Goal: Task Accomplishment & Management: Use online tool/utility

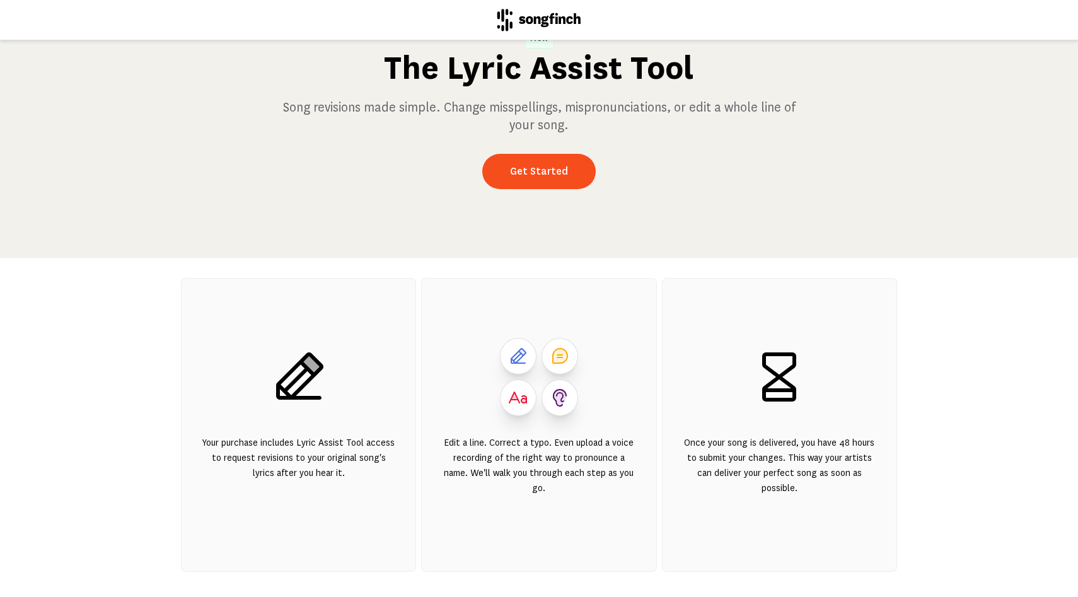
scroll to position [81, 0]
click at [535, 189] on link "Get Started" at bounding box center [538, 171] width 113 height 35
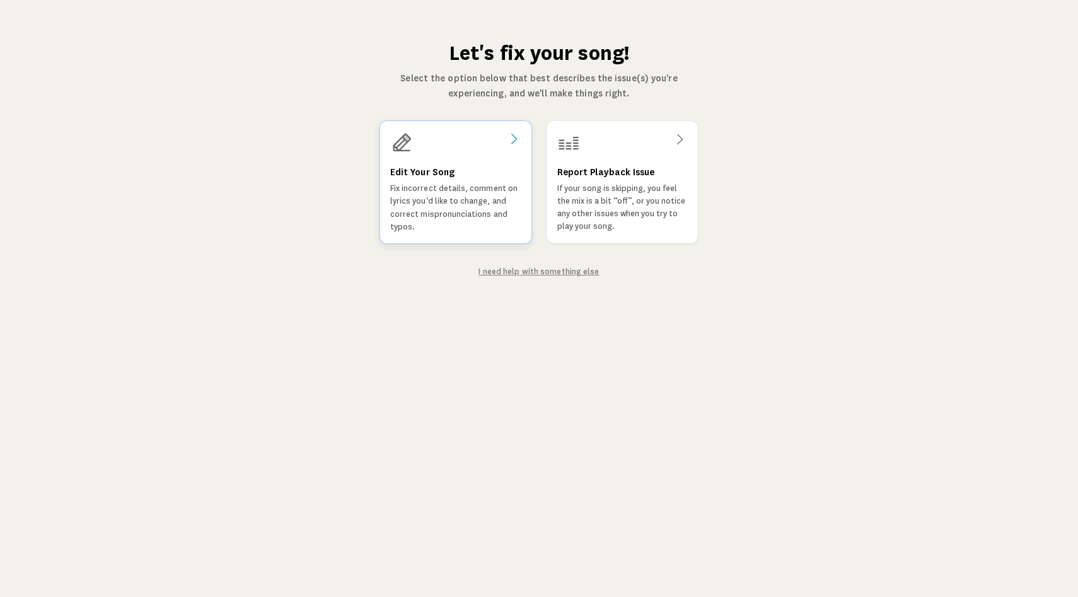
click at [477, 225] on p "Fix incorrect details, comment on lyrics you'd like to change, and correct misp…" at bounding box center [455, 207] width 131 height 51
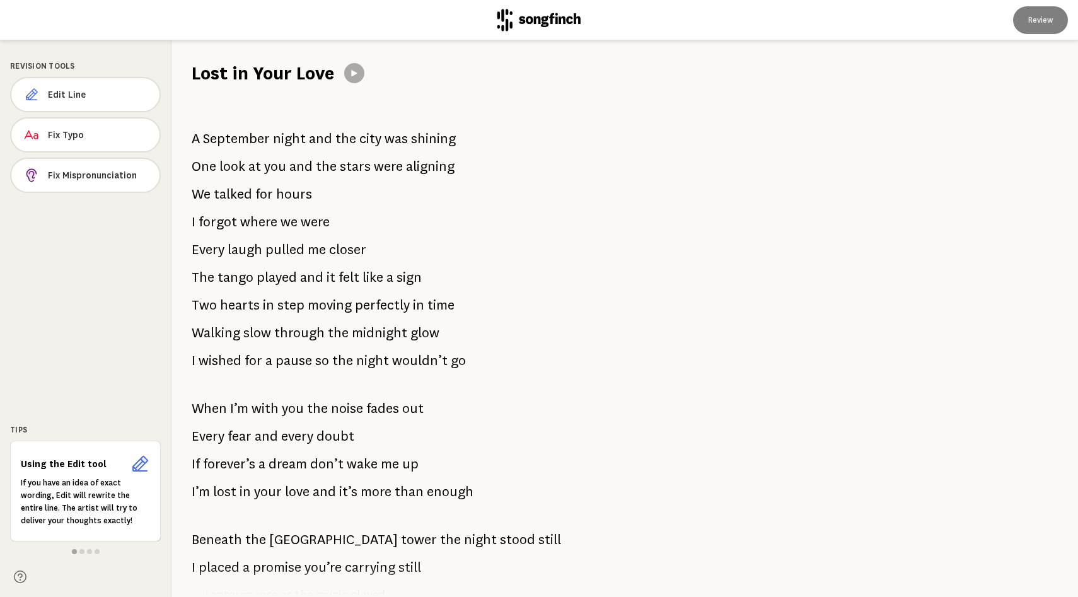
click at [364, 262] on span "closer" at bounding box center [347, 249] width 37 height 25
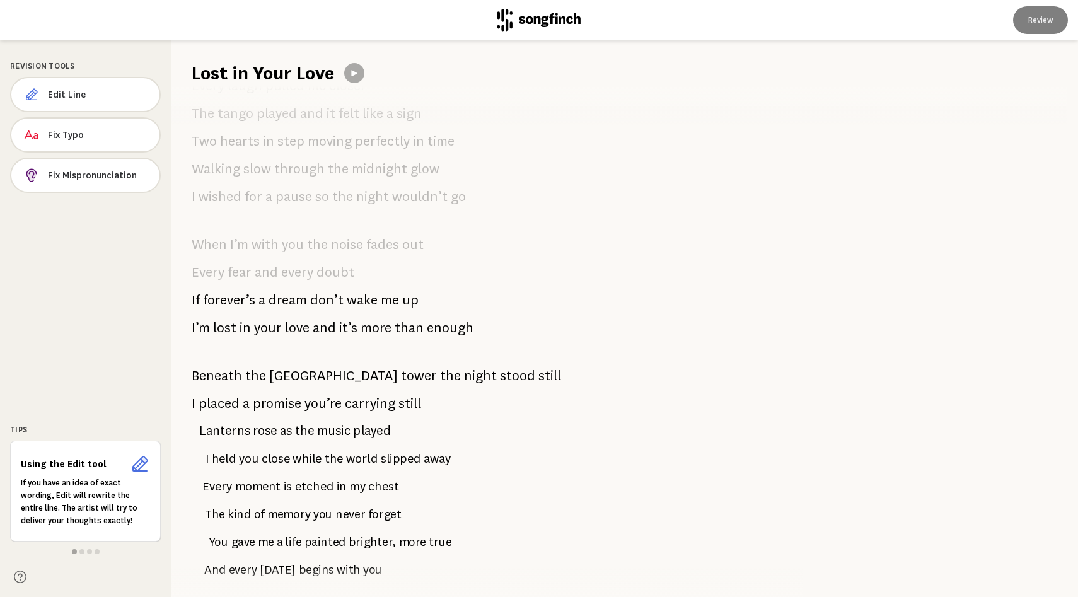
scroll to position [405, 0]
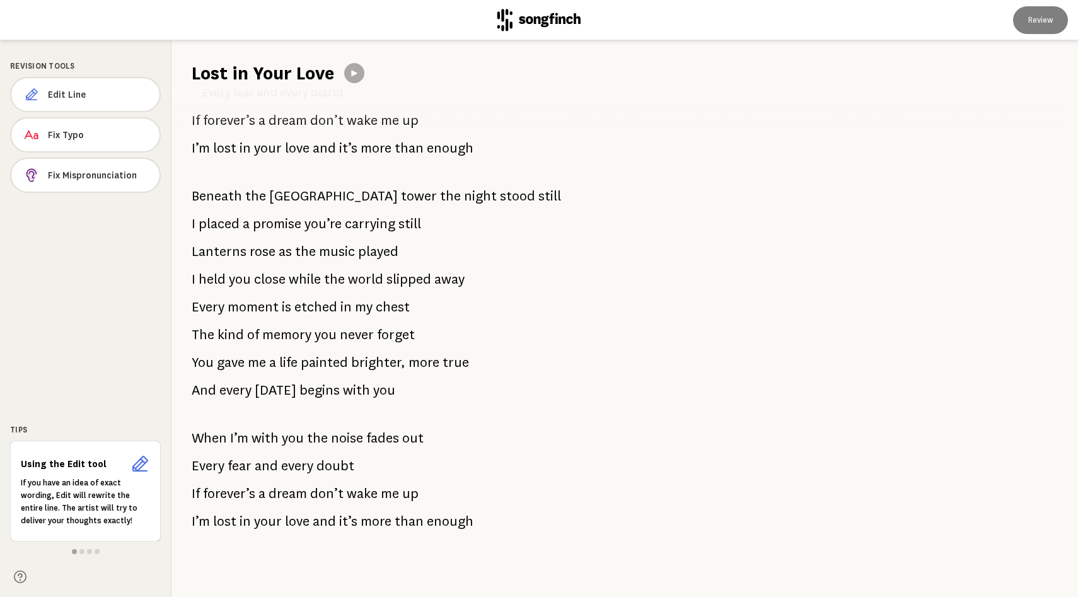
click at [296, 323] on div "A September night and the city was shining One look at you and the stars were a…" at bounding box center [479, 341] width 617 height 511
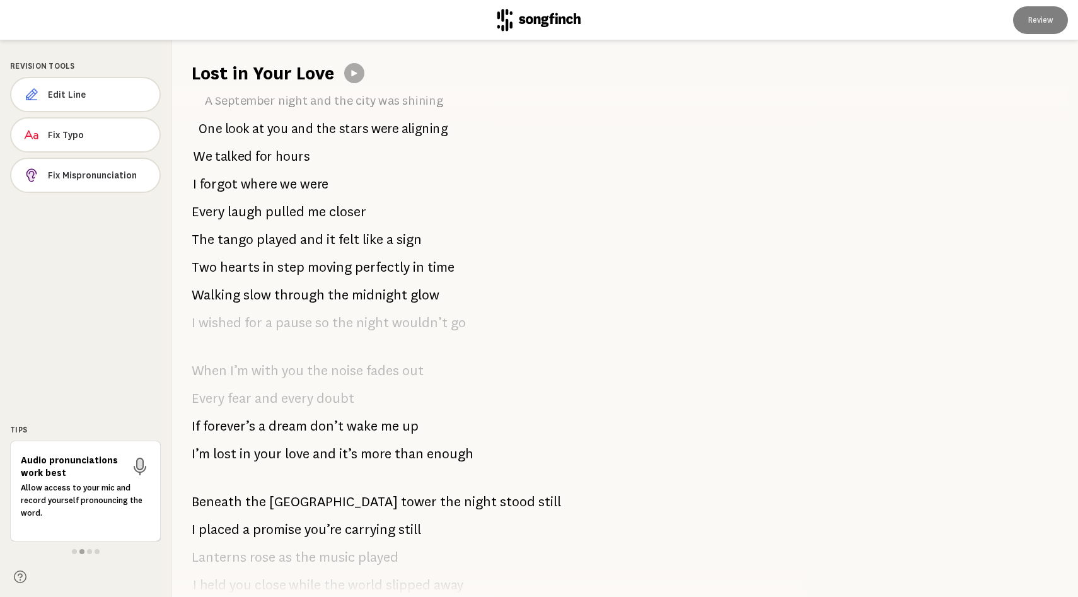
scroll to position [0, 0]
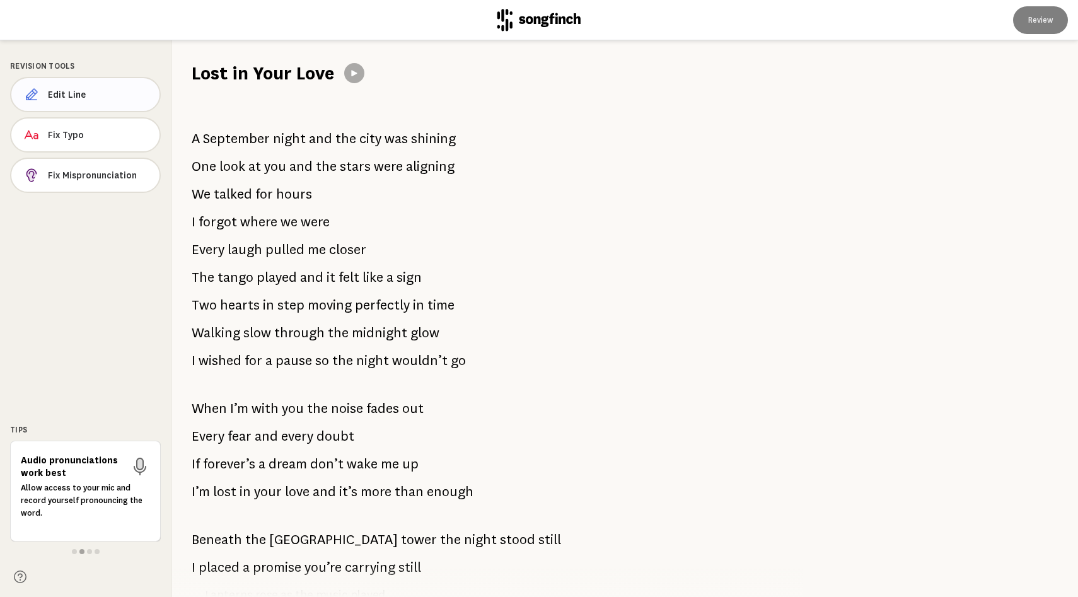
click at [119, 110] on button "Edit Line" at bounding box center [85, 94] width 151 height 35
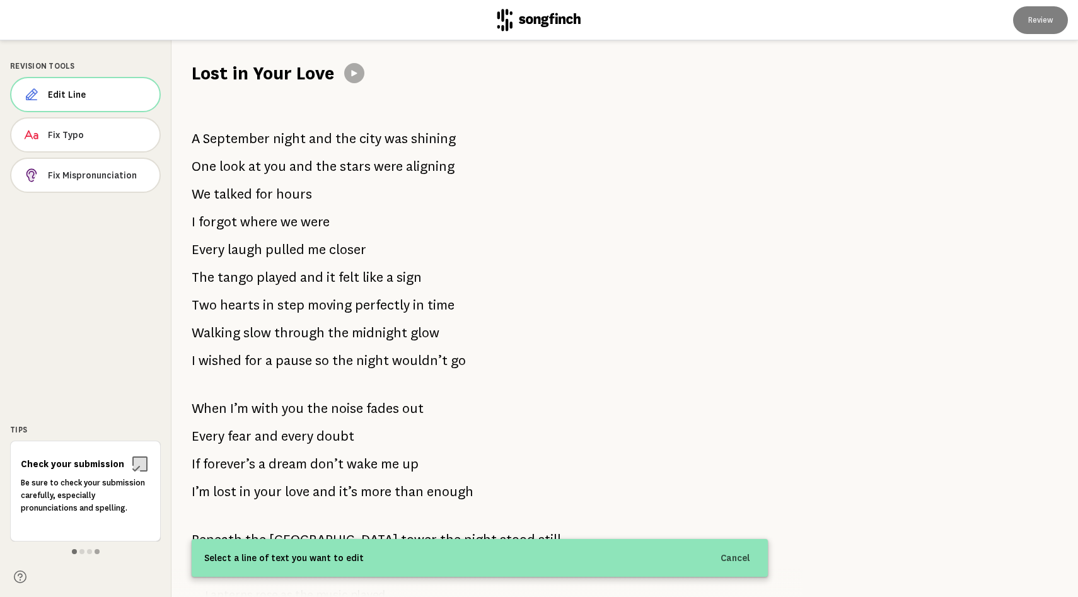
click at [74, 549] on span at bounding box center [74, 551] width 5 height 5
click at [83, 549] on span at bounding box center [81, 551] width 5 height 5
click at [364, 81] on button at bounding box center [354, 73] width 20 height 20
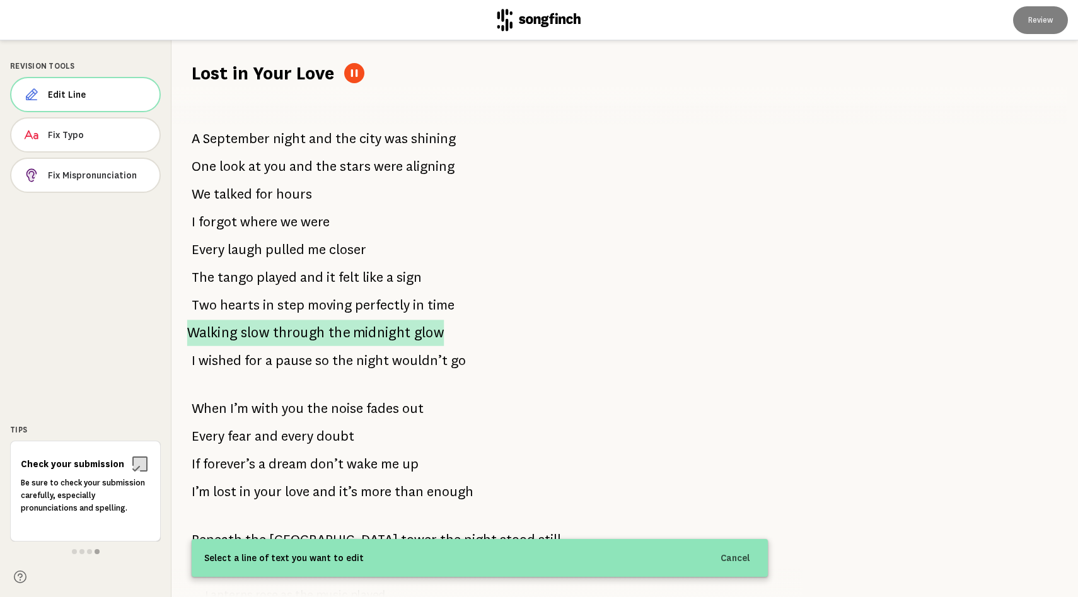
drag, startPoint x: 186, startPoint y: 154, endPoint x: 417, endPoint y: 345, distance: 300.1
click at [417, 345] on div "A September night and the city was shining One look at you and the stars were a…" at bounding box center [479, 341] width 617 height 511
drag, startPoint x: 473, startPoint y: 380, endPoint x: 246, endPoint y: 197, distance: 292.3
click at [246, 197] on div "A September night and the city was shining One look at you and the stars were a…" at bounding box center [479, 341] width 617 height 511
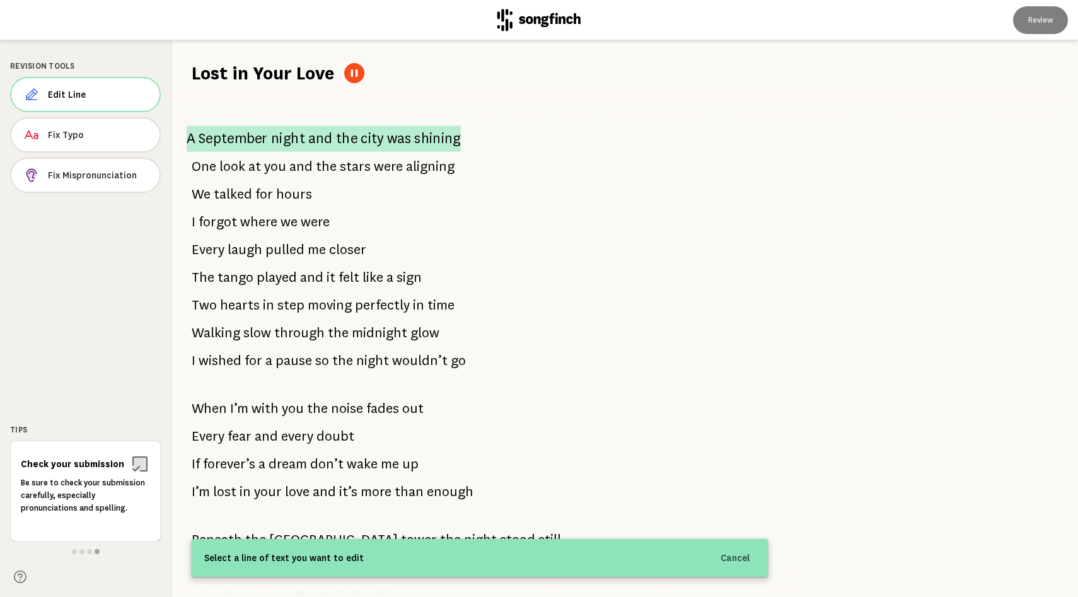
click at [279, 152] on span "night" at bounding box center [288, 138] width 34 height 26
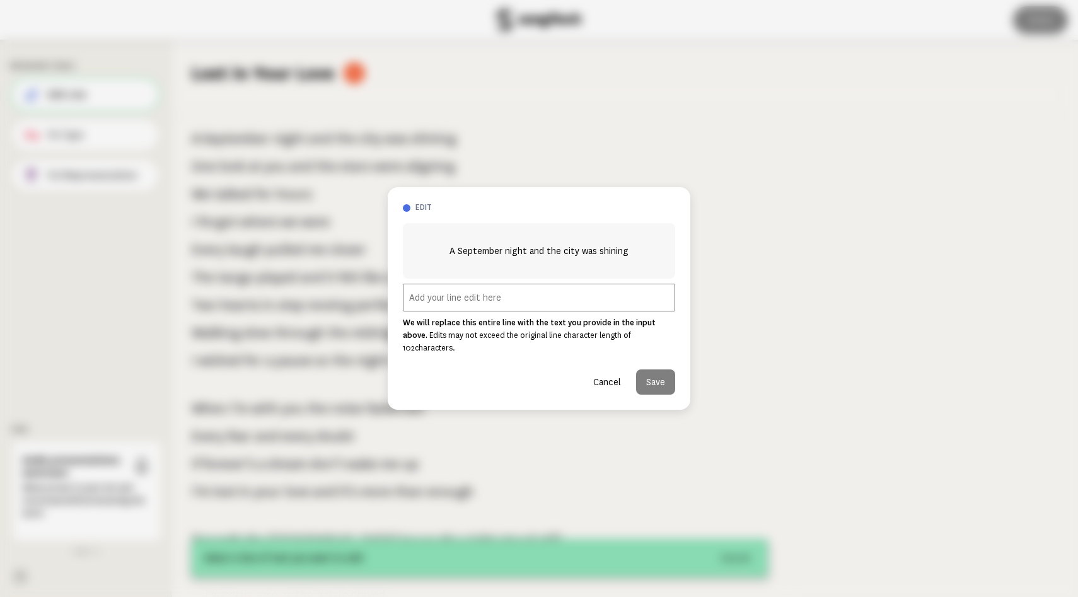
click at [589, 395] on button "Cancel" at bounding box center [607, 381] width 48 height 25
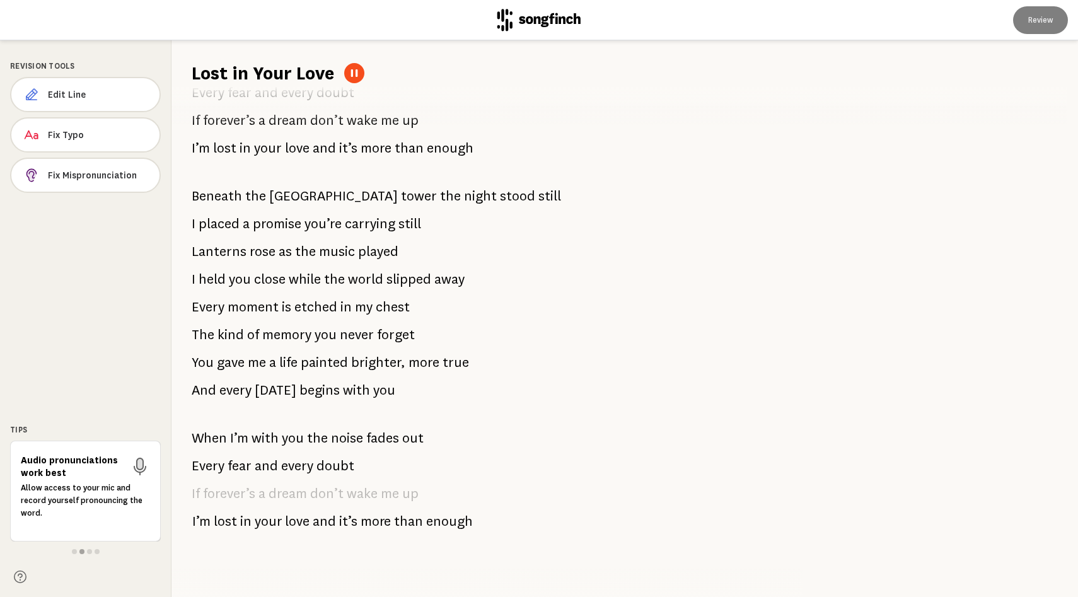
scroll to position [353, 0]
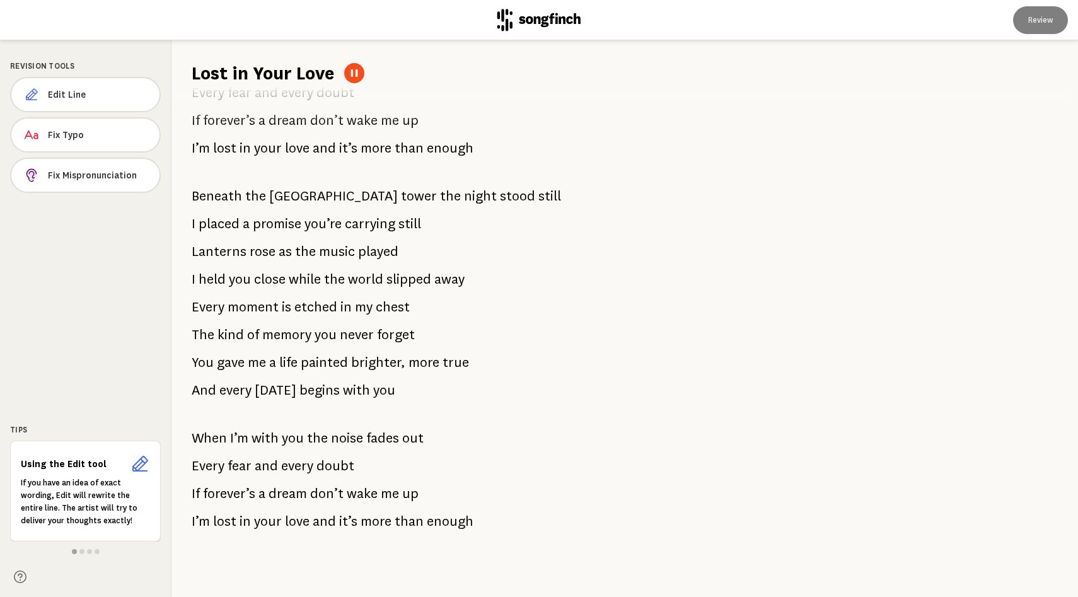
click at [356, 79] on button at bounding box center [354, 73] width 20 height 20
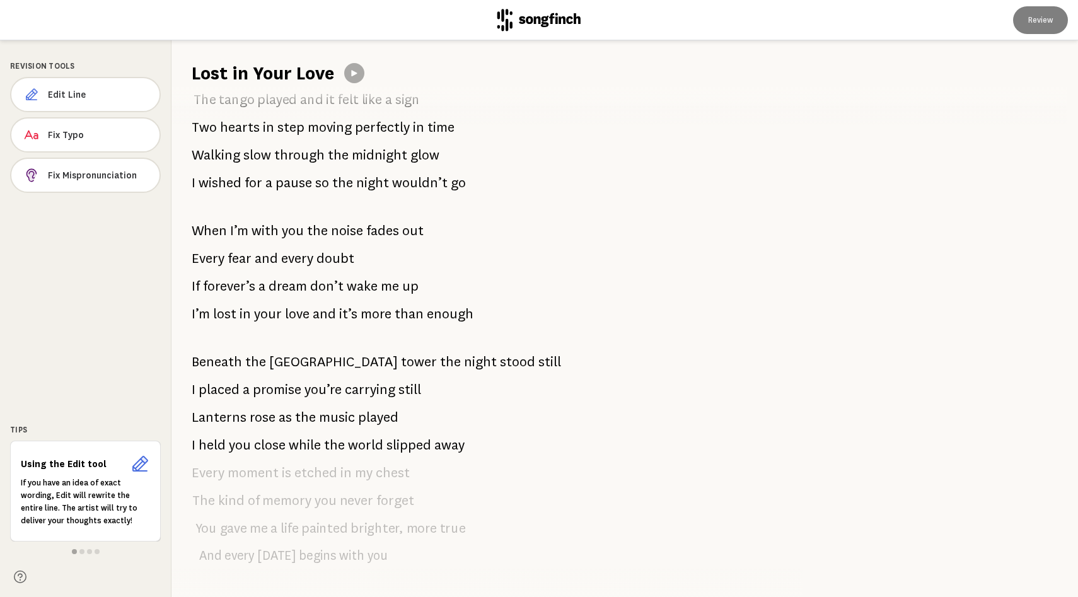
scroll to position [16, 0]
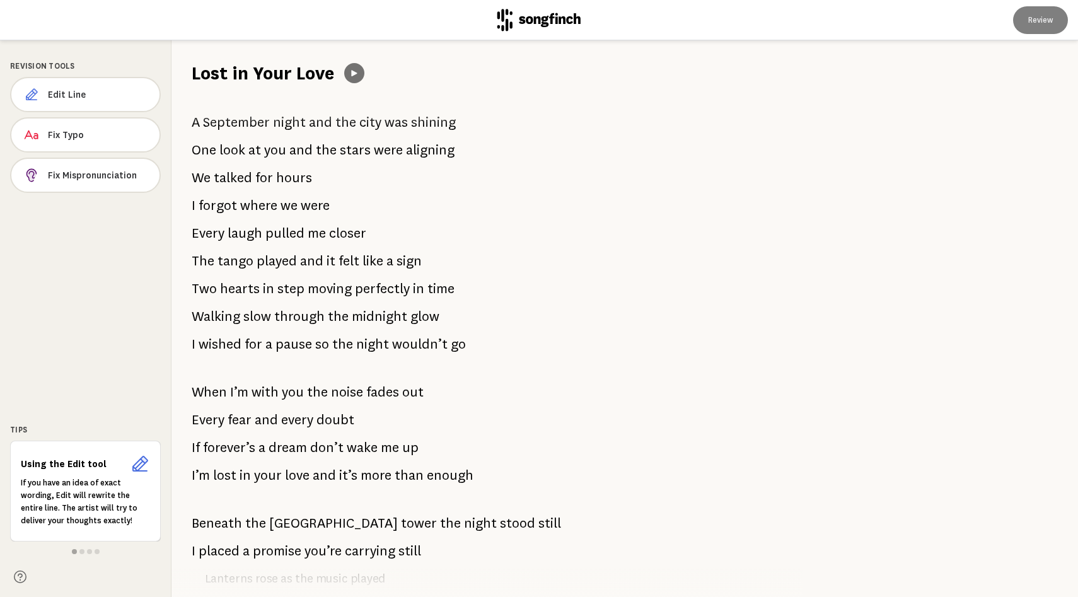
click at [359, 78] on icon at bounding box center [354, 73] width 10 height 10
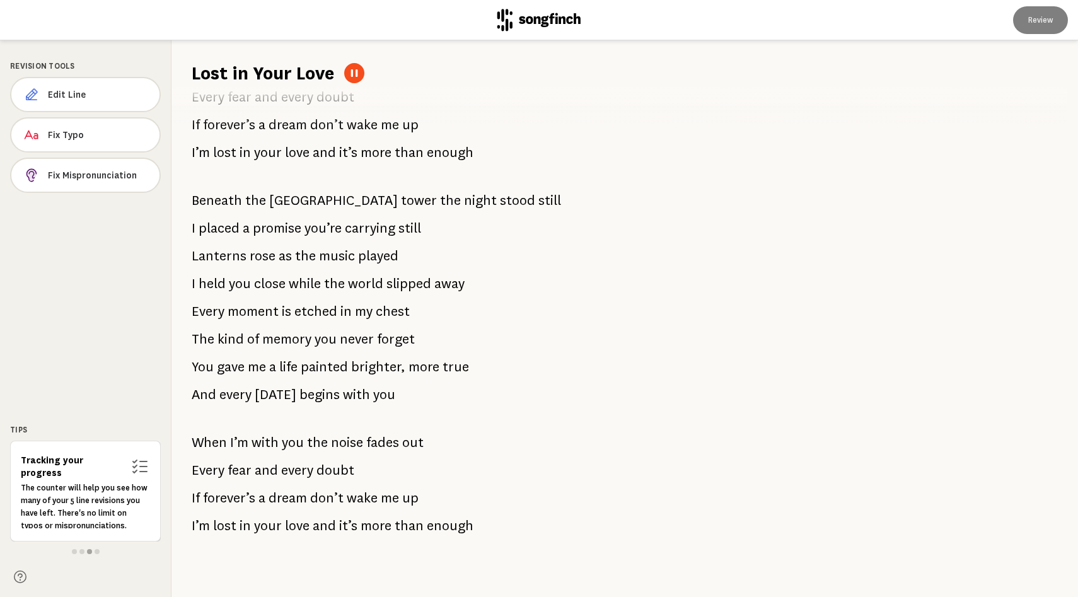
scroll to position [335, 0]
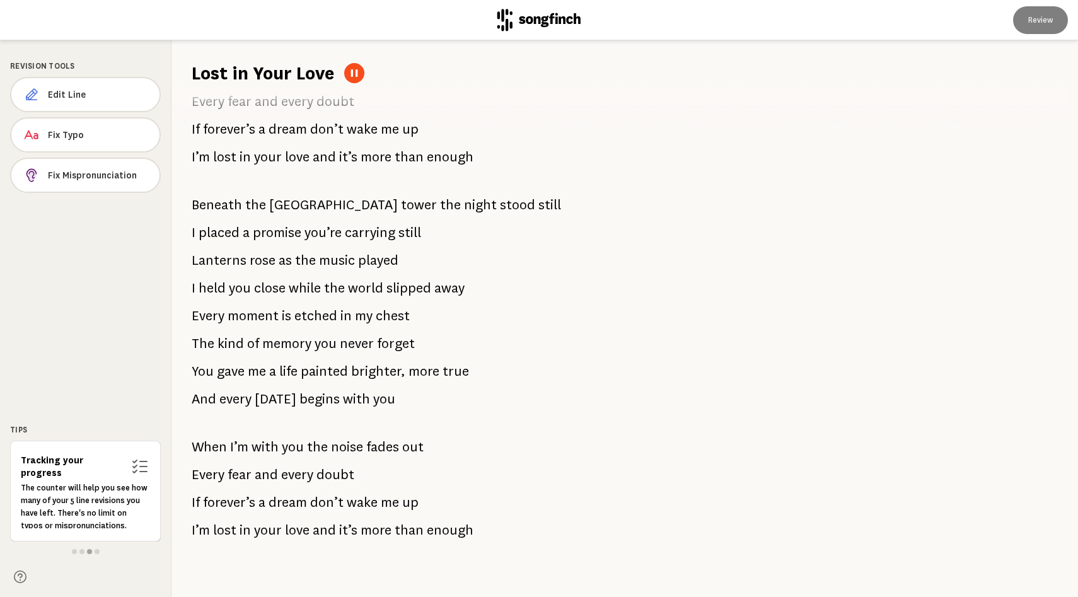
click at [462, 351] on div "A September night and the city was shining One look at you and the stars were a…" at bounding box center [479, 341] width 617 height 511
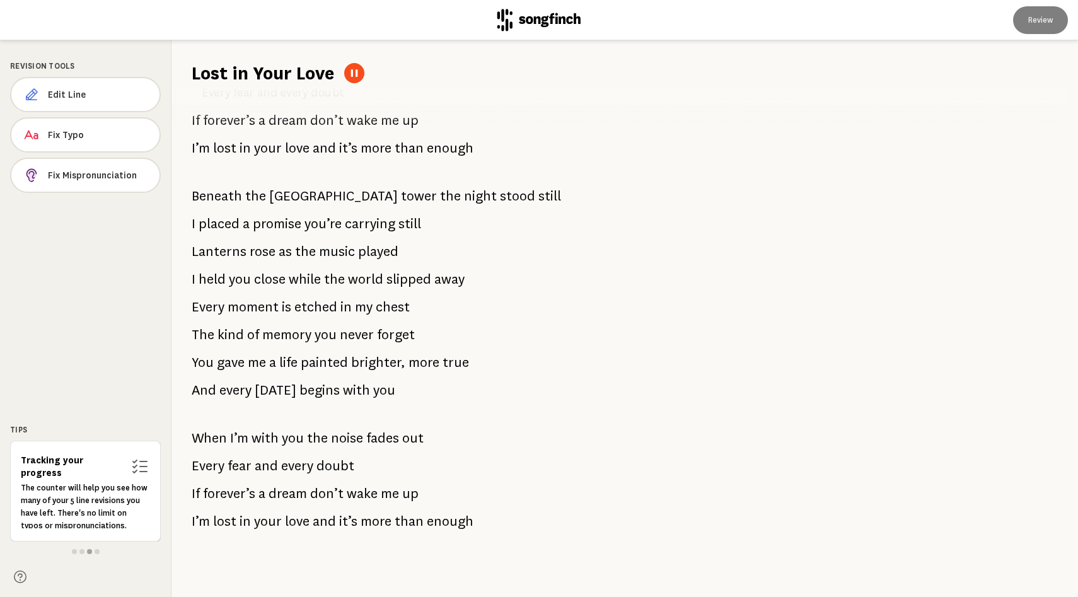
click at [472, 369] on div "A September night and the city was shining One look at you and the stars were a…" at bounding box center [479, 341] width 617 height 511
click at [361, 83] on button at bounding box center [354, 73] width 20 height 20
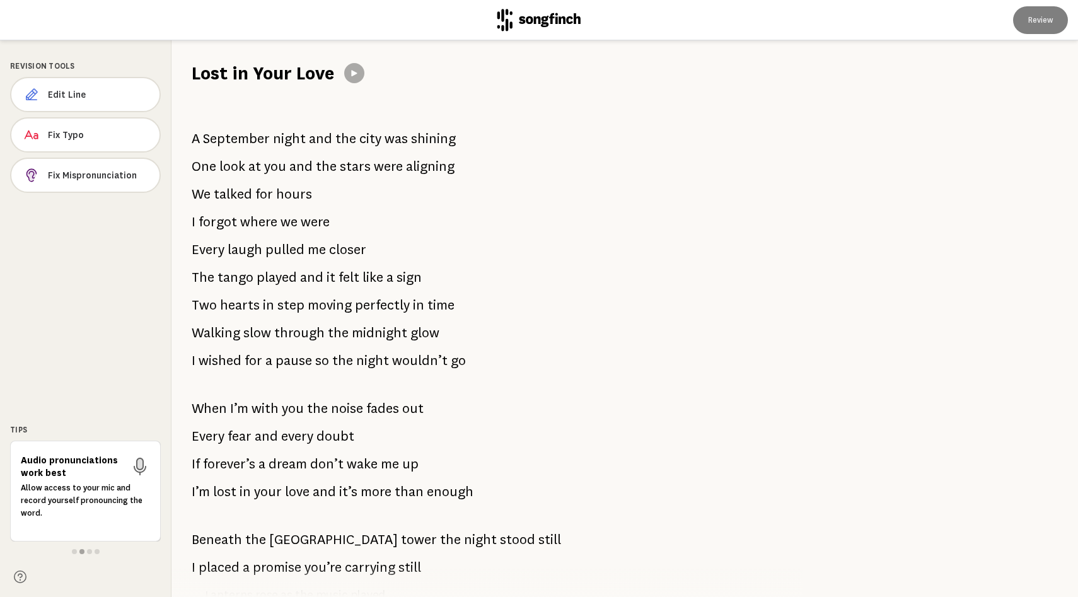
drag, startPoint x: 199, startPoint y: 154, endPoint x: 419, endPoint y: 165, distance: 221.0
click at [419, 151] on p "A September night and the city was shining" at bounding box center [324, 138] width 264 height 25
click at [325, 145] on span "and" at bounding box center [320, 138] width 23 height 25
drag, startPoint x: 200, startPoint y: 152, endPoint x: 461, endPoint y: 345, distance: 324.6
click at [461, 345] on div "A September night and the city was shining One look at you and the stars were a…" at bounding box center [479, 341] width 617 height 511
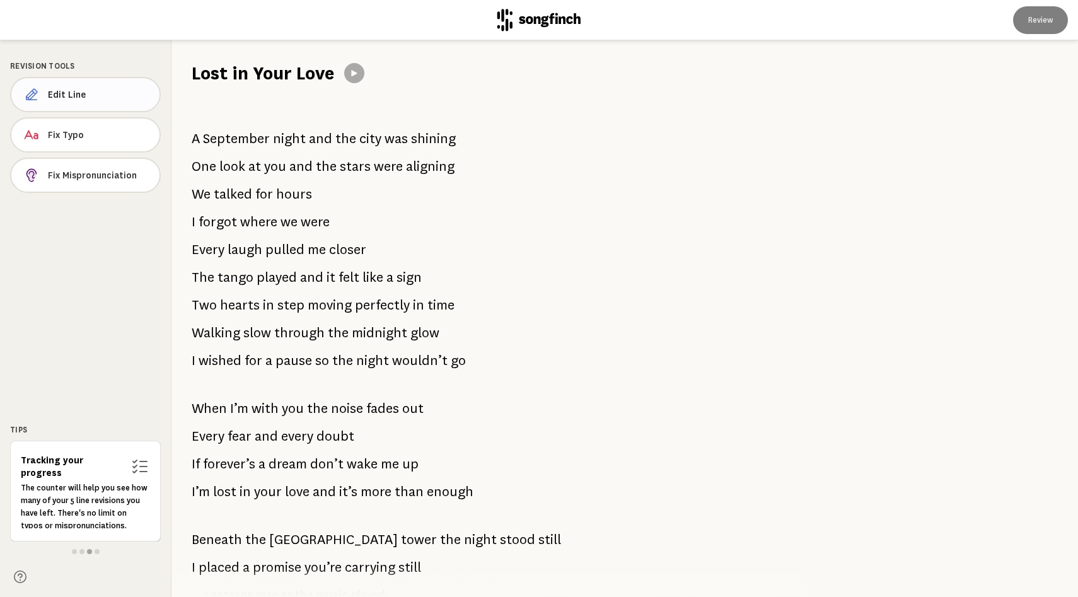
click at [99, 101] on span "Edit Line" at bounding box center [99, 94] width 102 height 13
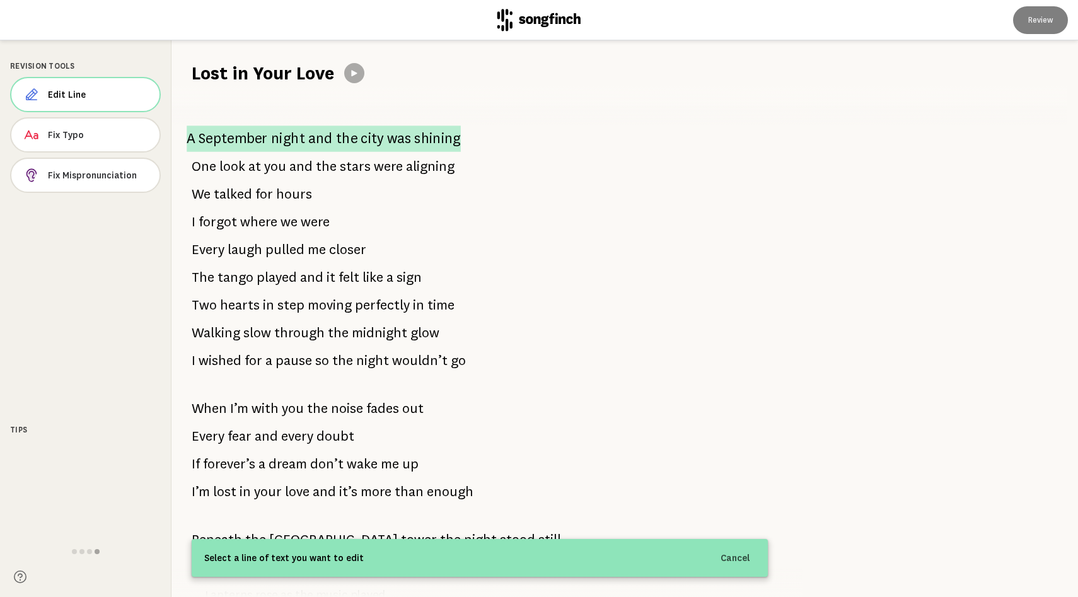
click at [224, 152] on span "September" at bounding box center [233, 138] width 69 height 26
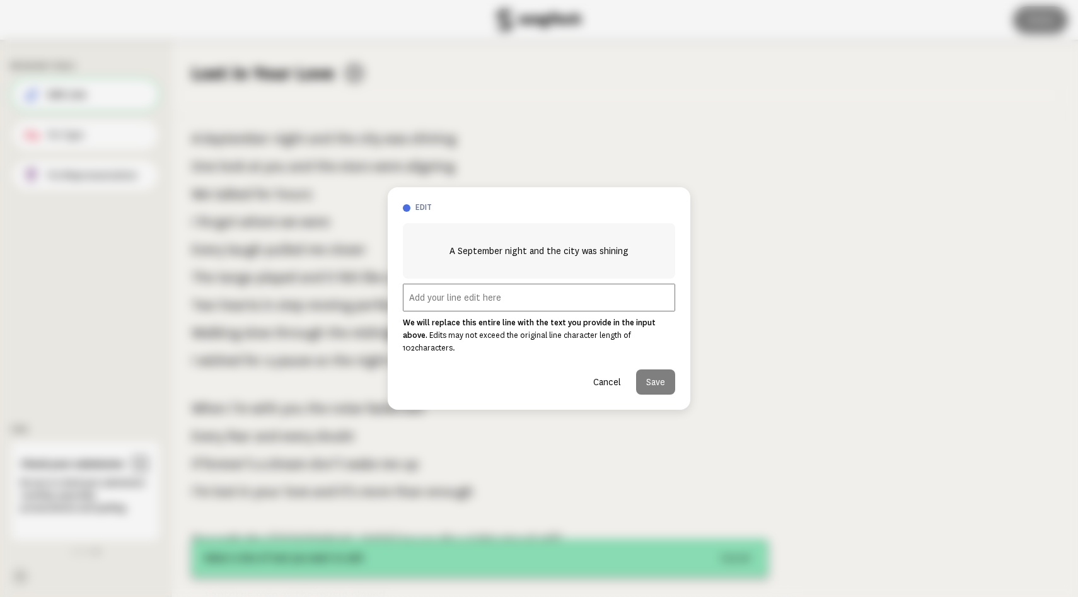
click at [575, 311] on input "text" at bounding box center [539, 298] width 272 height 28
copy span "A September night and the city was shining"
drag, startPoint x: 477, startPoint y: 247, endPoint x: 429, endPoint y: 229, distance: 50.8
click at [429, 229] on div "A September night and the city was shining" at bounding box center [539, 250] width 272 height 55
click at [509, 306] on input "text" at bounding box center [539, 298] width 272 height 28
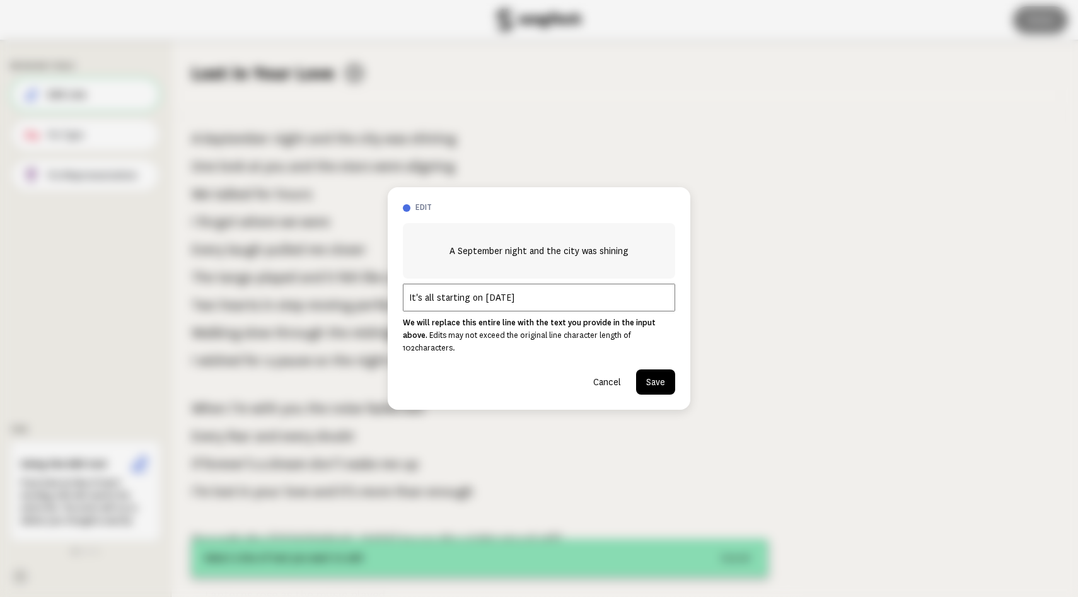
drag, startPoint x: 612, startPoint y: 310, endPoint x: 338, endPoint y: 310, distance: 274.3
click at [338, 310] on div "edit A September night and the city was shining It's all starting on [DATE] We …" at bounding box center [539, 298] width 1078 height 597
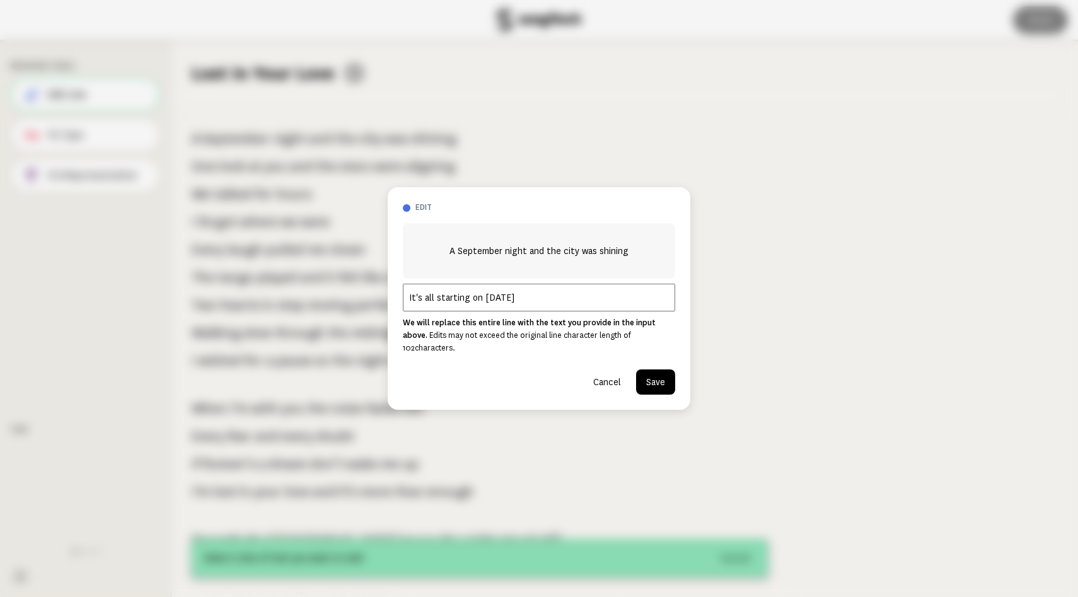
type input "It's all starting on [DATE]"
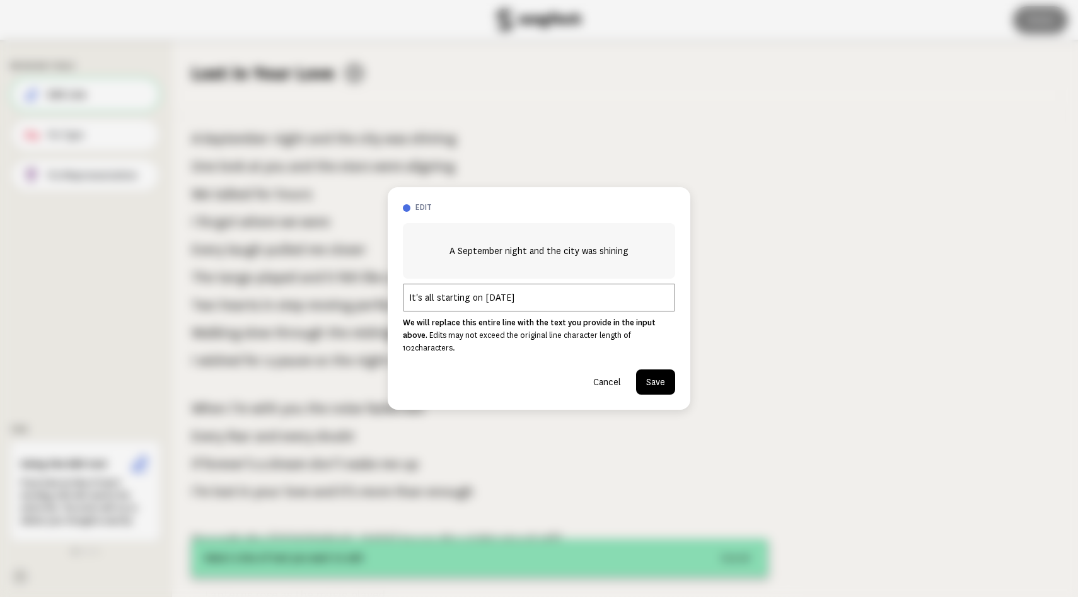
click at [657, 395] on button "Save" at bounding box center [655, 381] width 39 height 25
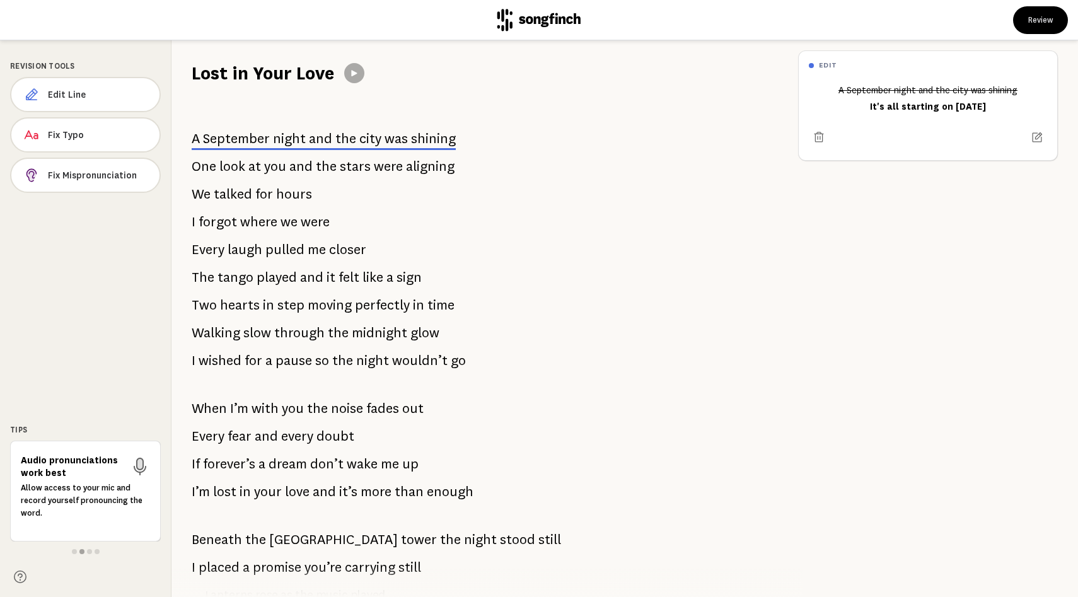
click at [717, 343] on div "A September night and the city was shining One look at you and the stars were a…" at bounding box center [479, 341] width 617 height 511
click at [1030, 25] on button "Review" at bounding box center [1040, 20] width 55 height 28
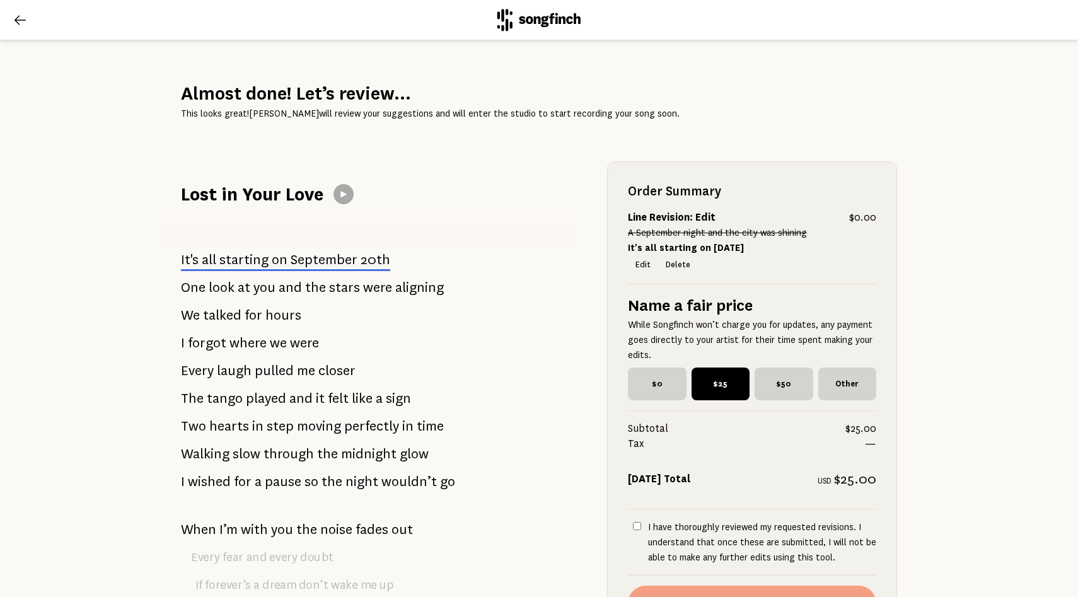
click at [18, 18] on icon at bounding box center [20, 20] width 15 height 15
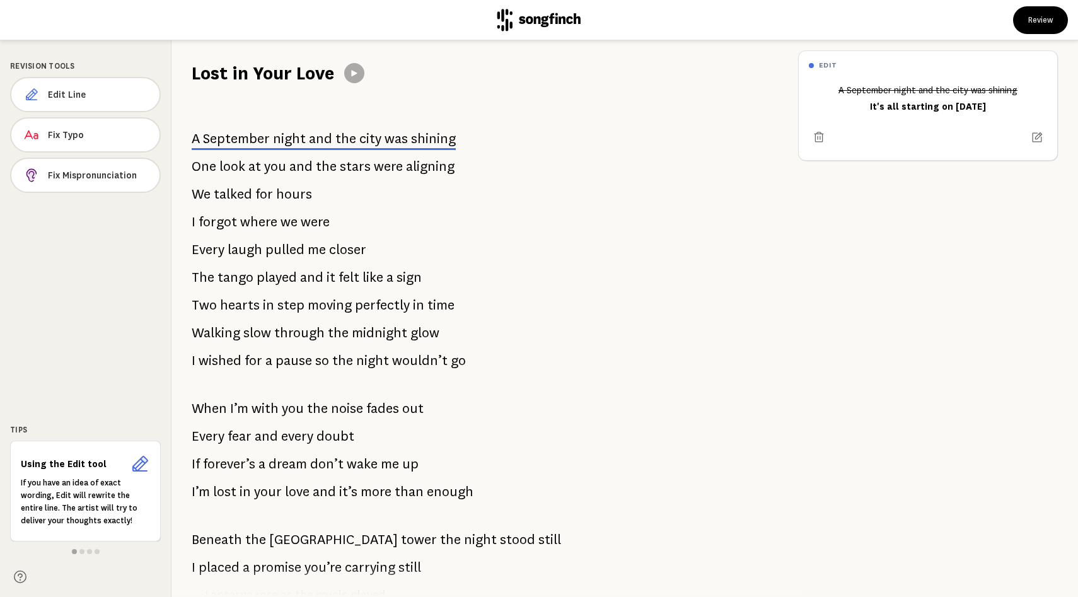
click at [375, 146] on span "city" at bounding box center [370, 138] width 22 height 15
click at [358, 71] on button at bounding box center [354, 73] width 20 height 20
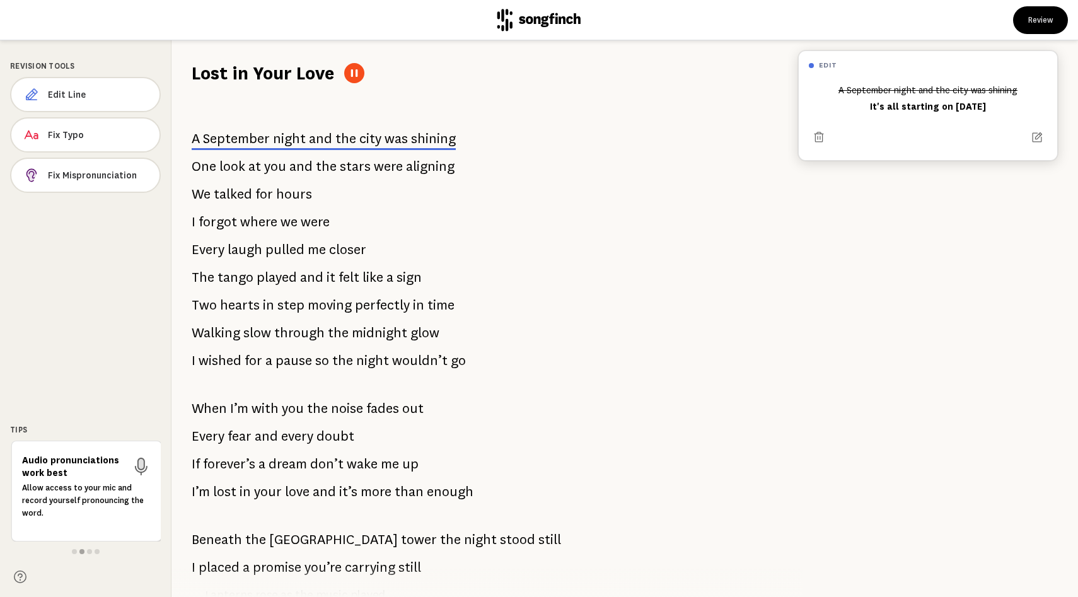
click at [360, 72] on button at bounding box center [354, 73] width 20 height 20
click at [364, 146] on span "city" at bounding box center [370, 138] width 22 height 15
click at [1031, 144] on icon at bounding box center [1037, 137] width 13 height 13
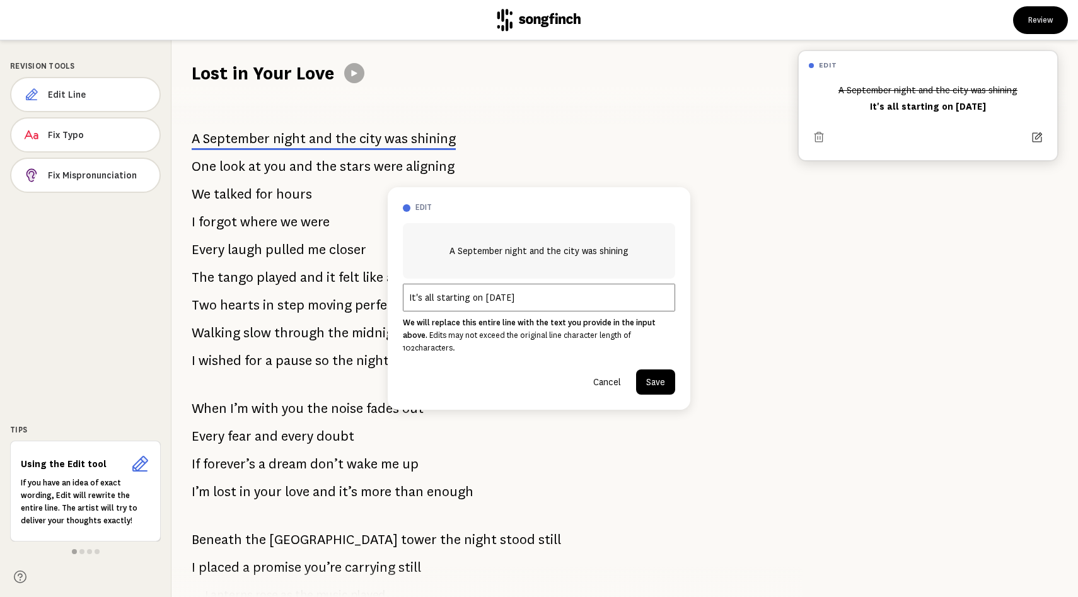
scroll to position [19, 0]
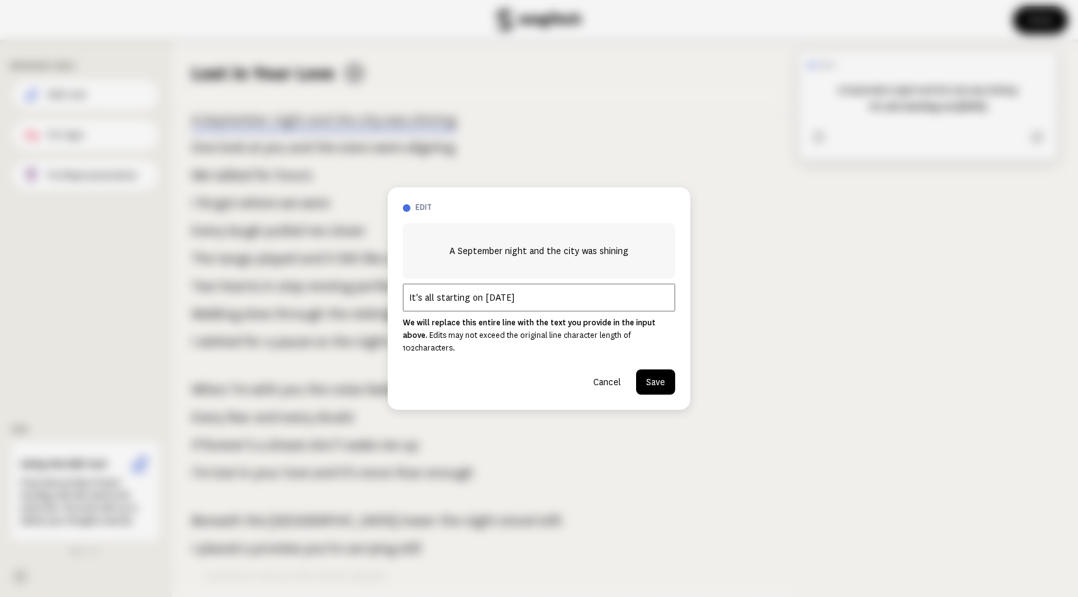
click at [433, 306] on input "It's all starting on [DATE]" at bounding box center [539, 298] width 272 height 28
drag, startPoint x: 485, startPoint y: 306, endPoint x: 354, endPoint y: 314, distance: 132.0
click at [354, 314] on div "edit A September night and the city was shining It's all starting on [DATE] We …" at bounding box center [539, 298] width 1078 height 597
click at [474, 307] on input "It's all starting on [DATE]" at bounding box center [539, 298] width 272 height 28
drag, startPoint x: 446, startPoint y: 303, endPoint x: 392, endPoint y: 296, distance: 54.7
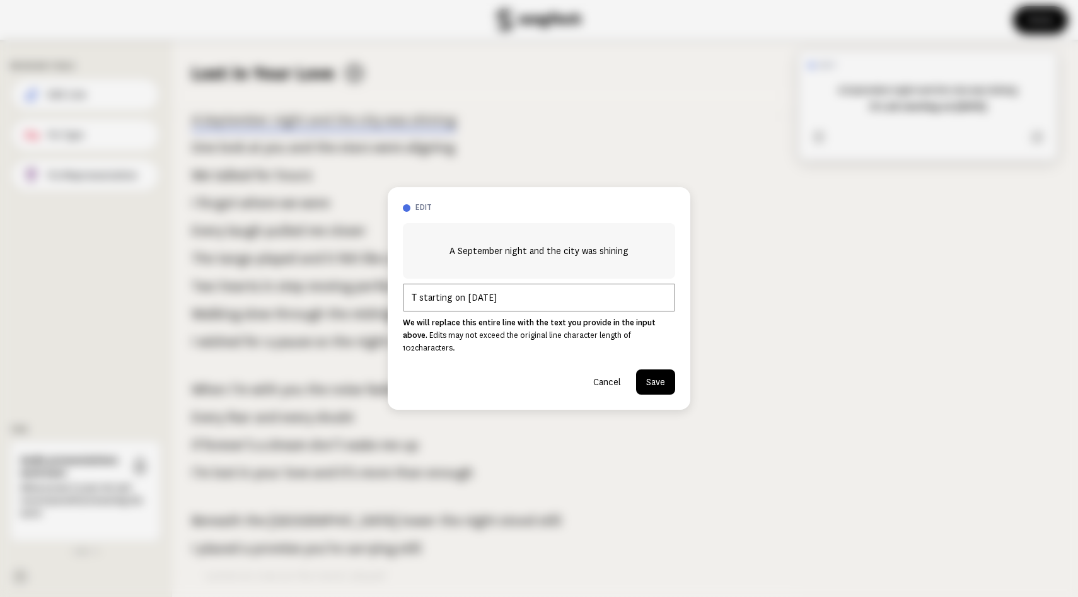
click at [392, 296] on div "edit A September night and the city was shining Ｔstarting on [DATE] We will rep…" at bounding box center [539, 298] width 303 height 223
type input "The story starting on [DATE]"
click at [658, 395] on button "Save" at bounding box center [655, 381] width 39 height 25
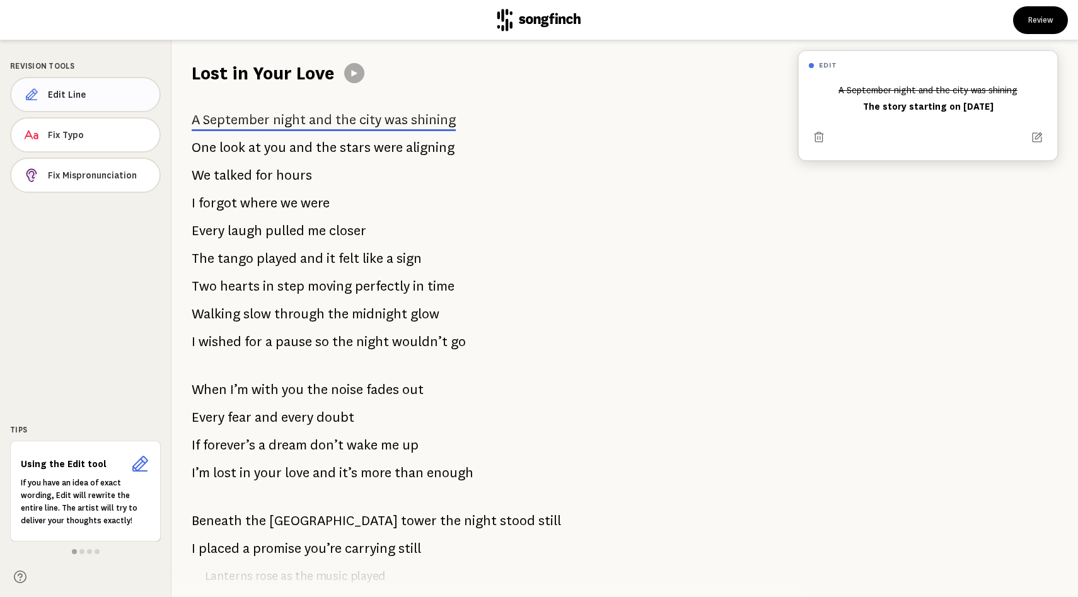
click at [108, 101] on span "Edit Line" at bounding box center [99, 94] width 102 height 13
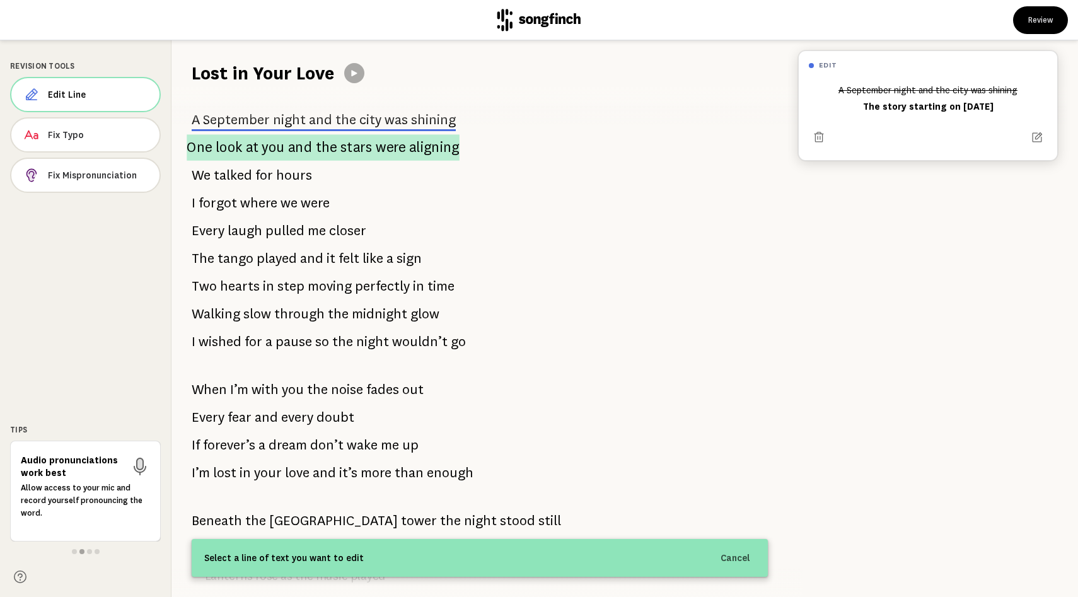
click at [369, 161] on span "stars" at bounding box center [356, 147] width 32 height 26
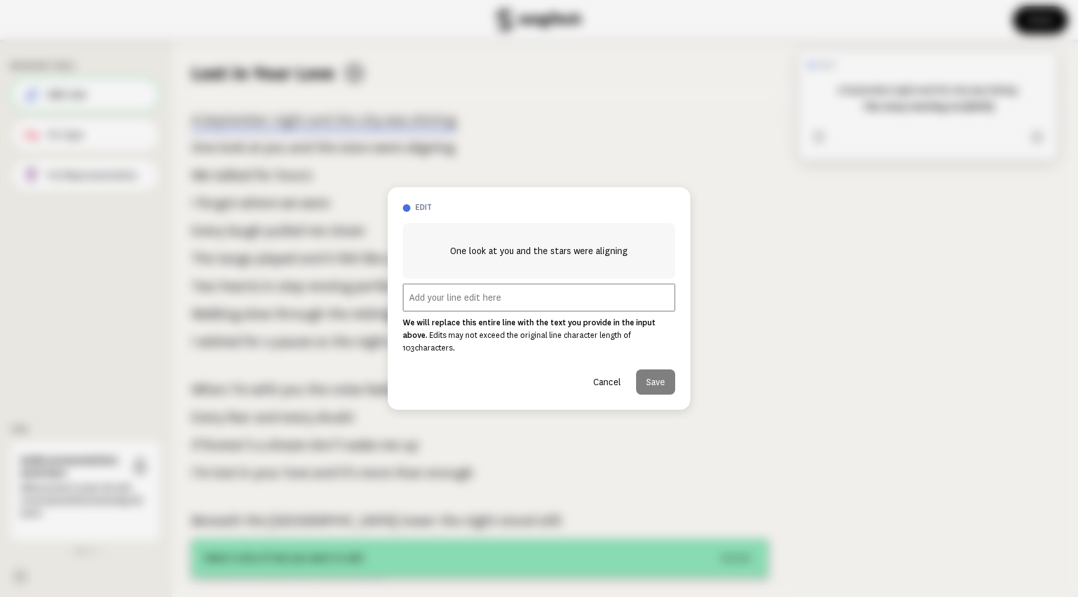
click at [521, 305] on input "text" at bounding box center [539, 298] width 272 height 28
type input "k"
copy span "One look at you and the stars were aligning"
drag, startPoint x: 482, startPoint y: 253, endPoint x: 432, endPoint y: 223, distance: 58.6
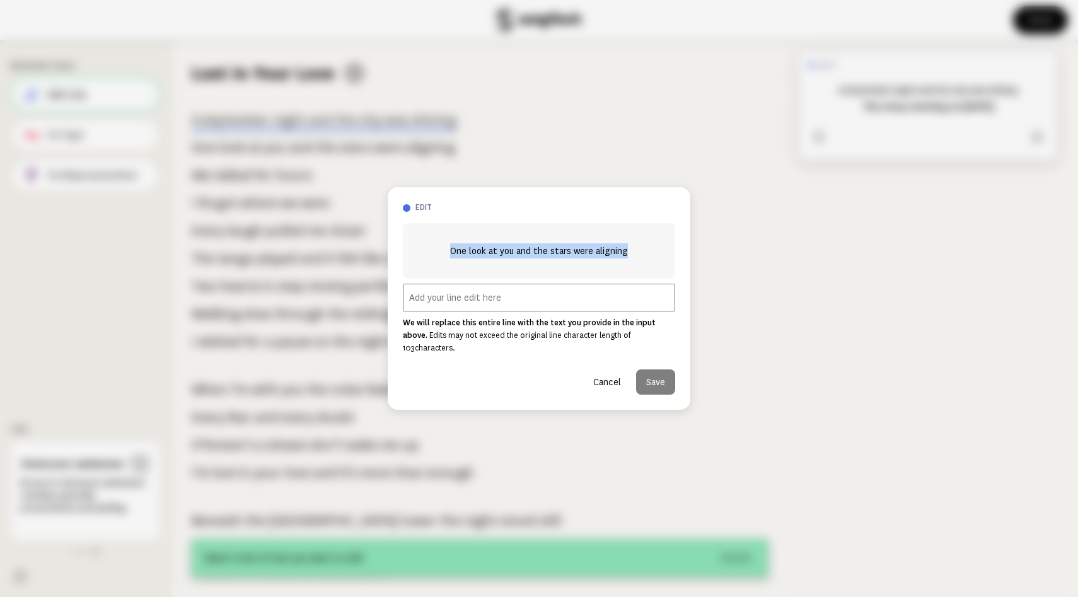
click at [450, 243] on span "One look at you and the stars were aligning" at bounding box center [539, 250] width 178 height 15
click at [580, 299] on input "text" at bounding box center [539, 298] width 272 height 28
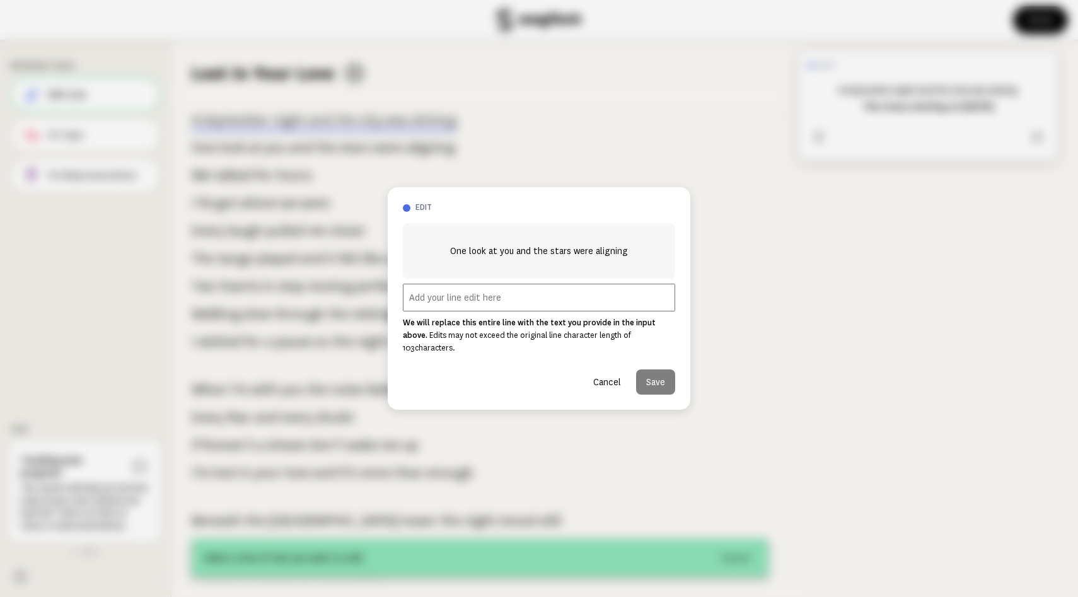
click at [562, 308] on input "text" at bounding box center [539, 298] width 272 height 28
click at [591, 395] on button "Cancel" at bounding box center [607, 381] width 48 height 25
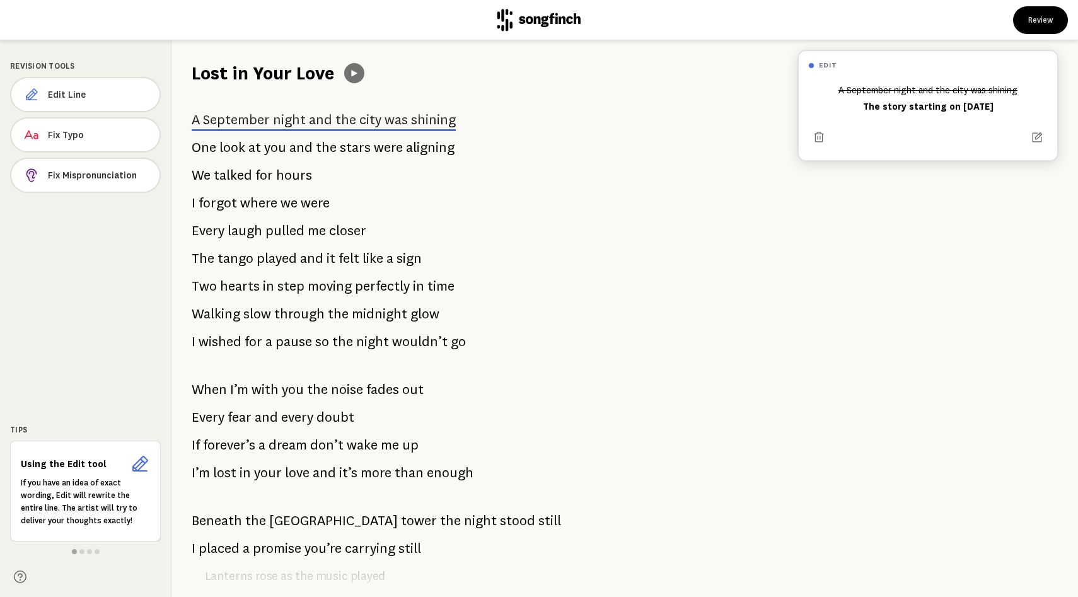
click at [357, 83] on button at bounding box center [354, 73] width 20 height 20
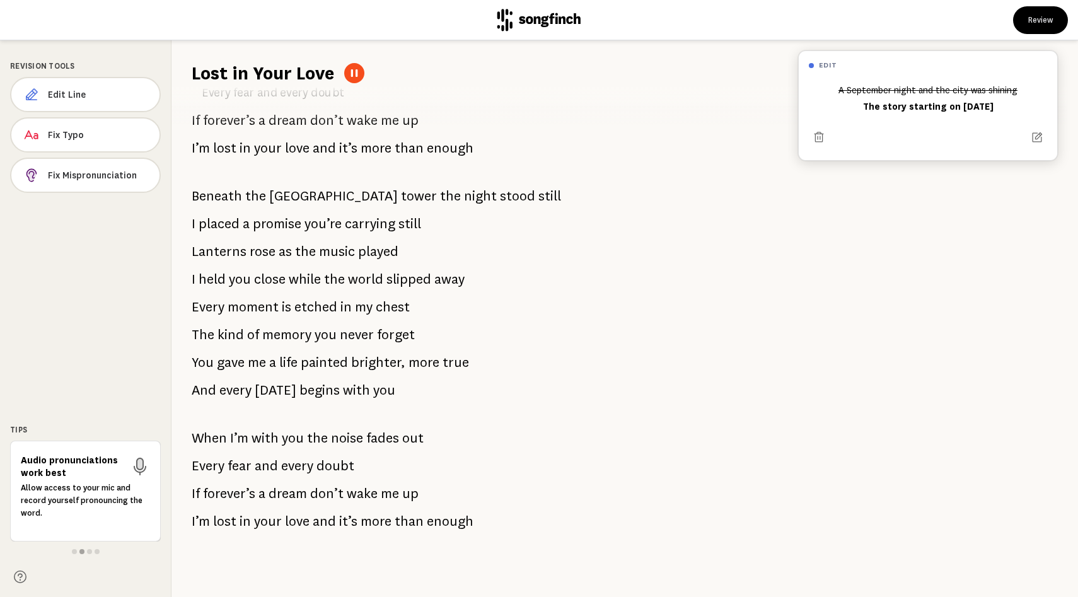
scroll to position [0, 0]
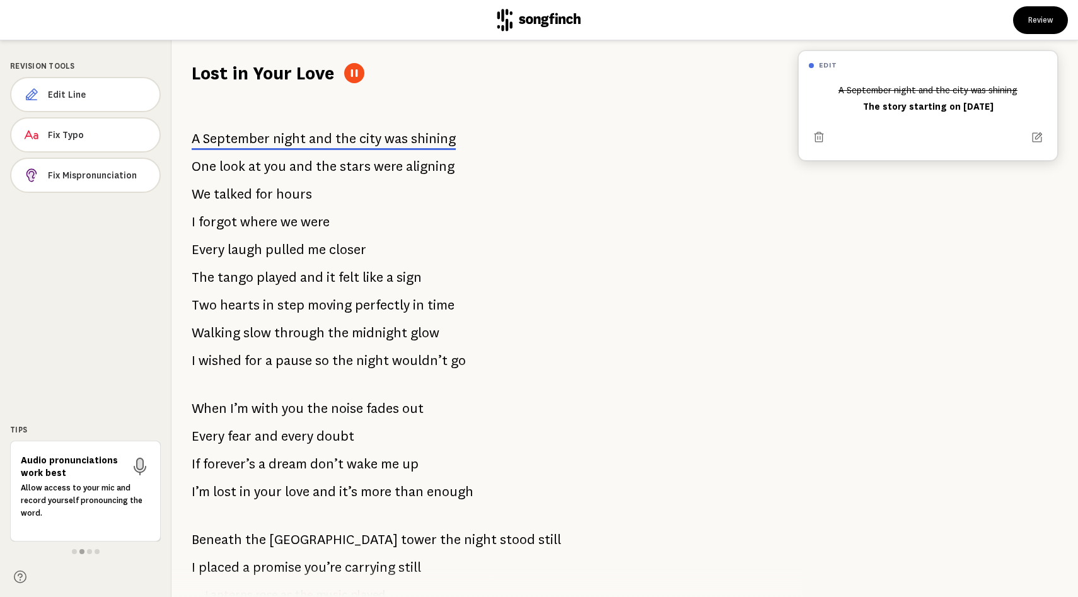
click at [364, 83] on button at bounding box center [354, 73] width 20 height 20
click at [262, 146] on span "September" at bounding box center [236, 138] width 67 height 15
click at [252, 179] on p "One look at you and the stars were aligning" at bounding box center [323, 166] width 263 height 25
click at [364, 69] on button at bounding box center [354, 73] width 20 height 20
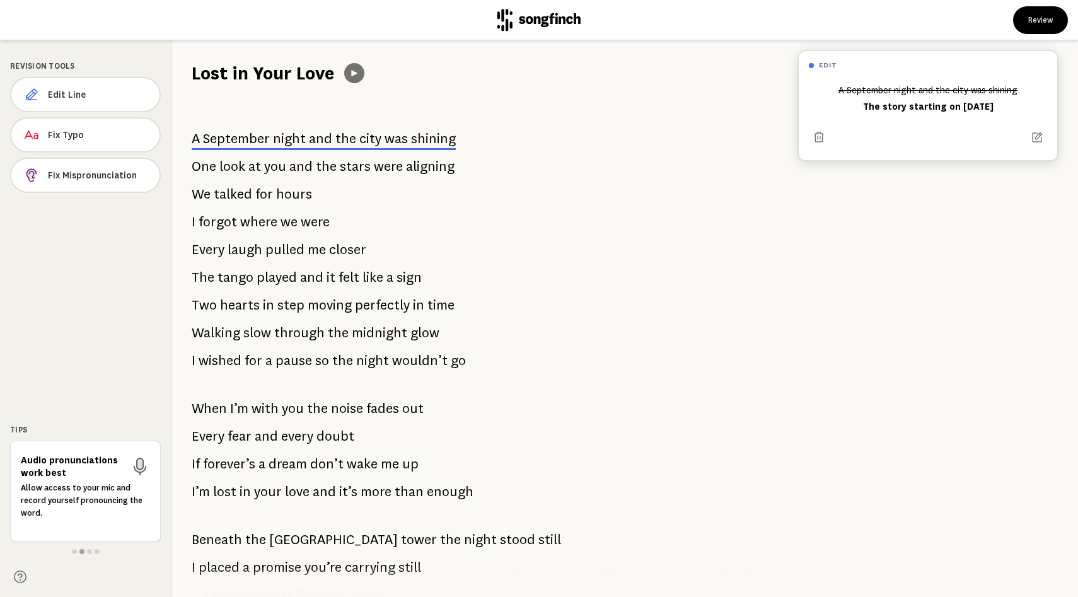
click at [364, 69] on button at bounding box center [354, 73] width 20 height 20
click at [359, 78] on icon at bounding box center [354, 73] width 10 height 10
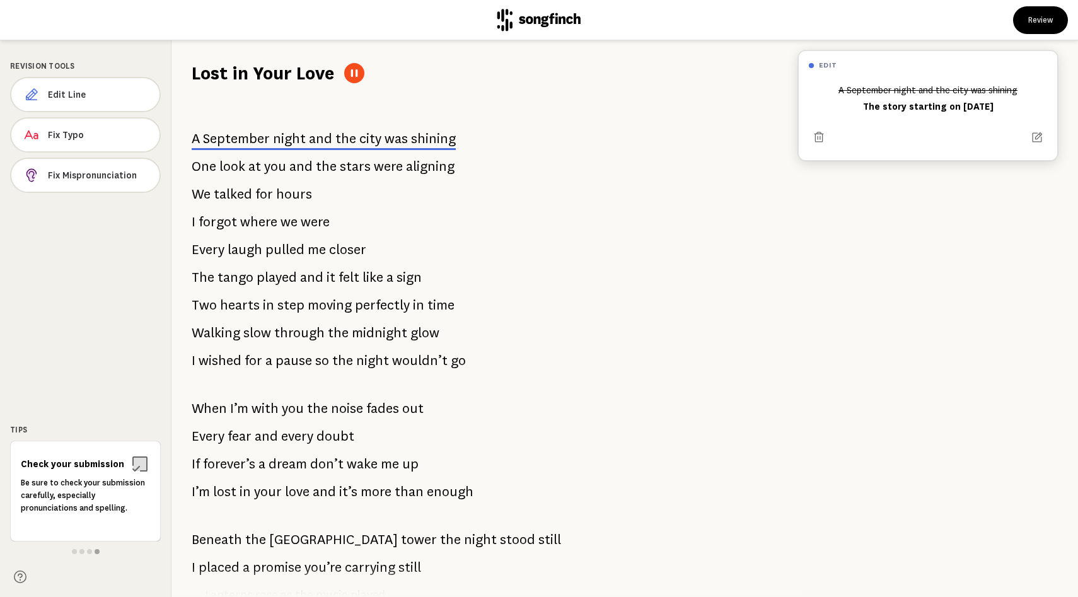
scroll to position [23, 0]
click at [74, 549] on span at bounding box center [74, 551] width 5 height 5
click at [82, 549] on span at bounding box center [81, 551] width 5 height 5
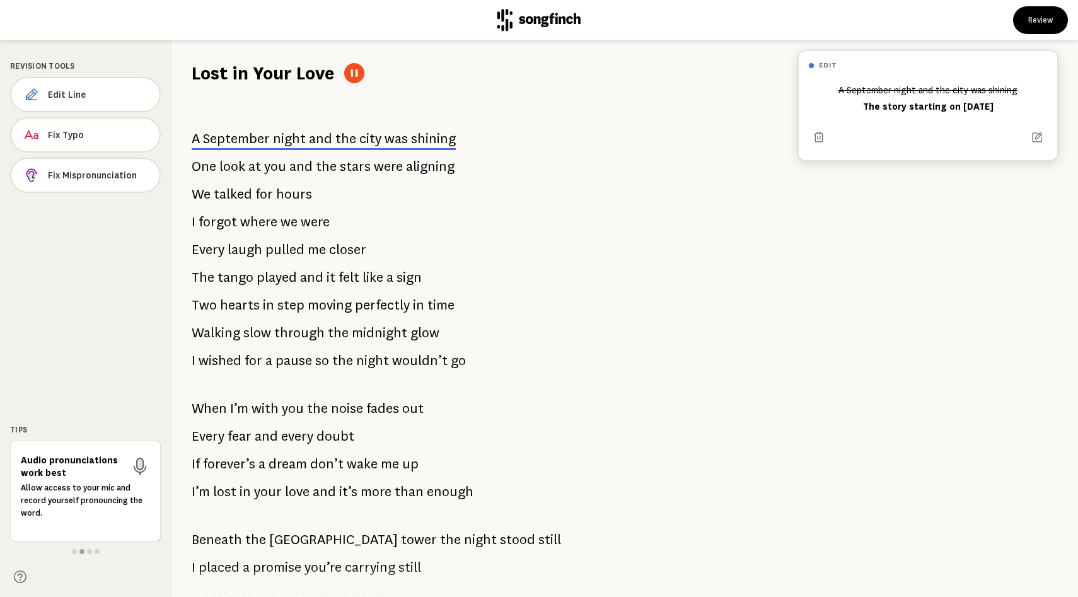
click at [88, 549] on span at bounding box center [89, 551] width 5 height 5
click at [97, 547] on div at bounding box center [85, 552] width 151 height 10
click at [96, 549] on span at bounding box center [97, 551] width 5 height 5
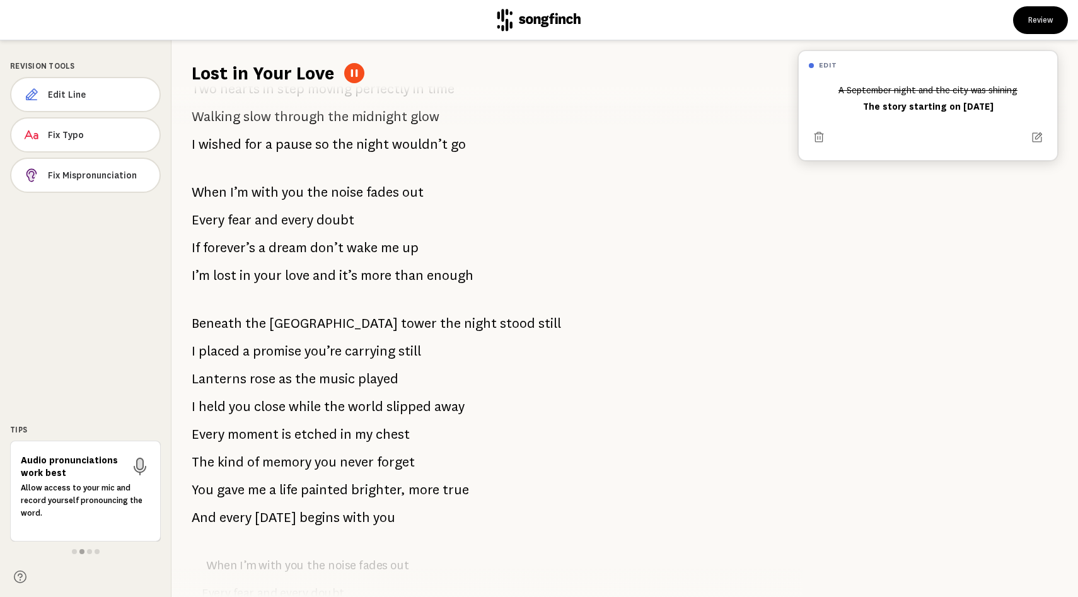
scroll to position [208, 0]
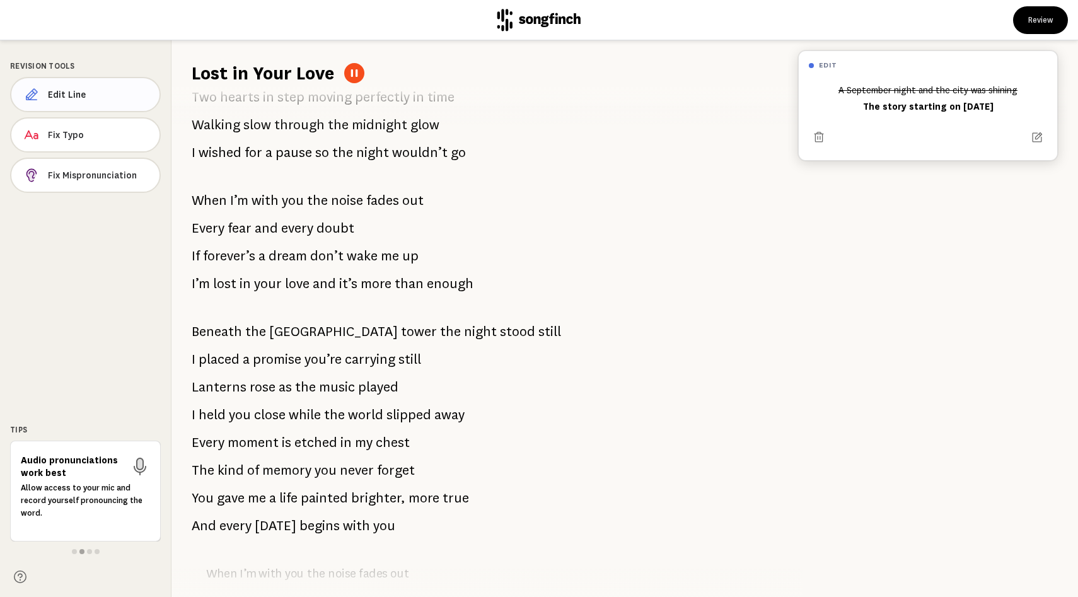
click at [98, 95] on button "Edit Line" at bounding box center [85, 94] width 151 height 35
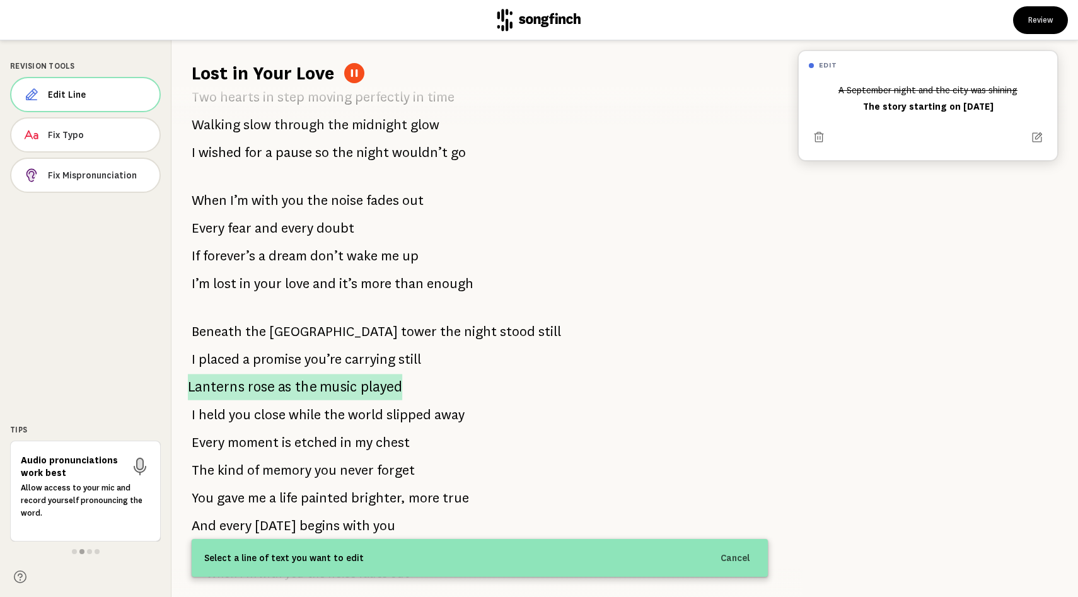
click at [281, 400] on span "as" at bounding box center [285, 387] width 14 height 26
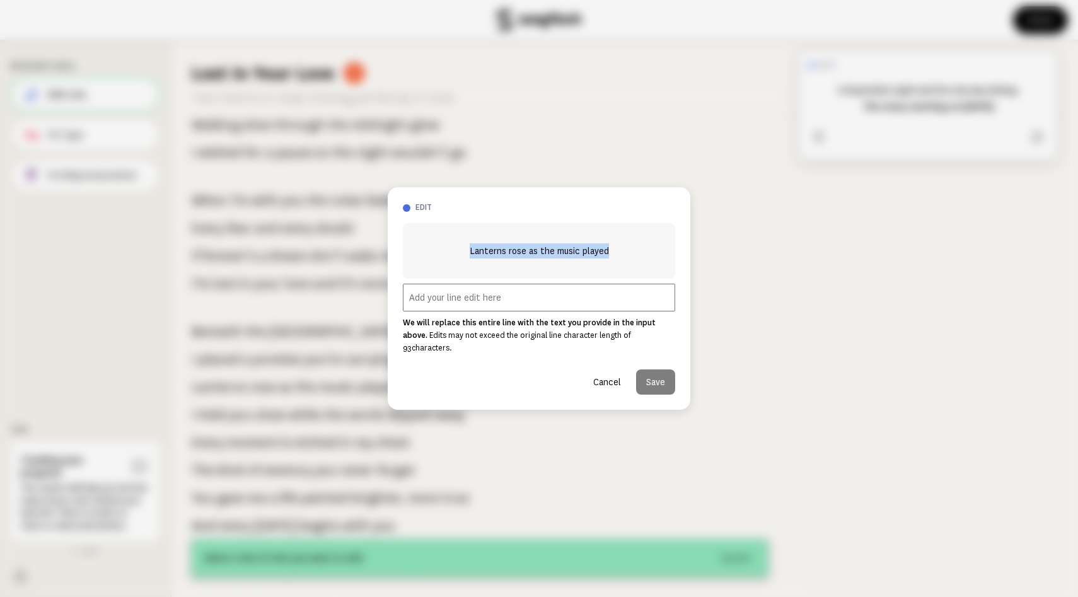
drag, startPoint x: 450, startPoint y: 236, endPoint x: 629, endPoint y: 237, distance: 178.4
click at [629, 237] on div "Lanterns rose as the music played" at bounding box center [539, 250] width 272 height 55
copy span "Lanterns rose as the music played"
click at [529, 294] on input "text" at bounding box center [539, 298] width 272 height 28
paste input "Lanterns rose as the music played"
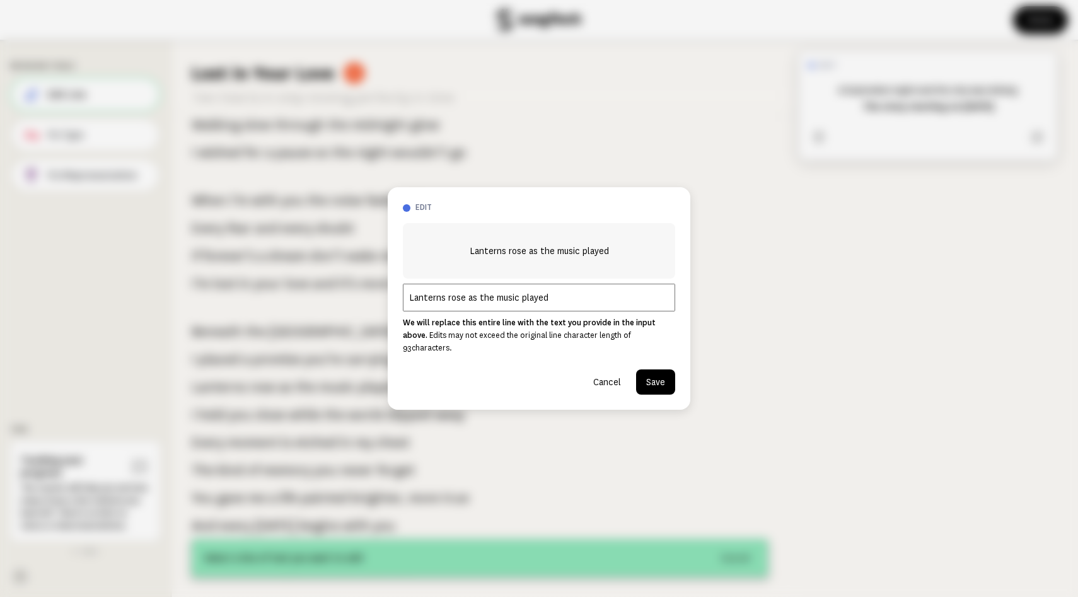
click at [467, 298] on input "Lanterns rose as the music played" at bounding box center [539, 298] width 272 height 28
click at [497, 293] on input "[DATE] as the music played" at bounding box center [539, 298] width 272 height 28
type input "[DATE] and the music played"
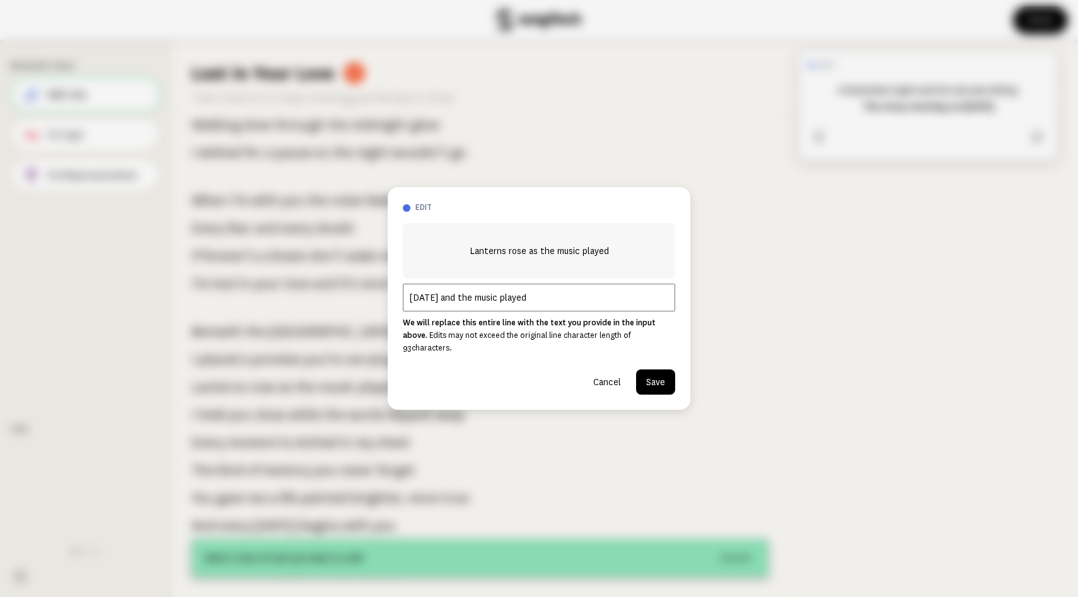
click at [646, 395] on button "Save" at bounding box center [655, 381] width 39 height 25
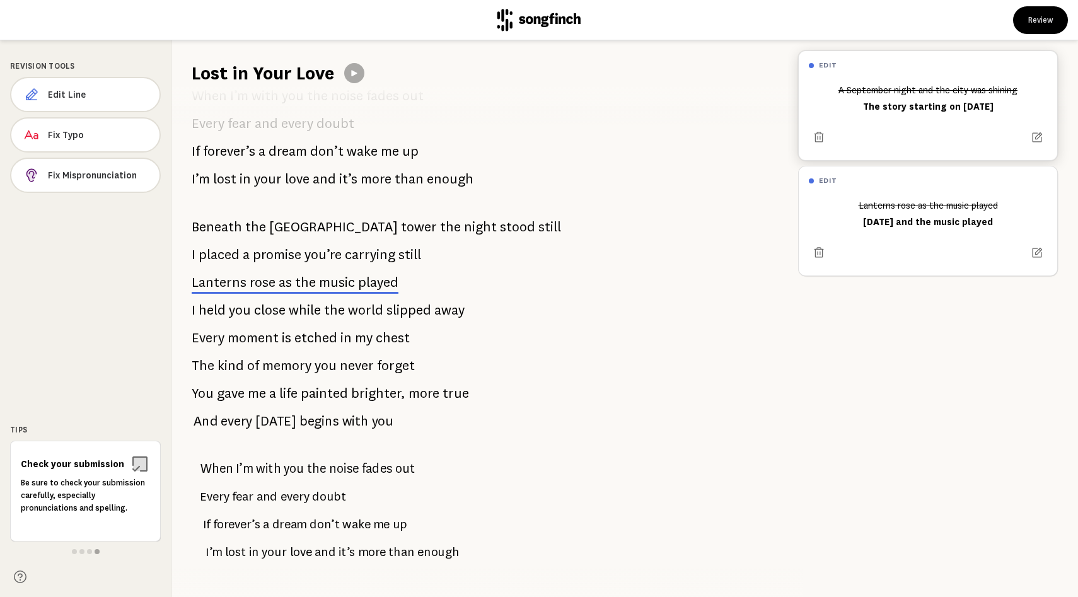
scroll to position [405, 0]
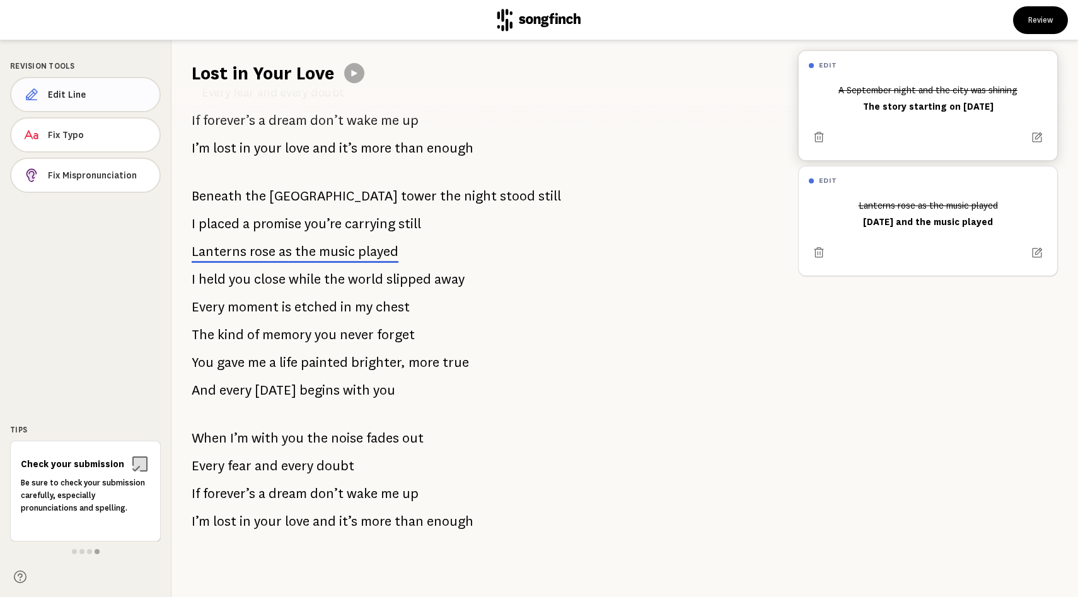
click at [125, 101] on span "Edit Line" at bounding box center [99, 94] width 102 height 13
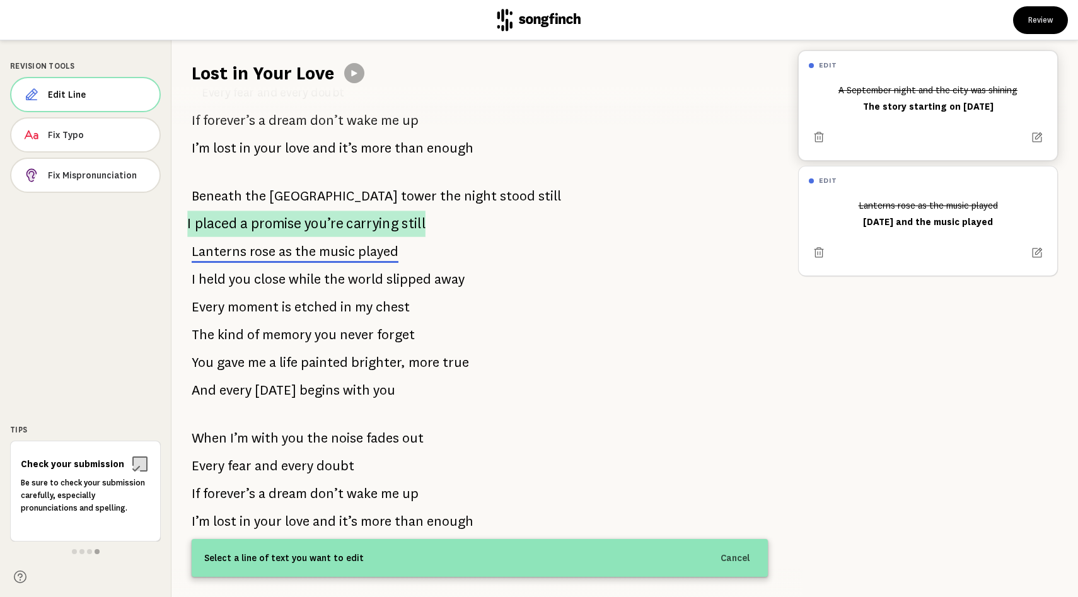
click at [247, 211] on span "a" at bounding box center [243, 224] width 7 height 26
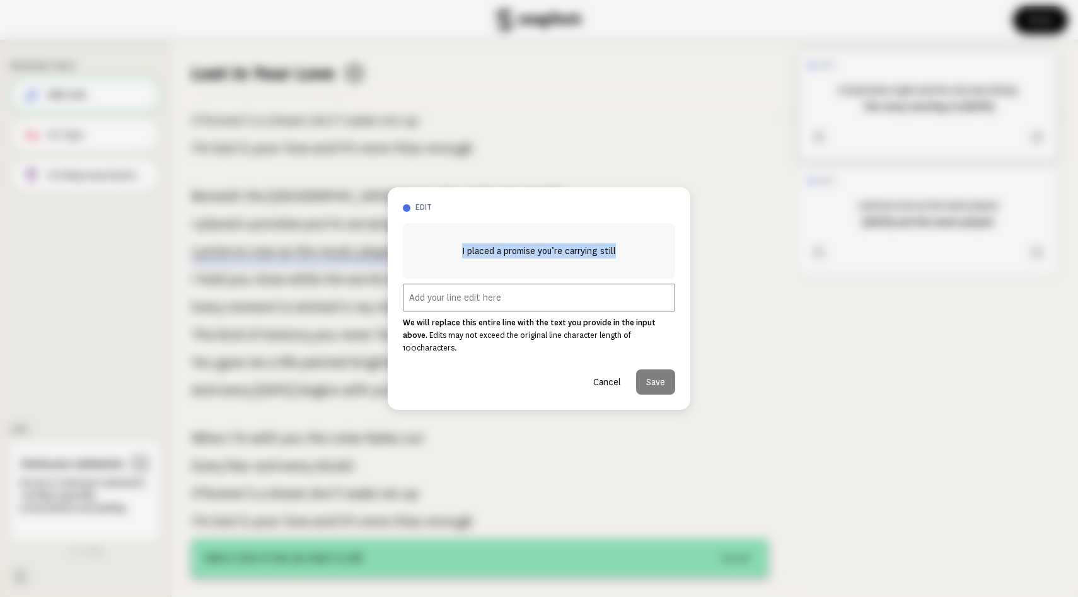
copy span "I placed a promise you’re carrying still"
drag, startPoint x: 438, startPoint y: 236, endPoint x: 641, endPoint y: 239, distance: 203.0
click at [641, 239] on div "I placed a promise you’re carrying still" at bounding box center [539, 250] width 272 height 55
click at [544, 306] on input "text" at bounding box center [539, 298] width 272 height 28
paste input "I placed a promise you’re carrying still"
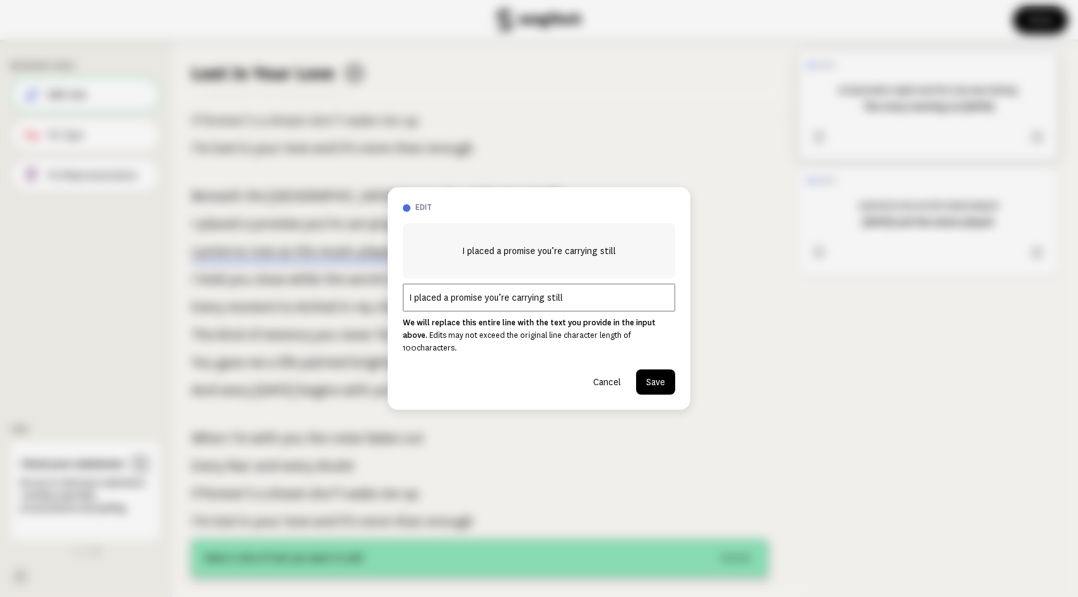
click at [477, 298] on input "I placed a promise you’re carrying still" at bounding box center [539, 298] width 272 height 28
type input "I placed a memory you’re carrying still"
click at [642, 395] on button "Save" at bounding box center [655, 381] width 39 height 25
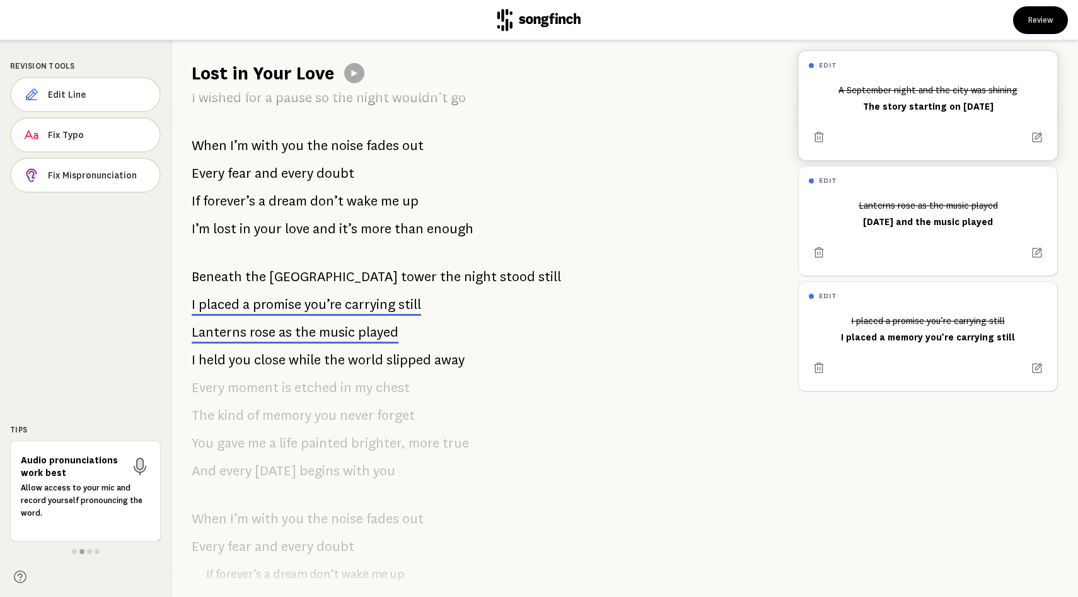
scroll to position [0, 0]
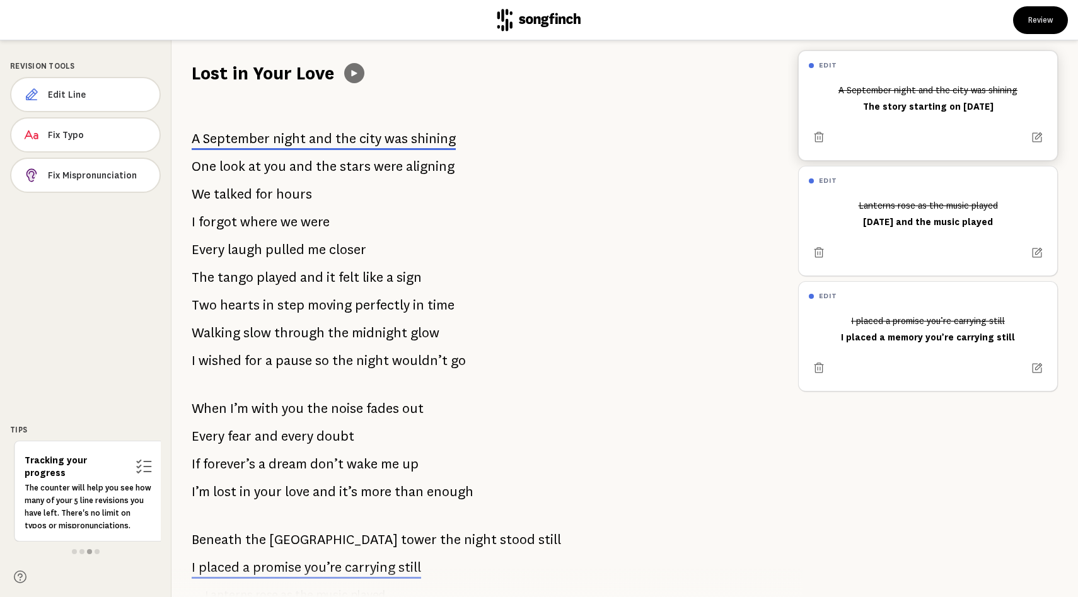
click at [357, 76] on icon at bounding box center [354, 73] width 6 height 6
click at [358, 77] on icon at bounding box center [354, 73] width 7 height 8
drag, startPoint x: 462, startPoint y: 183, endPoint x: 228, endPoint y: 182, distance: 233.3
click at [228, 182] on div "A September night and the city was shining One look at you and the stars were a…" at bounding box center [479, 341] width 617 height 511
click at [117, 101] on span "Edit Line" at bounding box center [99, 94] width 102 height 13
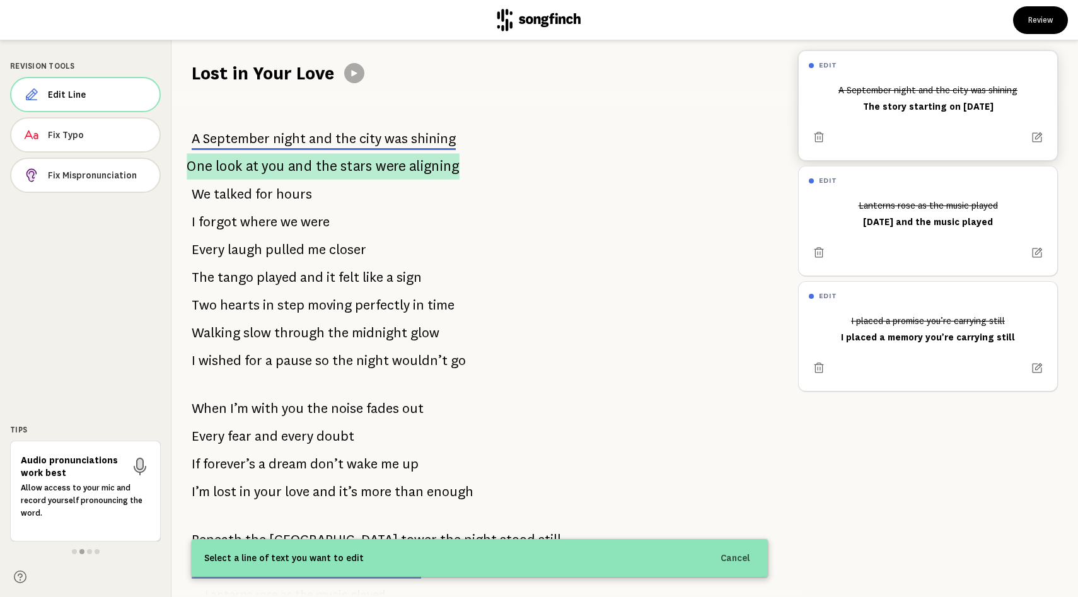
click at [393, 180] on span "were" at bounding box center [391, 166] width 30 height 26
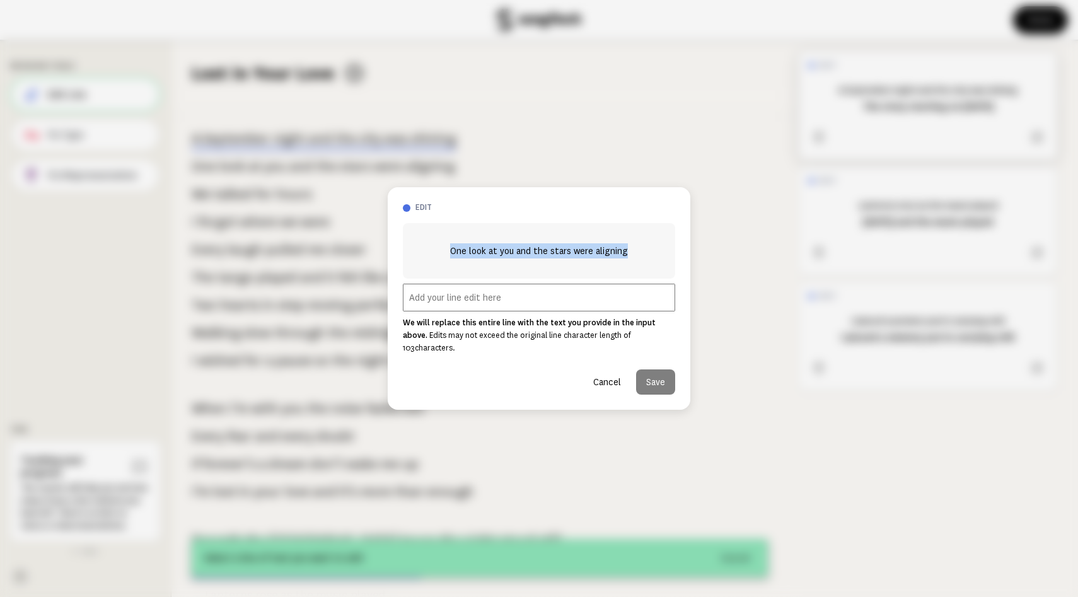
copy span "One look at you and the stars were aligning"
drag, startPoint x: 487, startPoint y: 245, endPoint x: 433, endPoint y: 230, distance: 56.3
click at [450, 243] on span "One look at you and the stars were aligning" at bounding box center [539, 250] width 178 height 15
click at [589, 395] on button "Cancel" at bounding box center [607, 381] width 48 height 25
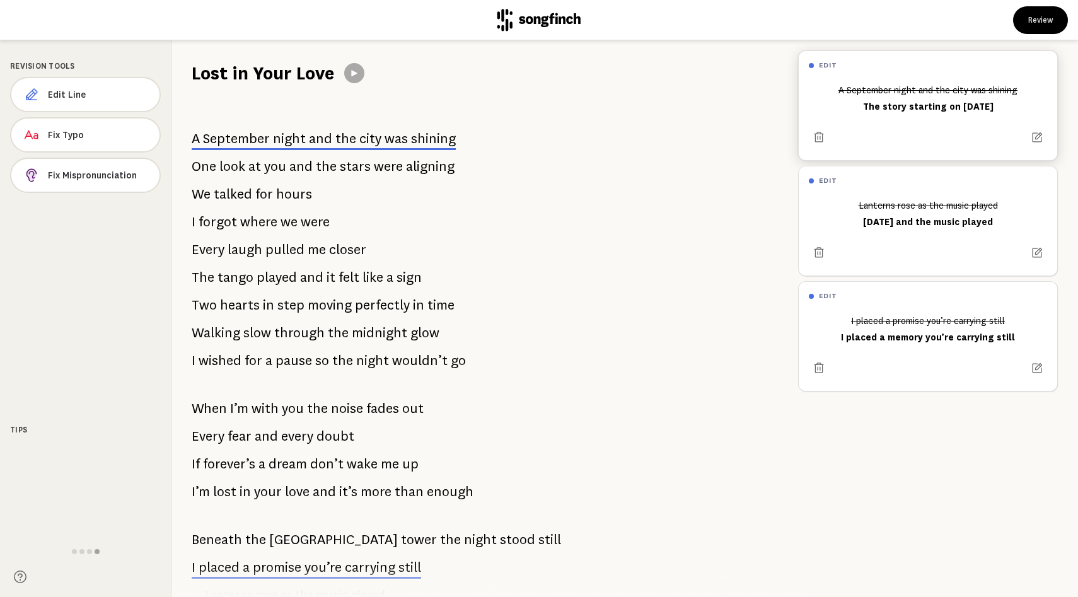
drag, startPoint x: 823, startPoint y: 131, endPoint x: 998, endPoint y: 135, distance: 174.7
click at [998, 117] on div "A September night and the city was shining The story starting on [DATE]" at bounding box center [928, 98] width 238 height 38
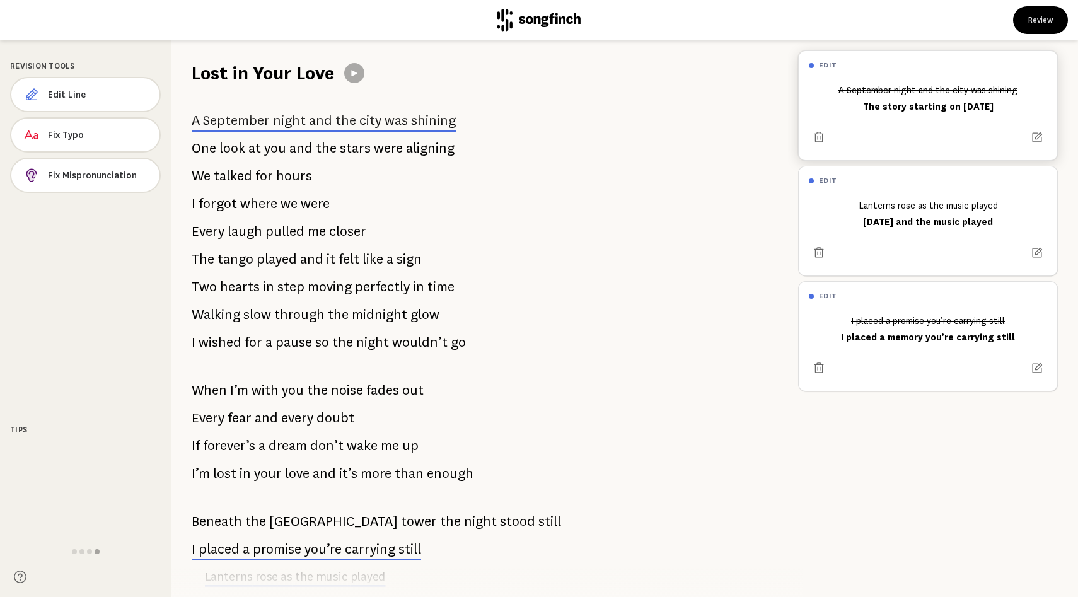
scroll to position [19, 0]
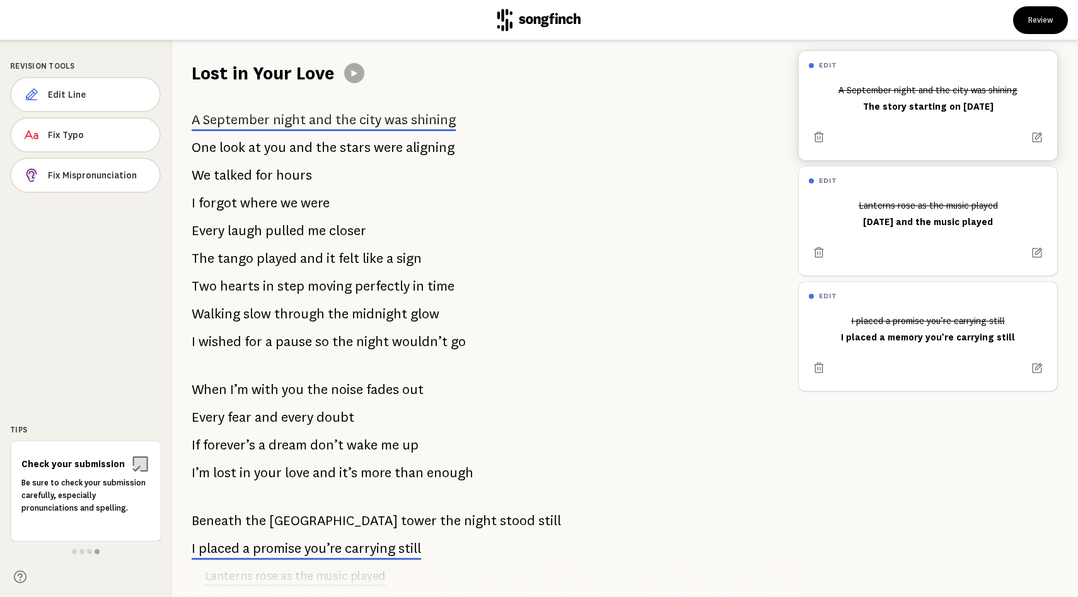
click at [427, 127] on span "shining" at bounding box center [433, 119] width 45 height 15
click at [1033, 142] on icon at bounding box center [1038, 137] width 10 height 10
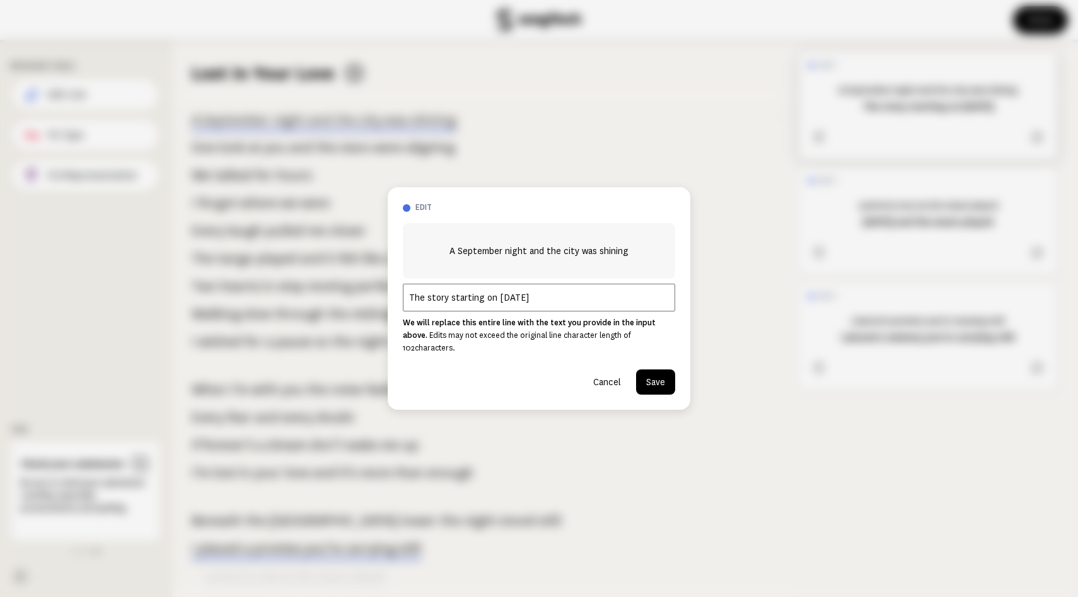
drag, startPoint x: 617, startPoint y: 309, endPoint x: 356, endPoint y: 289, distance: 261.8
click at [356, 289] on div "edit A September night and the city was shining The story starting on [DATE] We…" at bounding box center [539, 298] width 1078 height 597
click at [600, 395] on button "Cancel" at bounding box center [607, 381] width 48 height 25
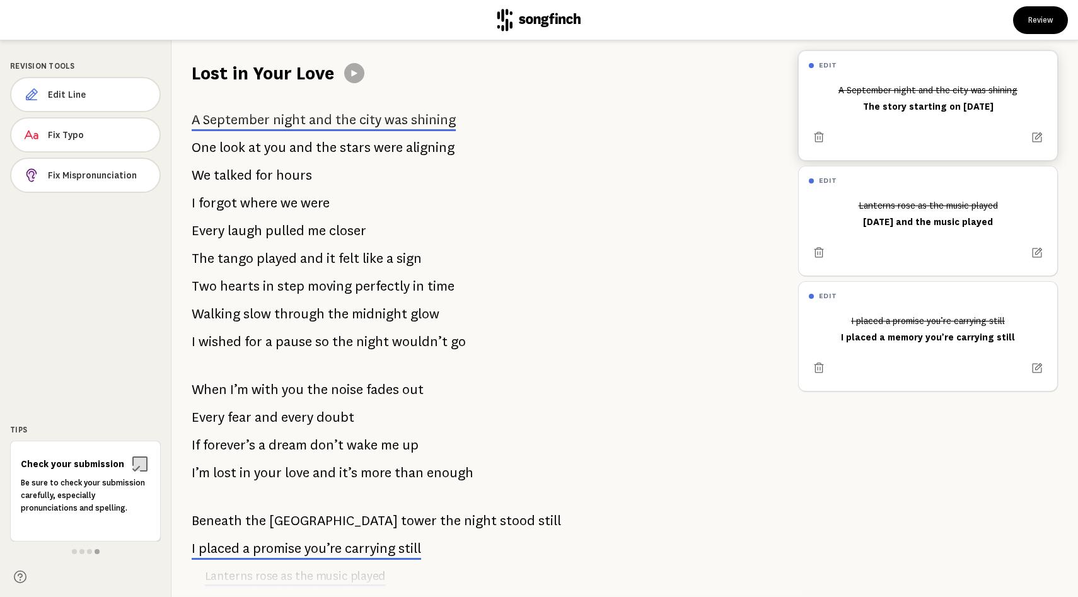
scroll to position [0, 0]
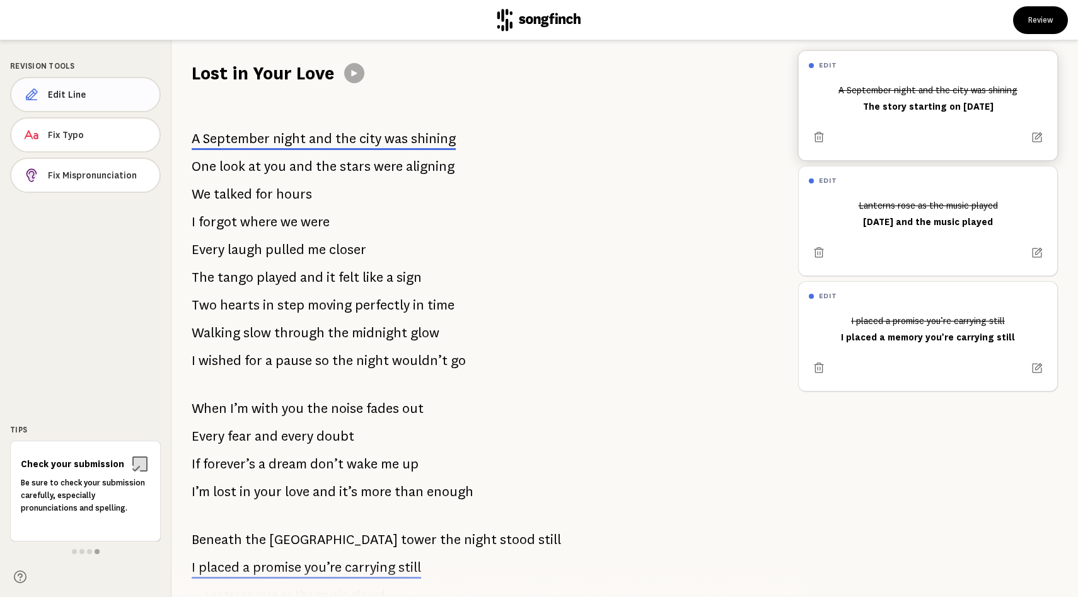
click at [74, 101] on span "Edit Line" at bounding box center [99, 94] width 102 height 13
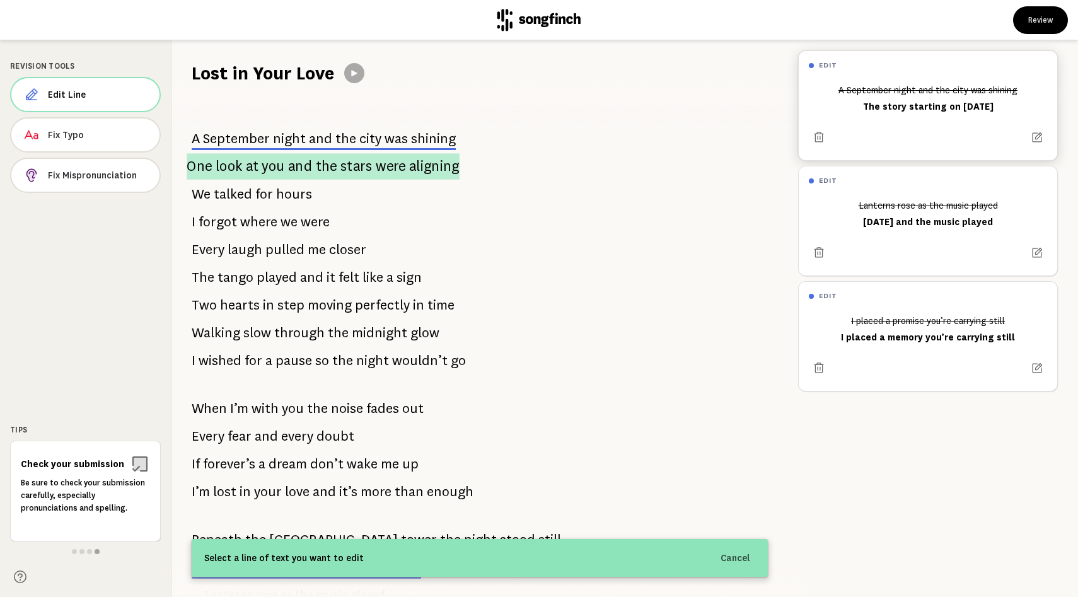
click at [253, 180] on span "at" at bounding box center [252, 166] width 13 height 26
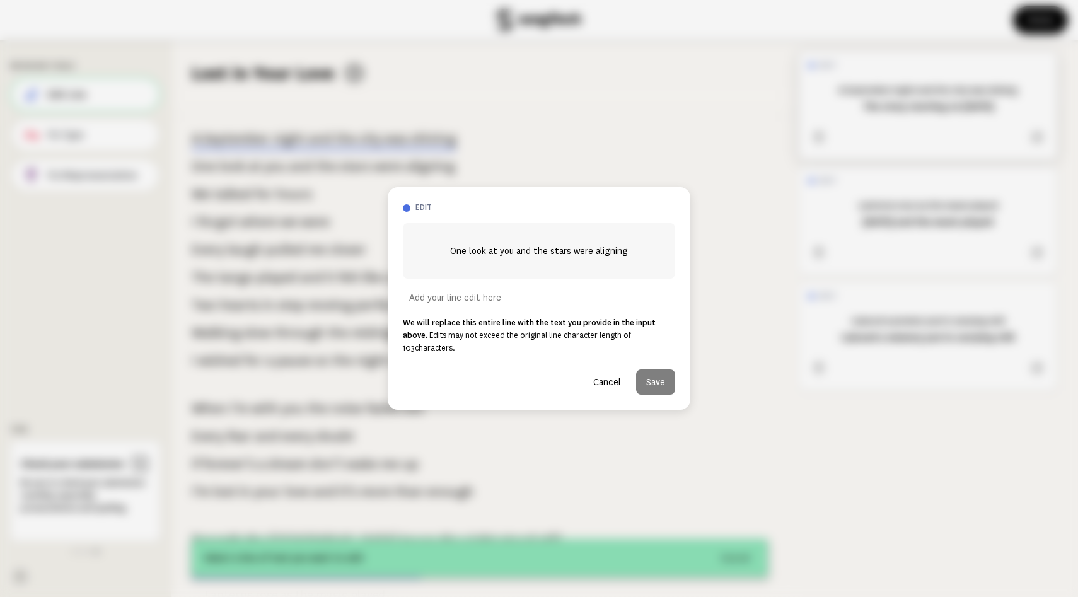
click at [511, 304] on input "text" at bounding box center [539, 298] width 272 height 28
paste input "The first blind trip, and fate is calling"
type input "The first blind trip, and fate is calling"
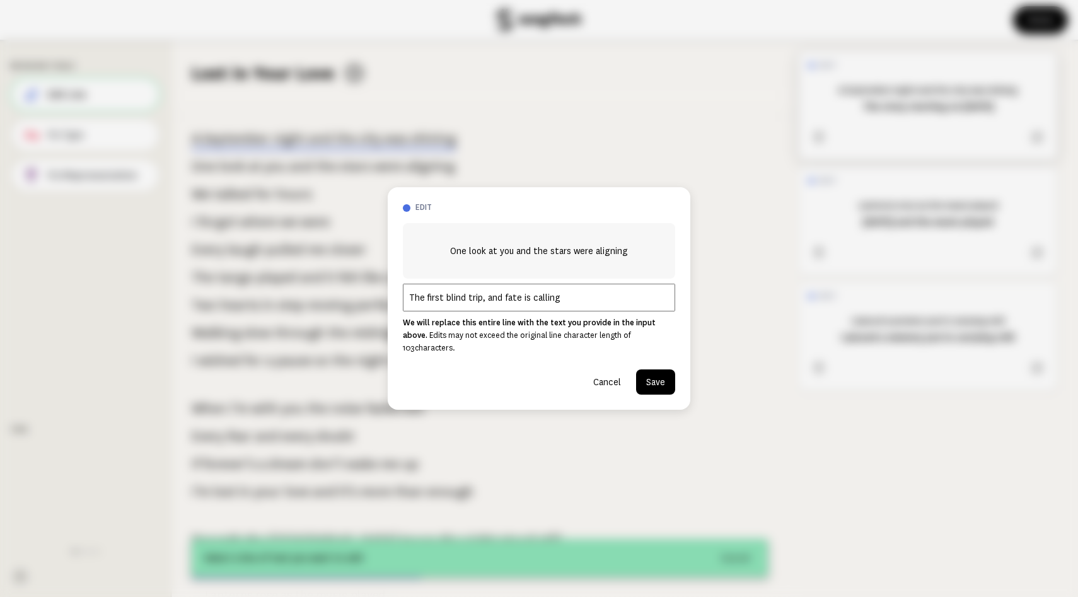
click at [652, 395] on button "Save" at bounding box center [655, 381] width 39 height 25
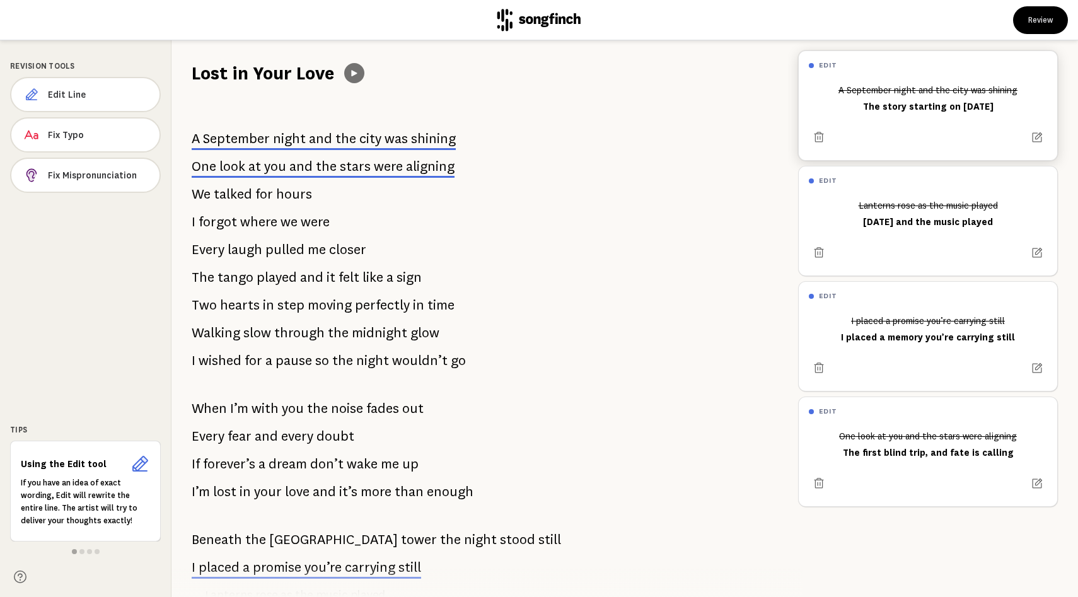
click at [359, 75] on icon at bounding box center [354, 73] width 10 height 10
click at [359, 78] on icon at bounding box center [354, 73] width 10 height 10
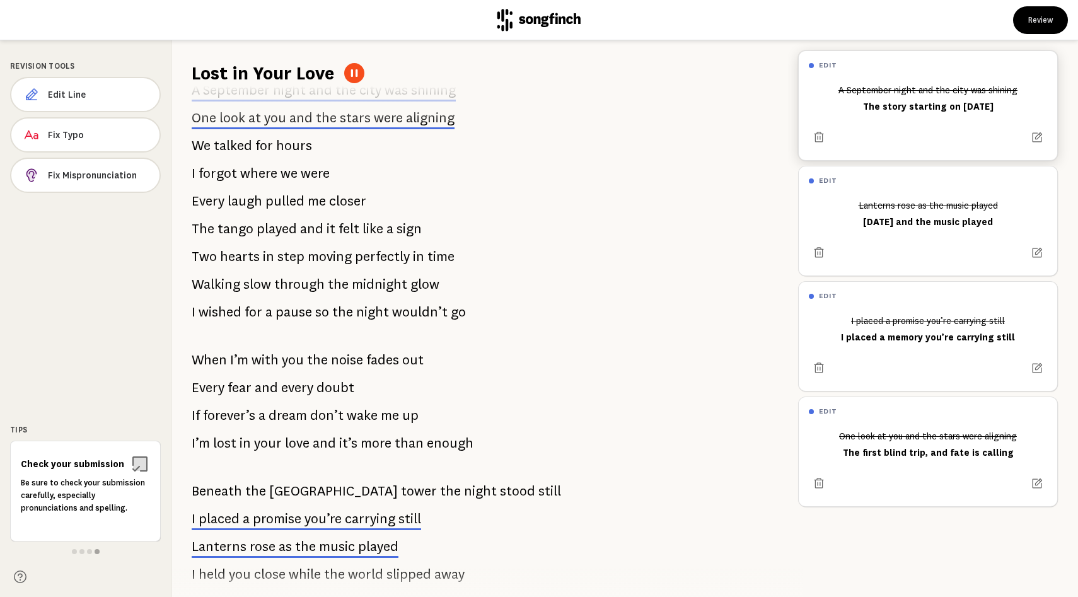
scroll to position [50, 0]
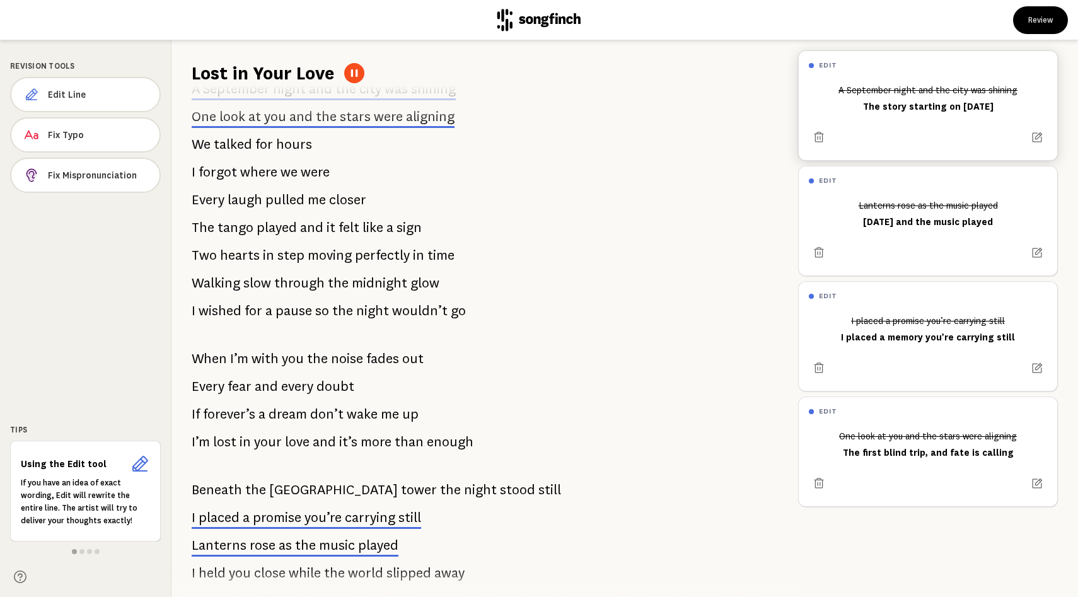
click at [359, 78] on icon at bounding box center [354, 73] width 10 height 10
click at [364, 81] on button at bounding box center [354, 73] width 20 height 20
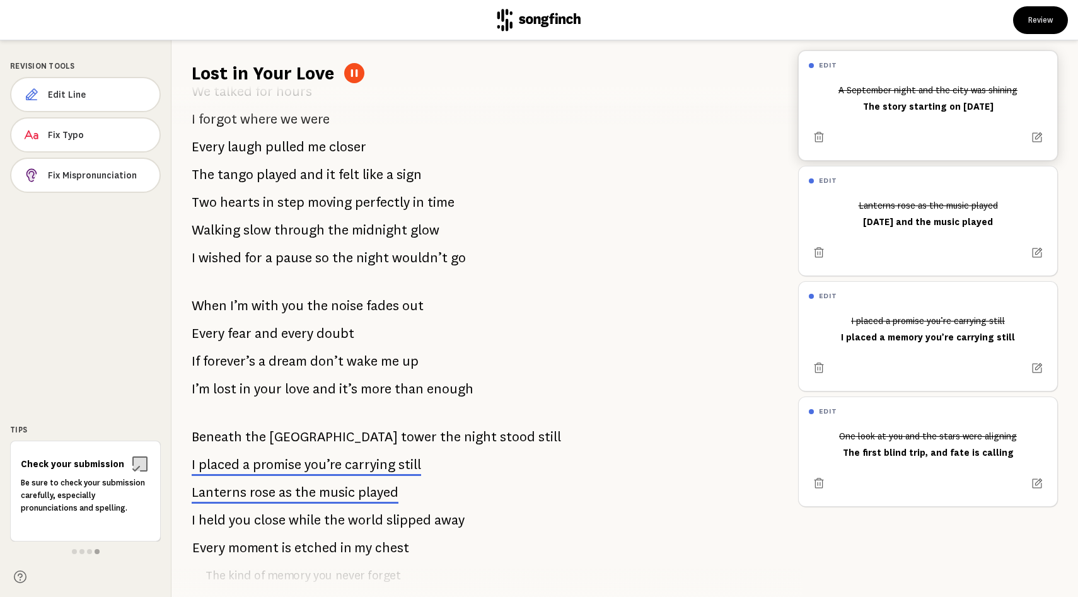
scroll to position [104, 0]
click at [359, 73] on icon at bounding box center [354, 73] width 10 height 10
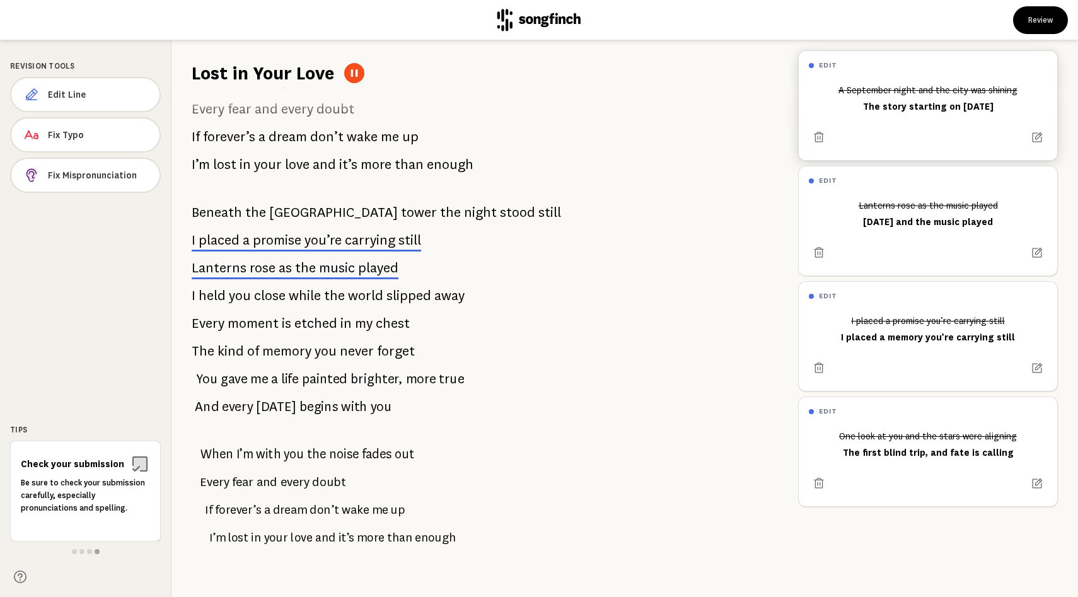
scroll to position [333, 0]
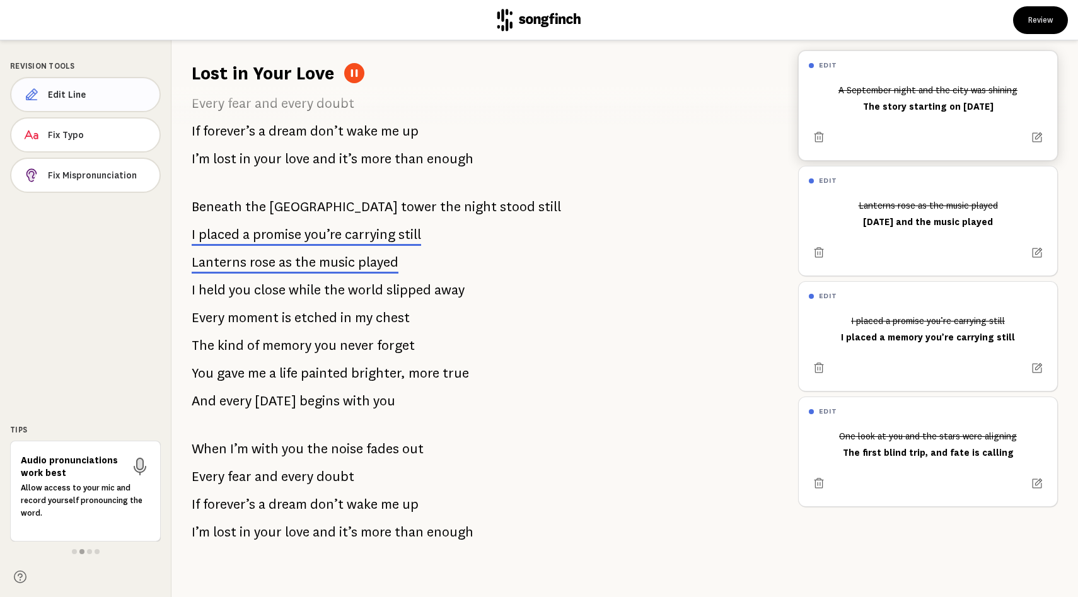
click at [108, 101] on span "Edit Line" at bounding box center [99, 94] width 102 height 13
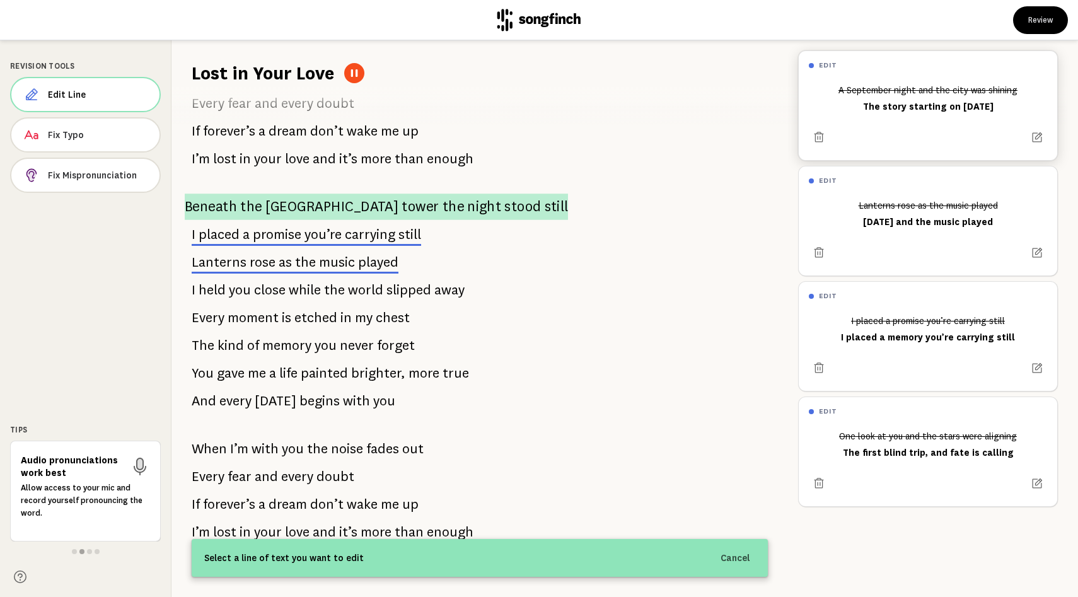
click at [212, 220] on span "Beneath" at bounding box center [211, 207] width 52 height 26
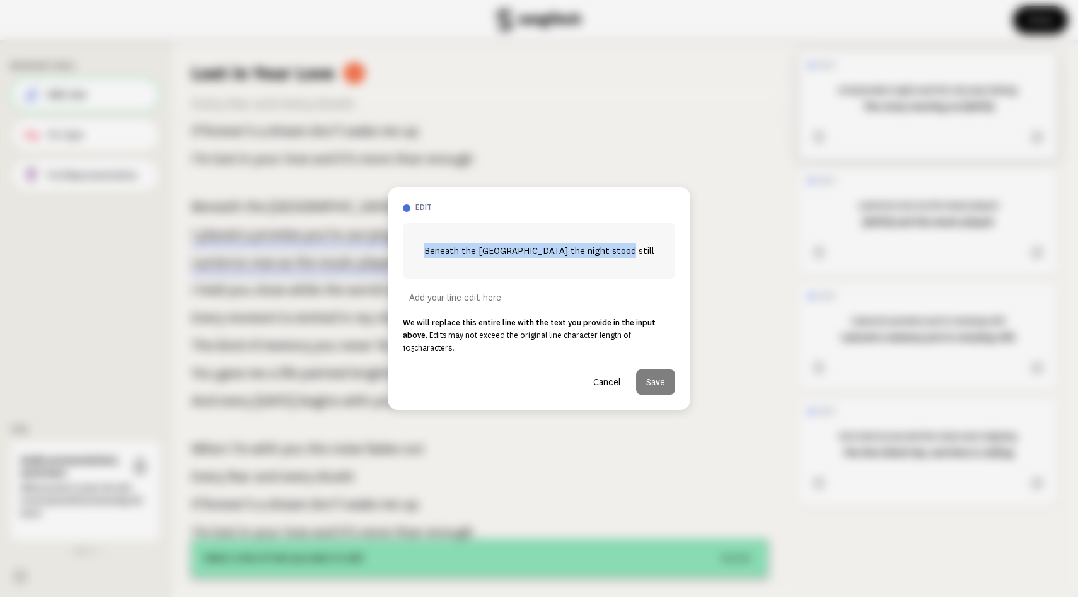
copy span "Beneath the [GEOGRAPHIC_DATA] the night stood still"
drag, startPoint x: 432, startPoint y: 228, endPoint x: 454, endPoint y: 251, distance: 31.7
click at [454, 251] on span "Beneath the [GEOGRAPHIC_DATA] the night stood still" at bounding box center [539, 250] width 230 height 15
click at [593, 395] on button "Cancel" at bounding box center [607, 381] width 48 height 25
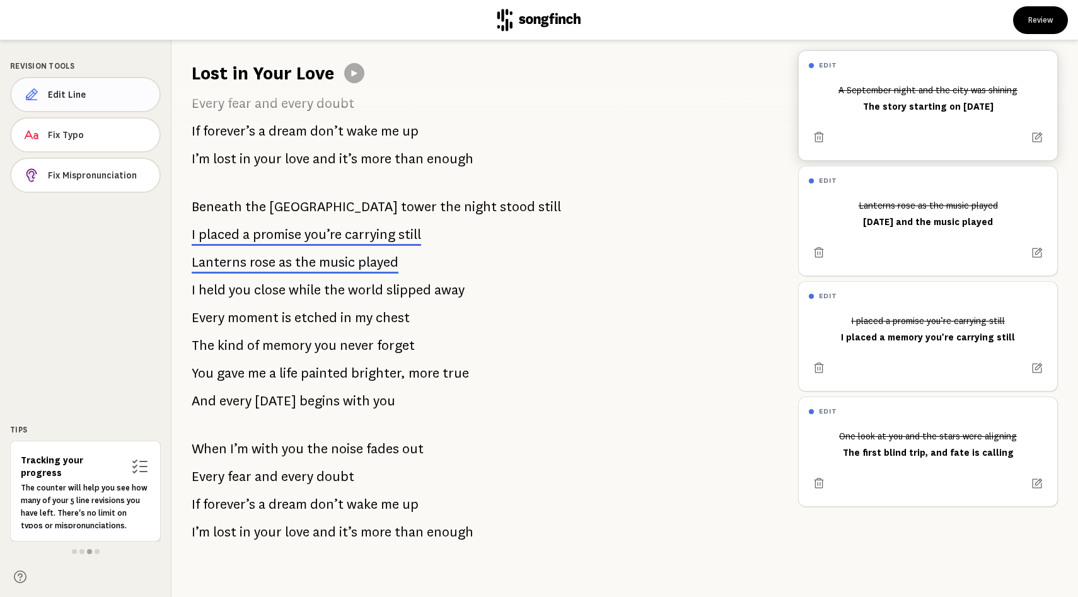
click at [113, 101] on span "Edit Line" at bounding box center [99, 94] width 102 height 13
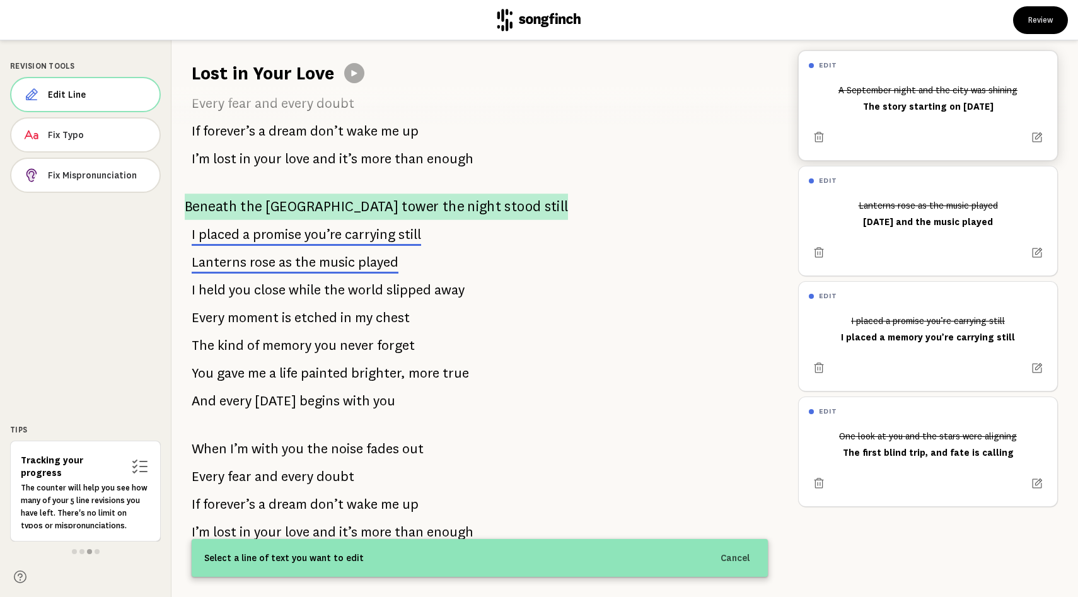
click at [286, 220] on span "[GEOGRAPHIC_DATA]" at bounding box center [332, 207] width 134 height 26
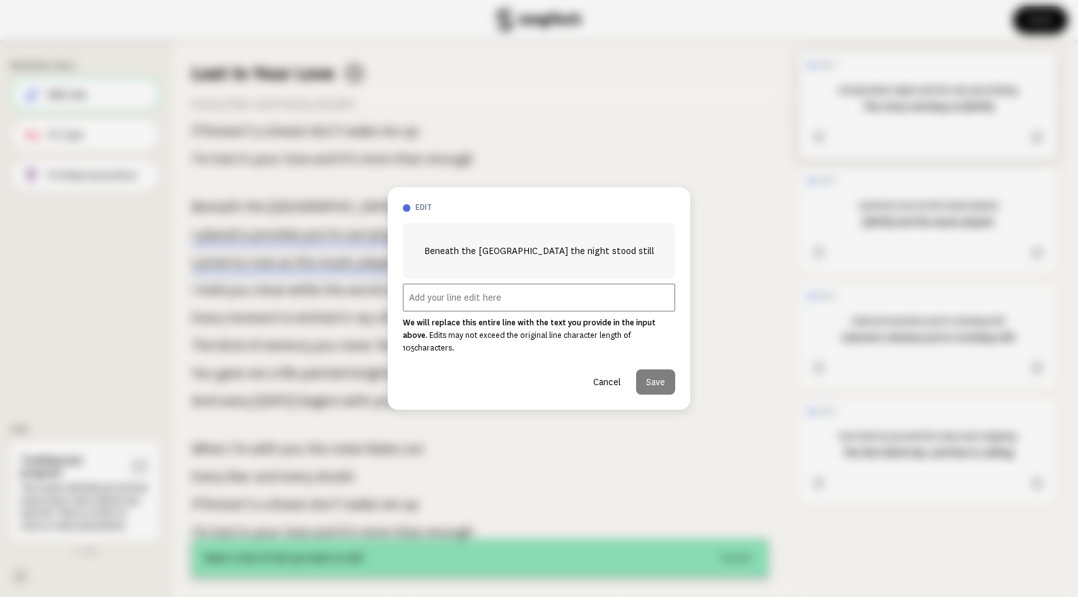
click at [475, 298] on input "text" at bounding box center [539, 298] width 272 height 28
paste input "[GEOGRAPHIC_DATA]"
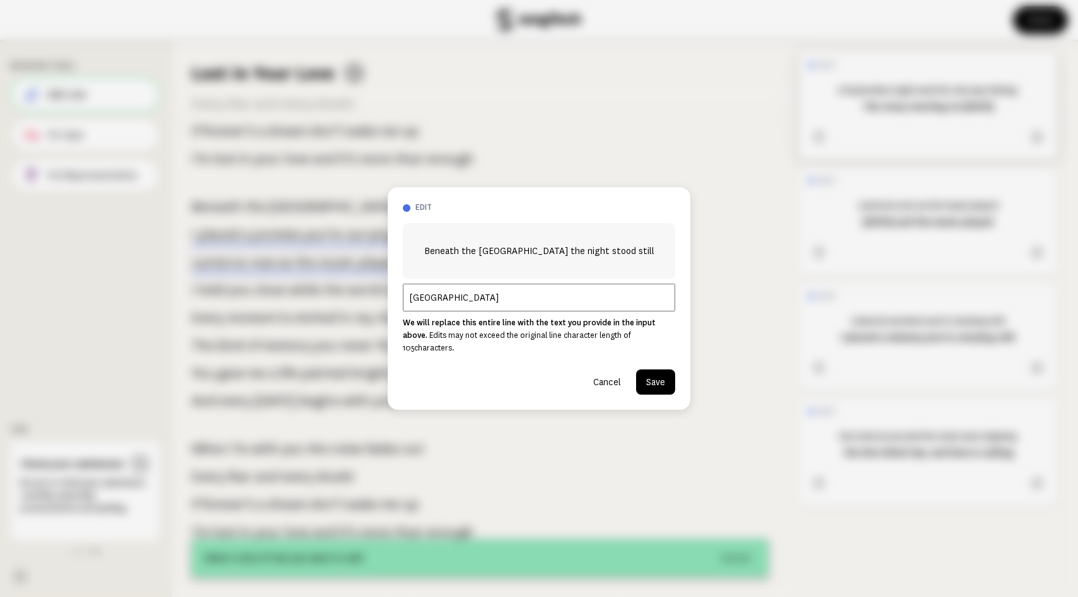
paste input "Next to the [GEOGRAPHIC_DATA], the night stood still"
click at [642, 308] on input "Next to the [GEOGRAPHIC_DATA], the night stood [GEOGRAPHIC_DATA]" at bounding box center [539, 298] width 272 height 28
click at [653, 308] on input "Next to the [GEOGRAPHIC_DATA], the night stood [GEOGRAPHIC_DATA]" at bounding box center [539, 298] width 272 height 28
drag, startPoint x: 655, startPoint y: 308, endPoint x: 629, endPoint y: 305, distance: 26.0
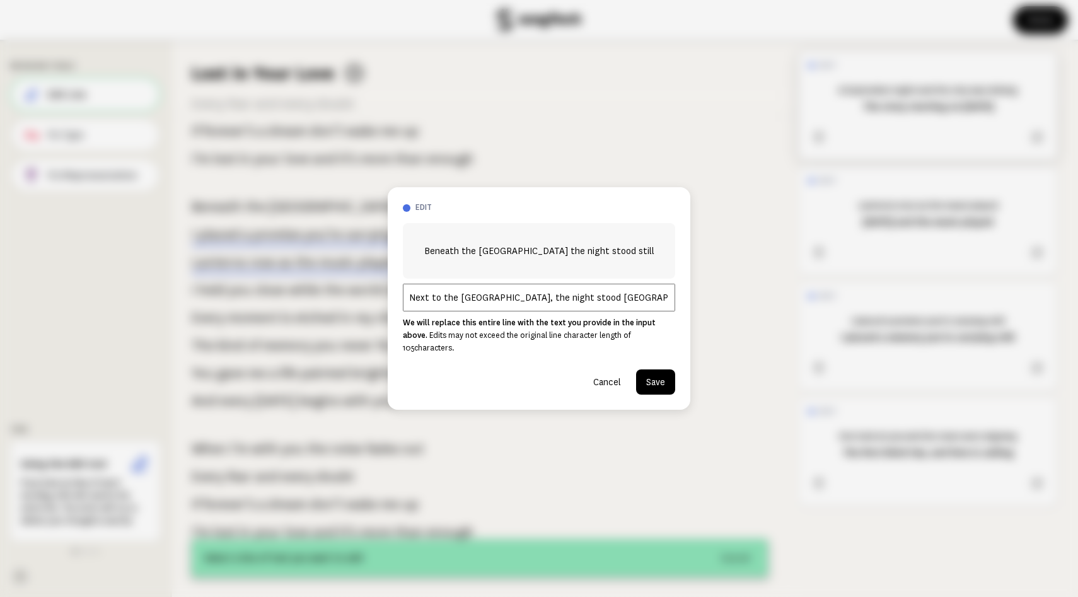
click at [629, 305] on input "Next to the [GEOGRAPHIC_DATA], the night stood [GEOGRAPHIC_DATA]" at bounding box center [539, 298] width 272 height 28
click at [486, 307] on input "Next to the [GEOGRAPHIC_DATA], the night stood [GEOGRAPHIC_DATA]" at bounding box center [539, 298] width 272 height 28
paste input "eiffel"
click at [478, 306] on input "Next to the [GEOGRAPHIC_DATA], the night stood [GEOGRAPHIC_DATA]" at bounding box center [539, 298] width 272 height 28
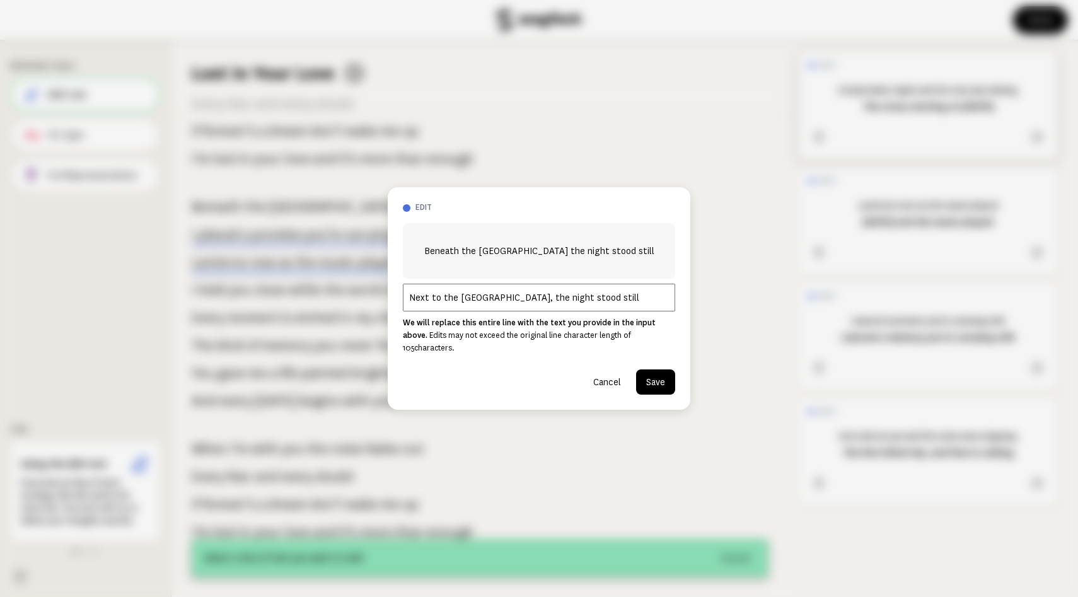
scroll to position [0, 0]
drag, startPoint x: 633, startPoint y: 305, endPoint x: 824, endPoint y: 308, distance: 191.1
click at [824, 308] on div "edit Beneath the [GEOGRAPHIC_DATA] the night stood still Next to the [GEOGRAPHI…" at bounding box center [539, 298] width 1078 height 597
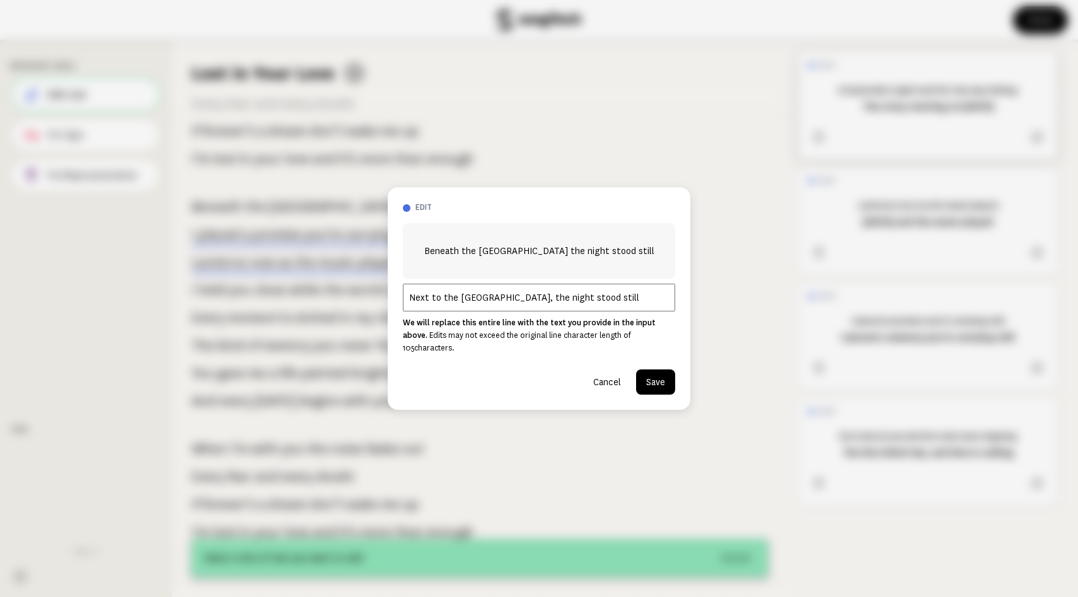
type input "Next to the [GEOGRAPHIC_DATA], the night stood still"
click at [653, 395] on button "Save" at bounding box center [655, 381] width 39 height 25
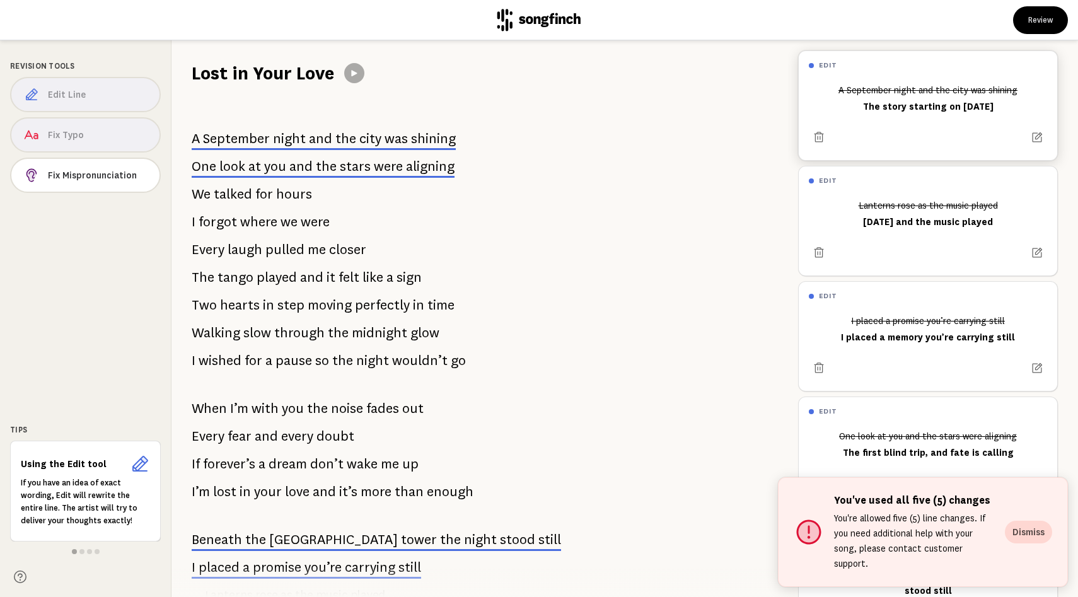
click at [508, 354] on div "A September night and the city was shining One look at you and the stars were a…" at bounding box center [479, 341] width 617 height 511
click at [518, 361] on div "A September night and the city was shining One look at you and the stars were a…" at bounding box center [479, 341] width 617 height 511
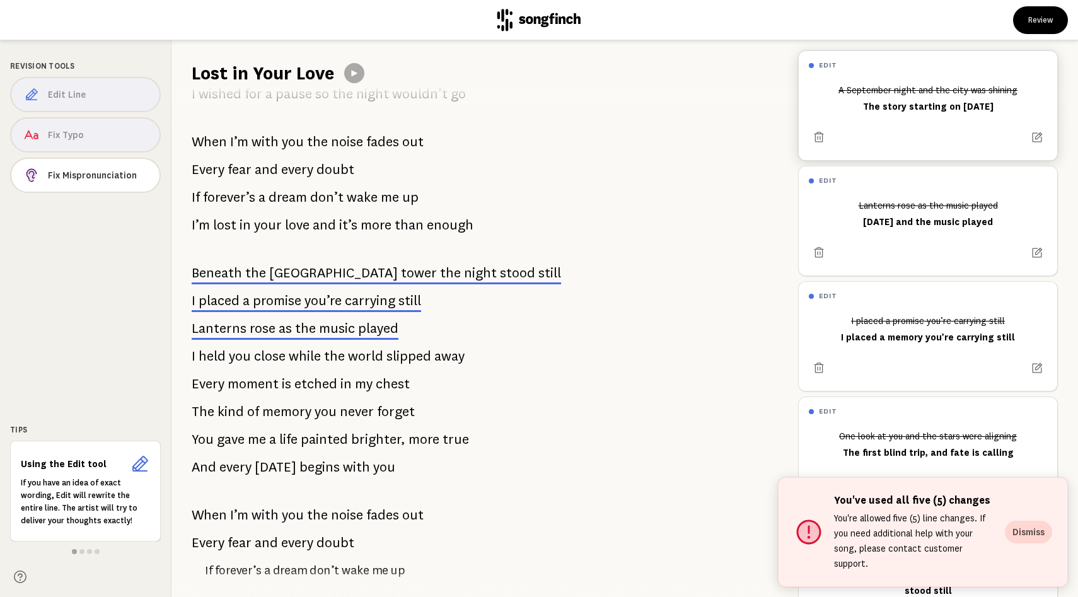
scroll to position [274, 0]
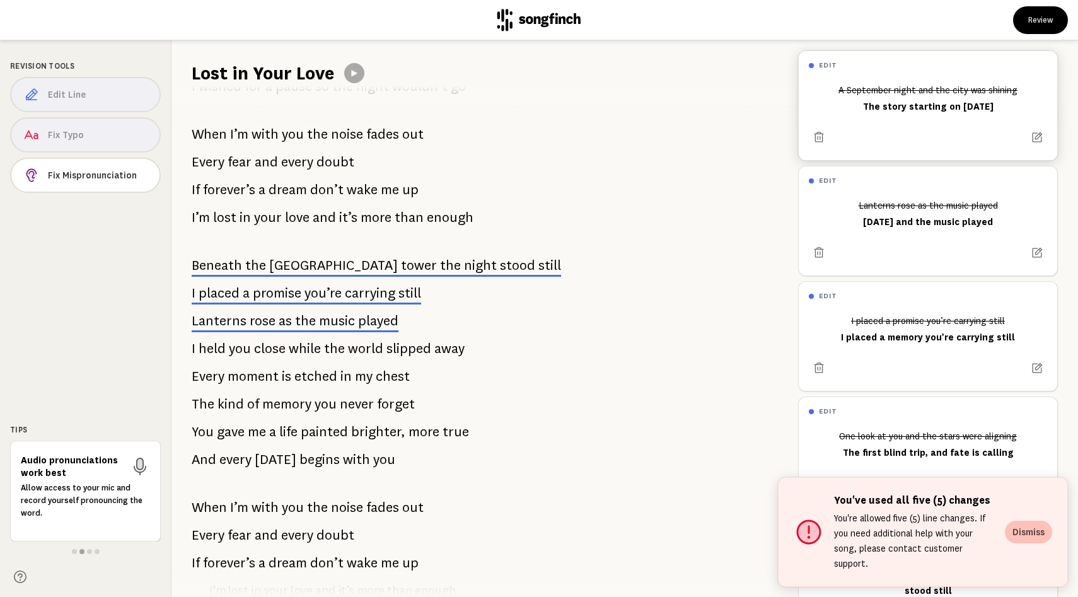
click at [1014, 523] on button "Dismiss" at bounding box center [1028, 532] width 47 height 23
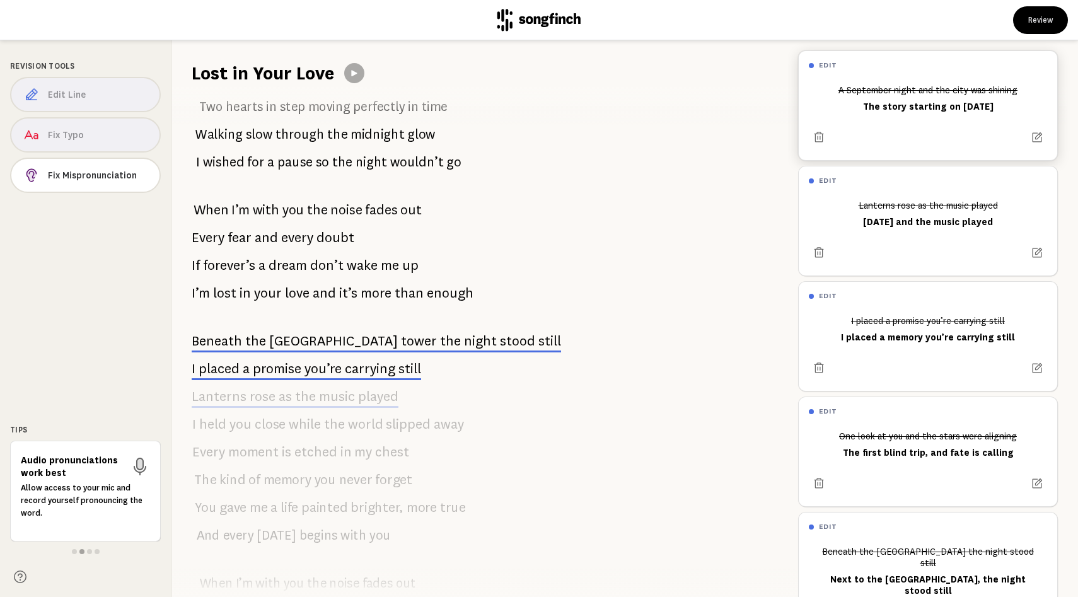
scroll to position [0, 0]
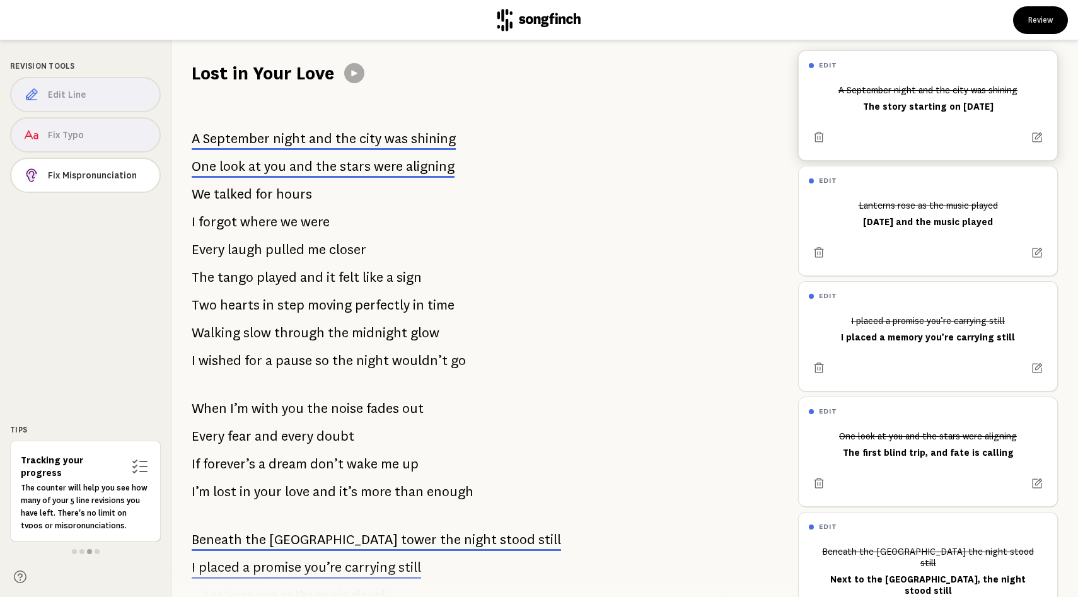
click at [76, 158] on div "Edit Line Fix Typo Fix Mispronunciation" at bounding box center [85, 137] width 151 height 121
click at [98, 549] on span at bounding box center [97, 551] width 5 height 5
click at [484, 469] on div "A September night and the city was shining One look at you and the stars were a…" at bounding box center [479, 341] width 617 height 511
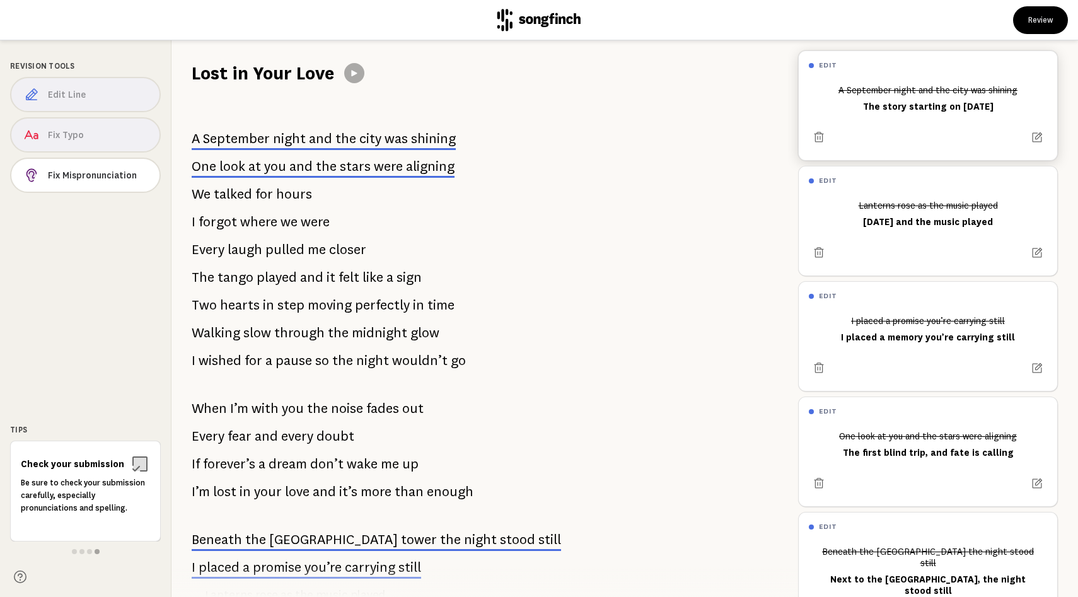
click at [531, 319] on div "A September night and the city was shining One look at you and the stars were a…" at bounding box center [479, 341] width 617 height 511
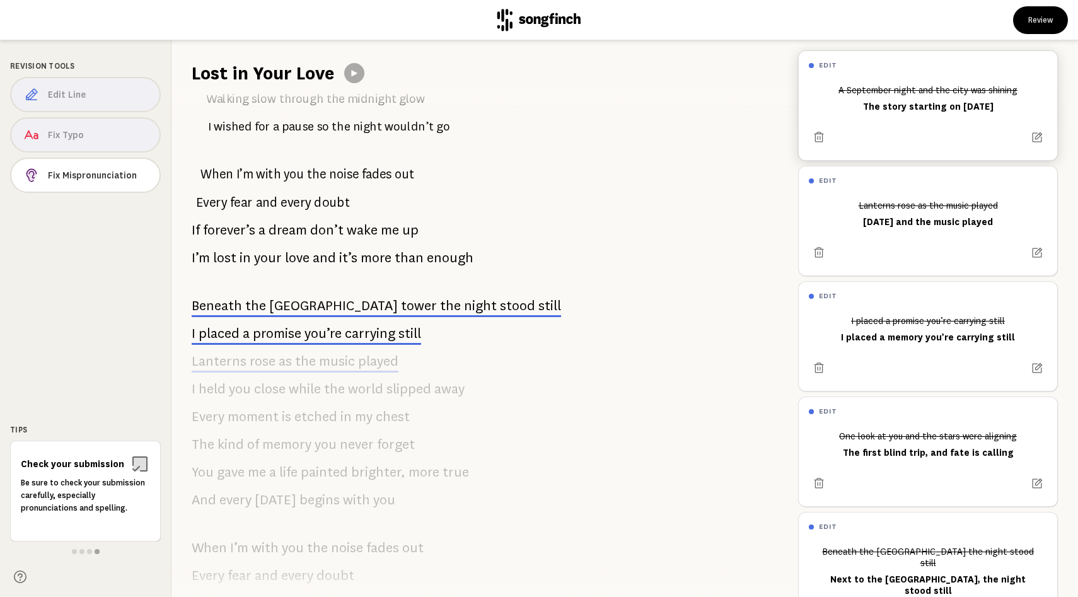
scroll to position [0, 0]
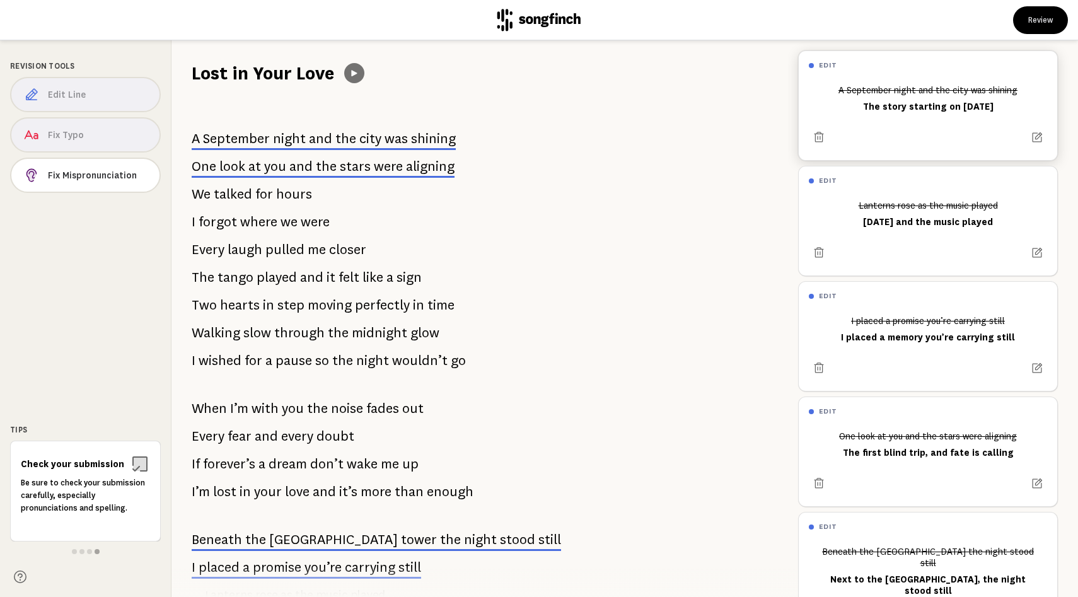
click at [359, 78] on icon at bounding box center [354, 73] width 10 height 10
click at [358, 76] on icon at bounding box center [354, 73] width 10 height 10
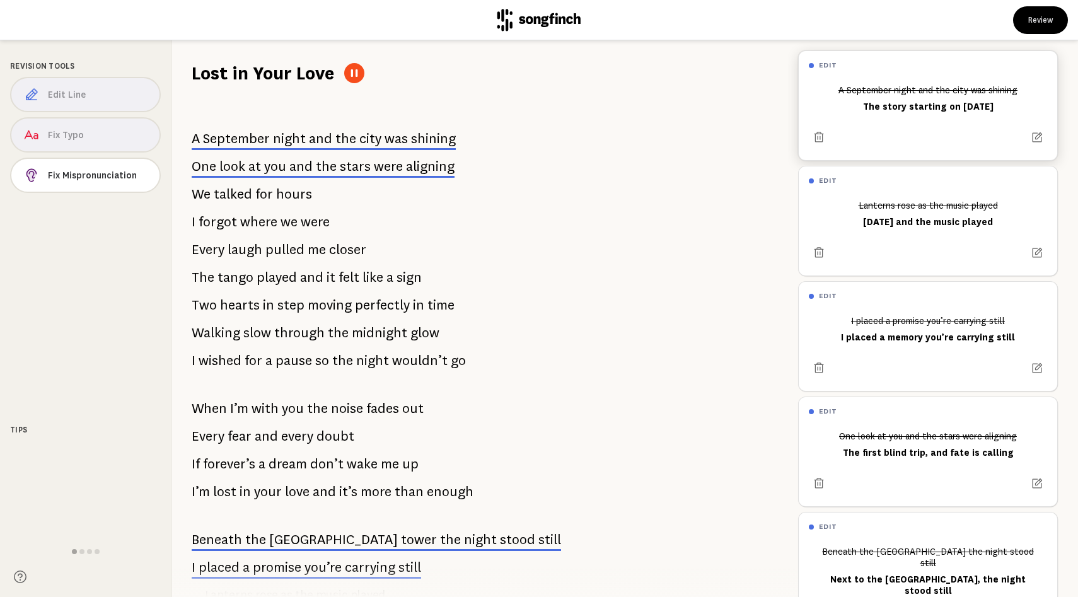
click at [358, 76] on icon at bounding box center [354, 73] width 10 height 10
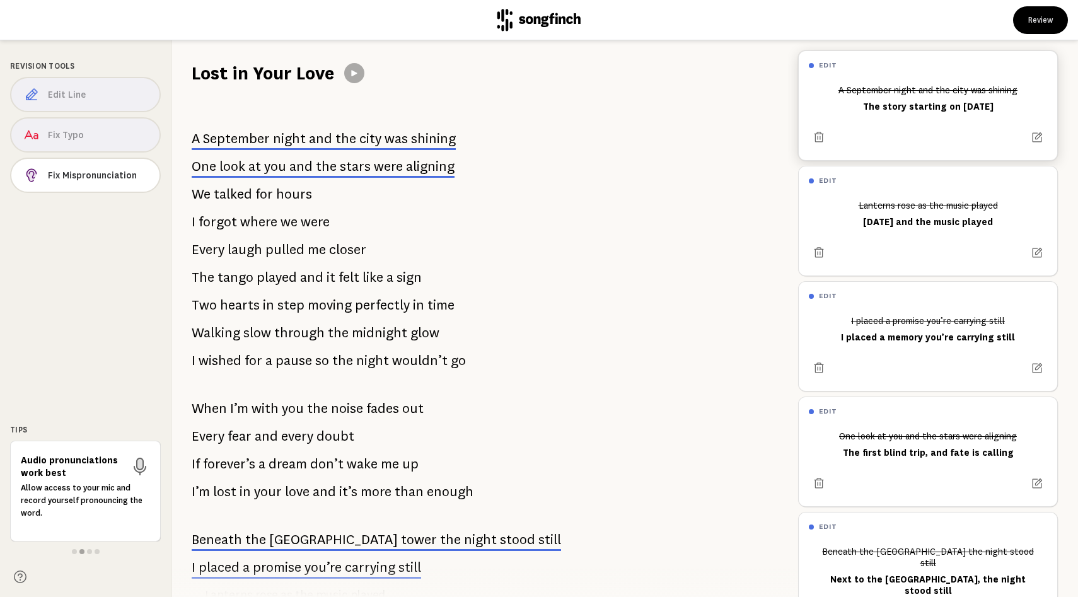
click at [359, 174] on span "stars" at bounding box center [355, 166] width 31 height 15
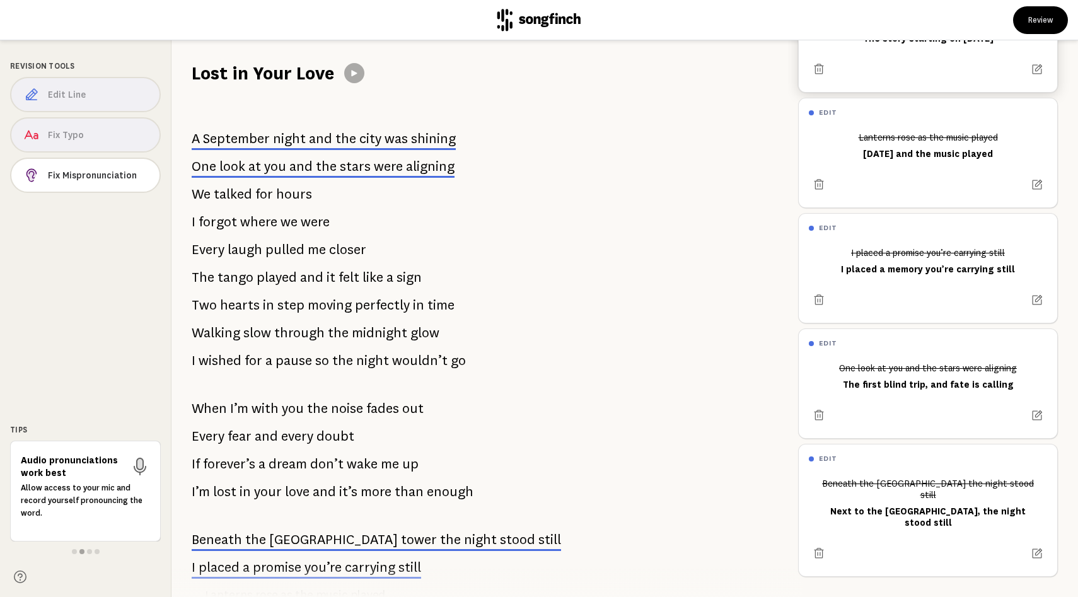
scroll to position [226, 0]
click at [357, 76] on icon at bounding box center [354, 73] width 6 height 6
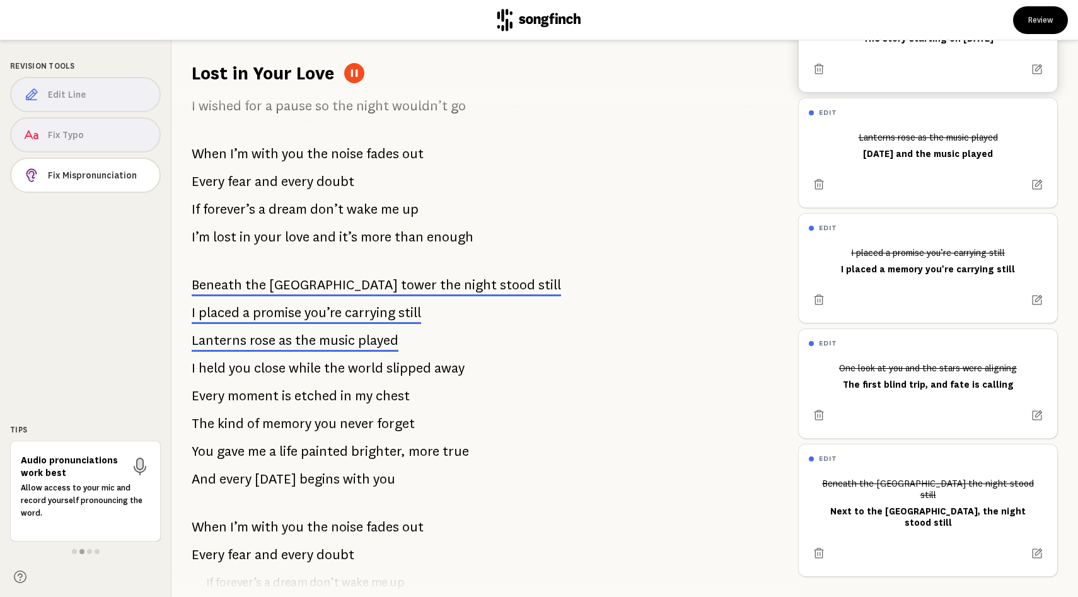
scroll to position [258, 0]
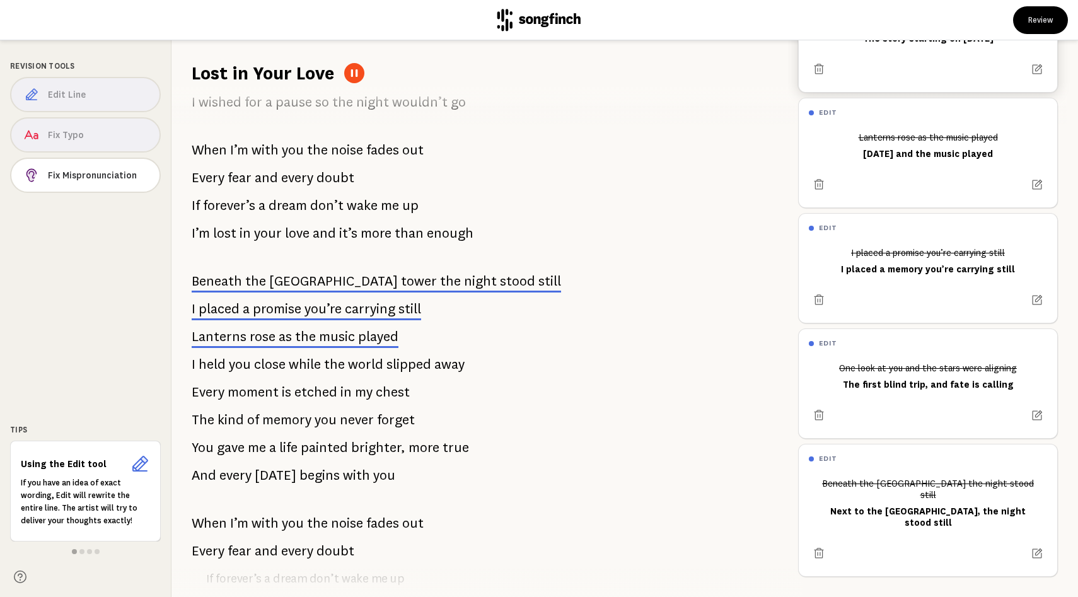
click at [464, 289] on span "night" at bounding box center [480, 281] width 33 height 15
click at [395, 316] on span "carrying" at bounding box center [370, 308] width 50 height 15
click at [347, 344] on span "music" at bounding box center [337, 336] width 36 height 15
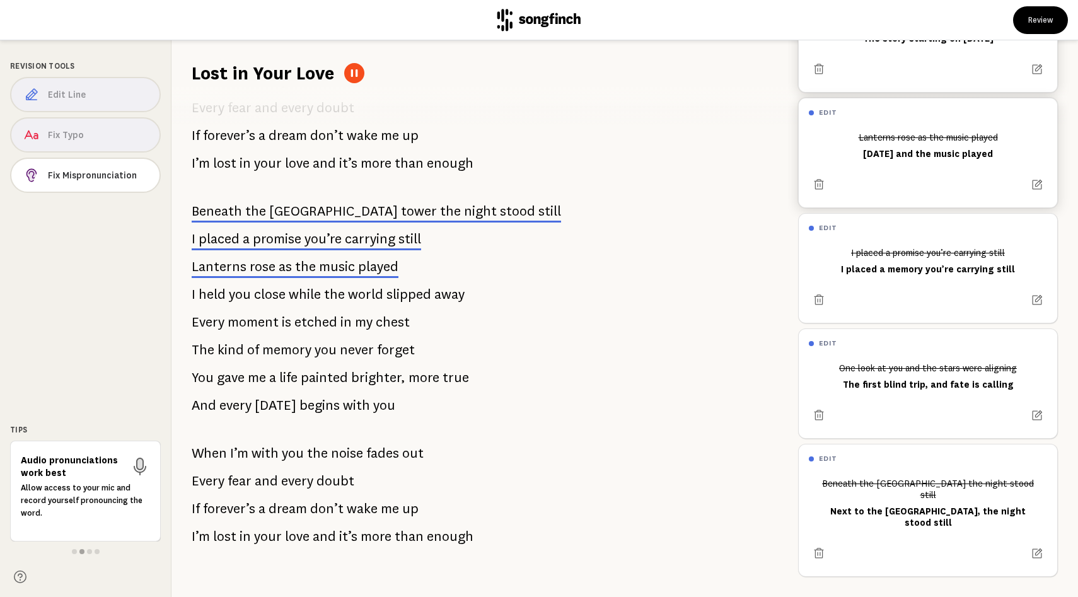
scroll to position [405, 0]
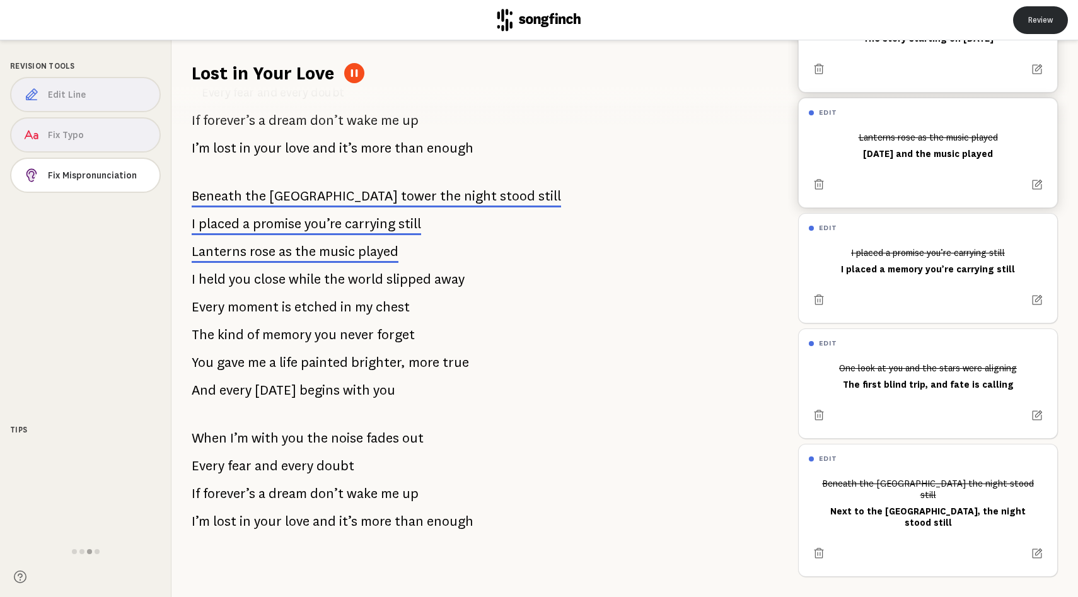
click at [1015, 23] on button "Review" at bounding box center [1040, 20] width 55 height 28
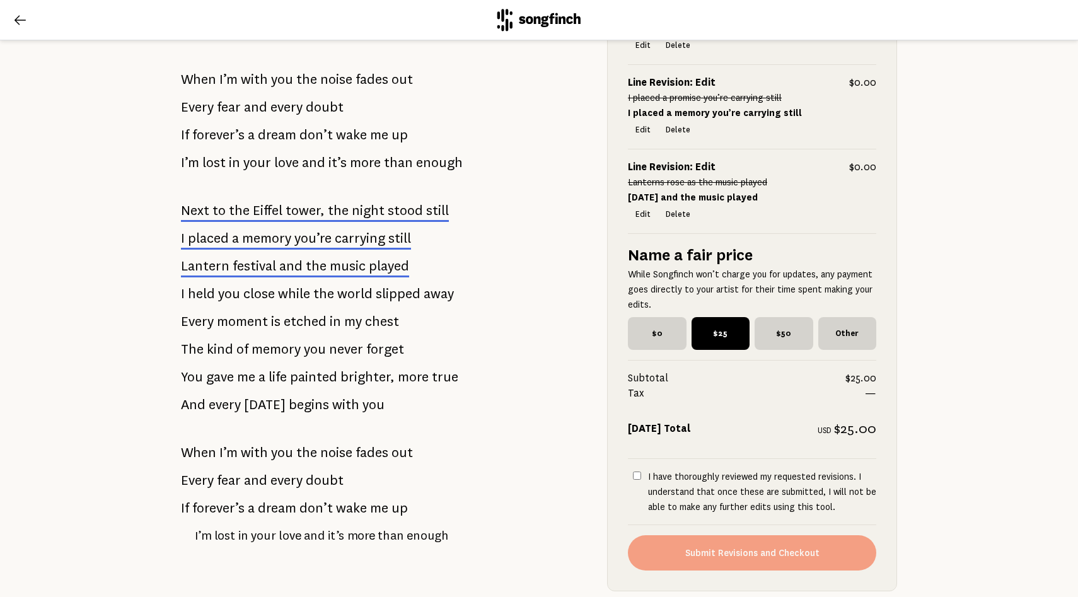
scroll to position [467, 0]
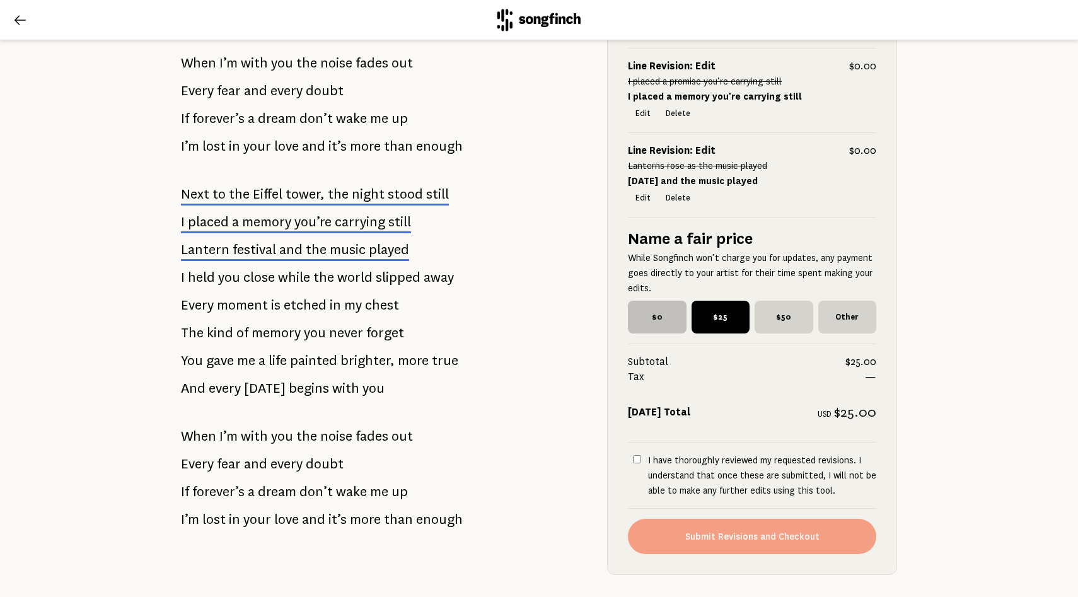
click at [656, 334] on span "$0" at bounding box center [657, 317] width 59 height 33
click at [636, 309] on input "$0" at bounding box center [632, 305] width 8 height 8
radio input "true"
click at [779, 334] on span "$50" at bounding box center [784, 317] width 59 height 33
click at [763, 309] on input "$50" at bounding box center [759, 305] width 8 height 8
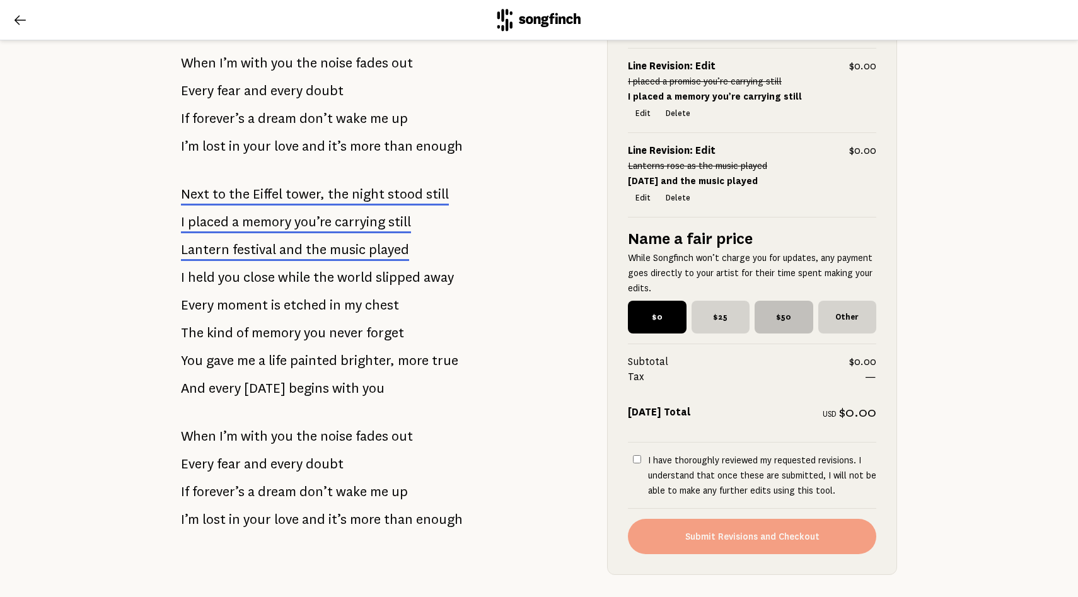
radio input "true"
click at [660, 334] on span "$0" at bounding box center [657, 317] width 59 height 33
click at [636, 309] on input "$0" at bounding box center [632, 305] width 8 height 8
radio input "true"
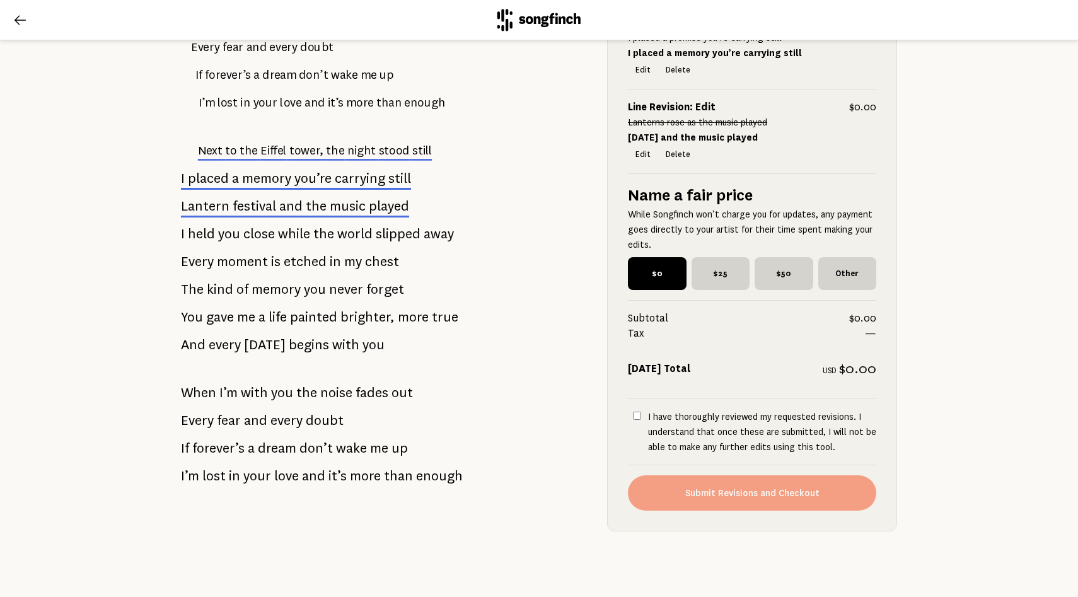
scroll to position [0, 0]
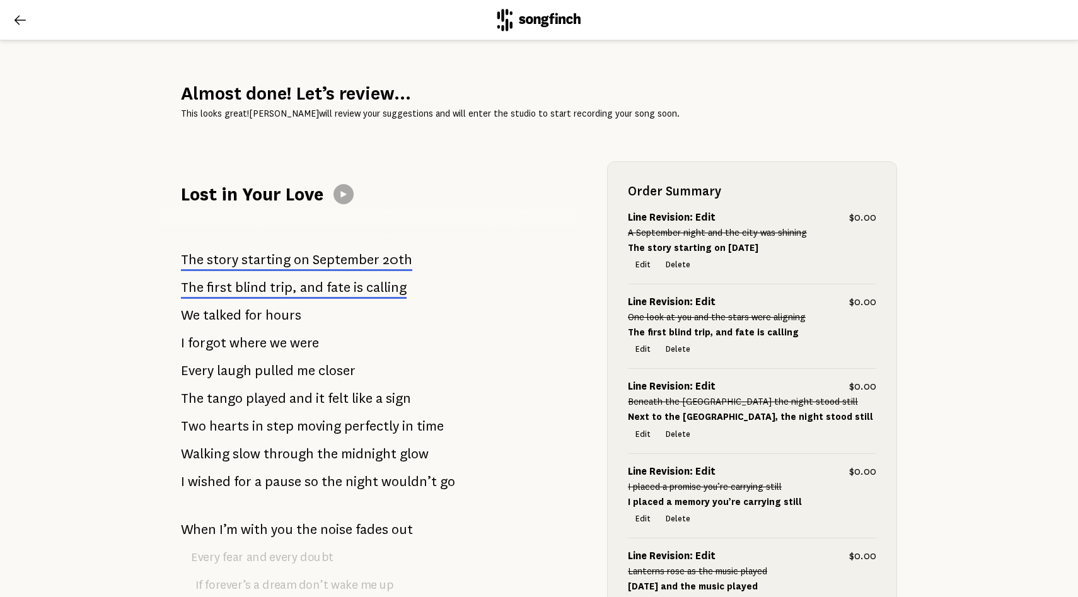
click at [347, 204] on button at bounding box center [344, 194] width 20 height 20
click at [345, 204] on button at bounding box center [344, 194] width 20 height 20
click at [349, 199] on icon at bounding box center [344, 194] width 10 height 10
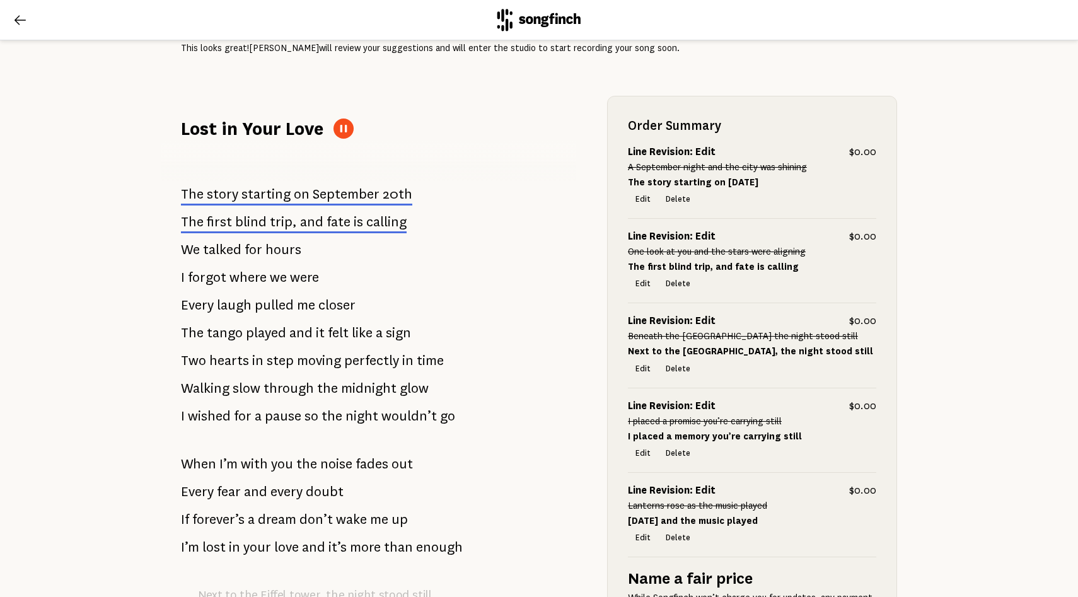
scroll to position [69, 0]
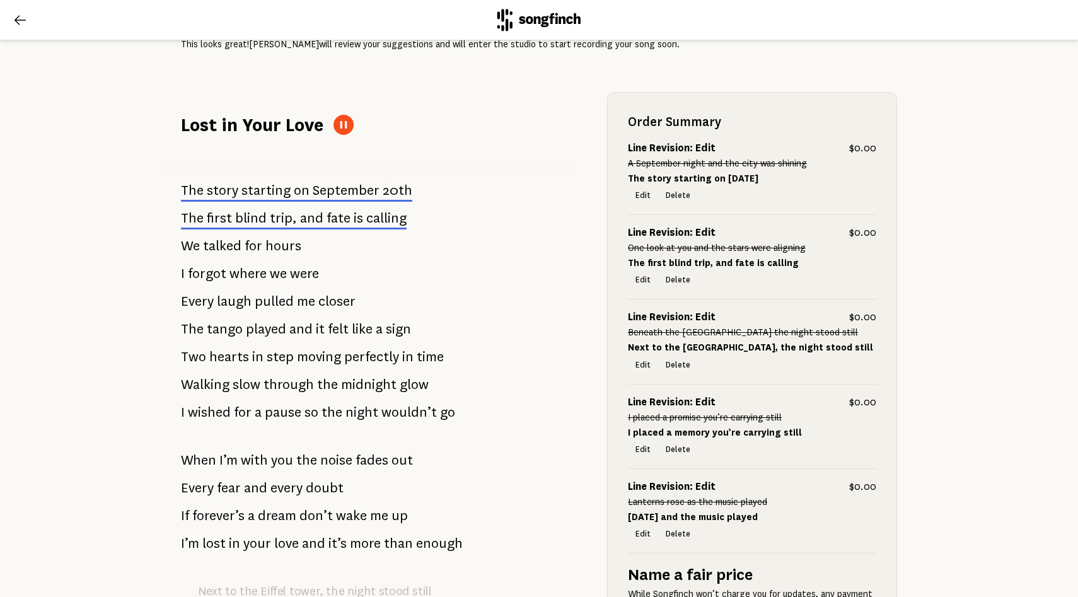
click at [462, 301] on div "The story starting on [DATE] The first blind trip, and fate is calling We talke…" at bounding box center [374, 587] width 426 height 900
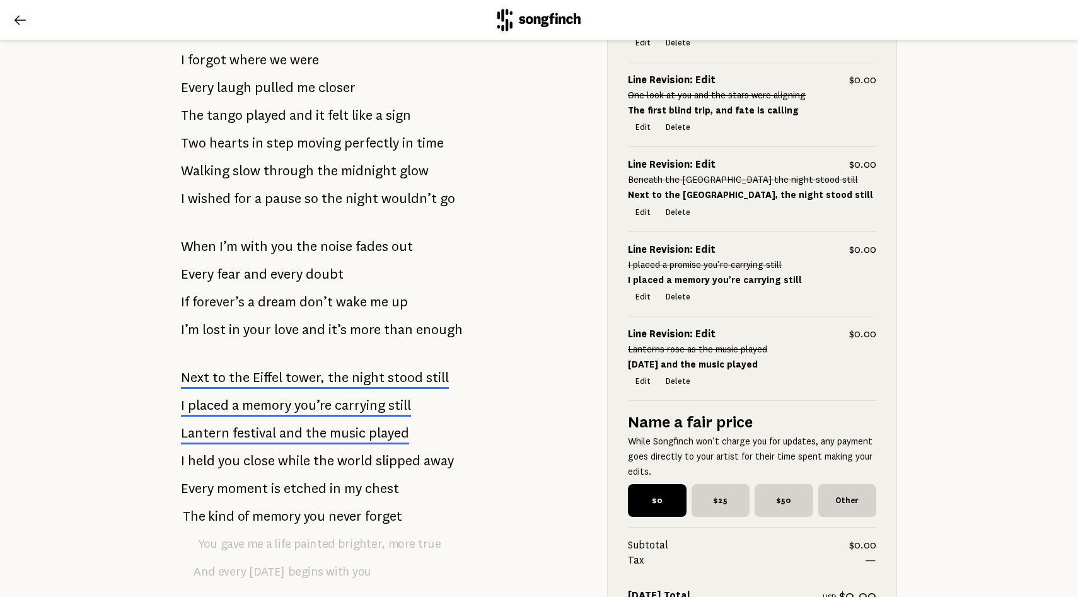
scroll to position [285, 0]
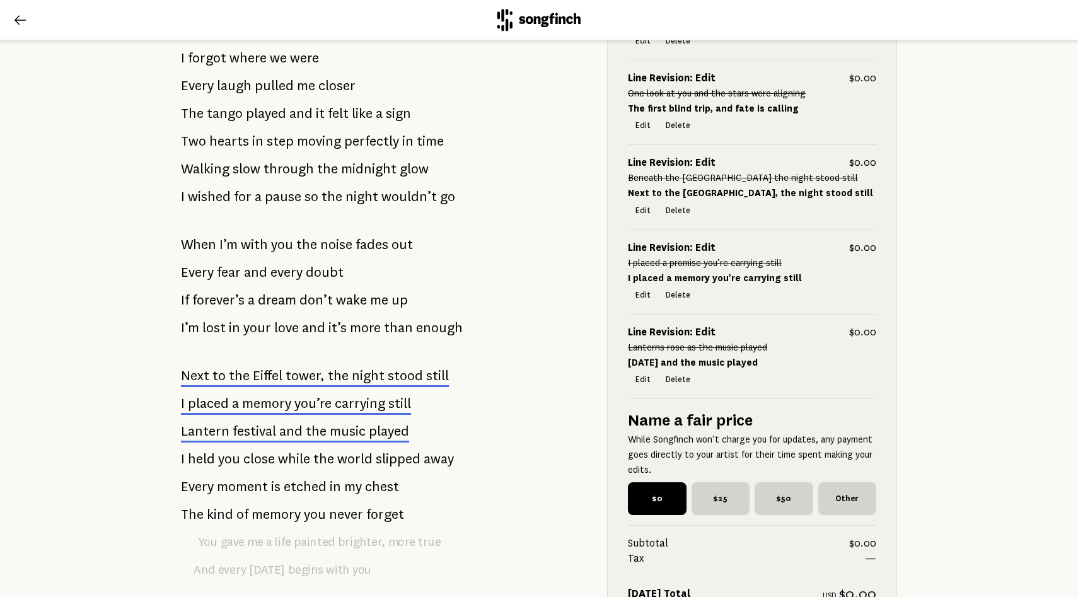
click at [538, 389] on div "The story starting on [DATE] The first blind trip, and fate is calling We talke…" at bounding box center [374, 372] width 426 height 900
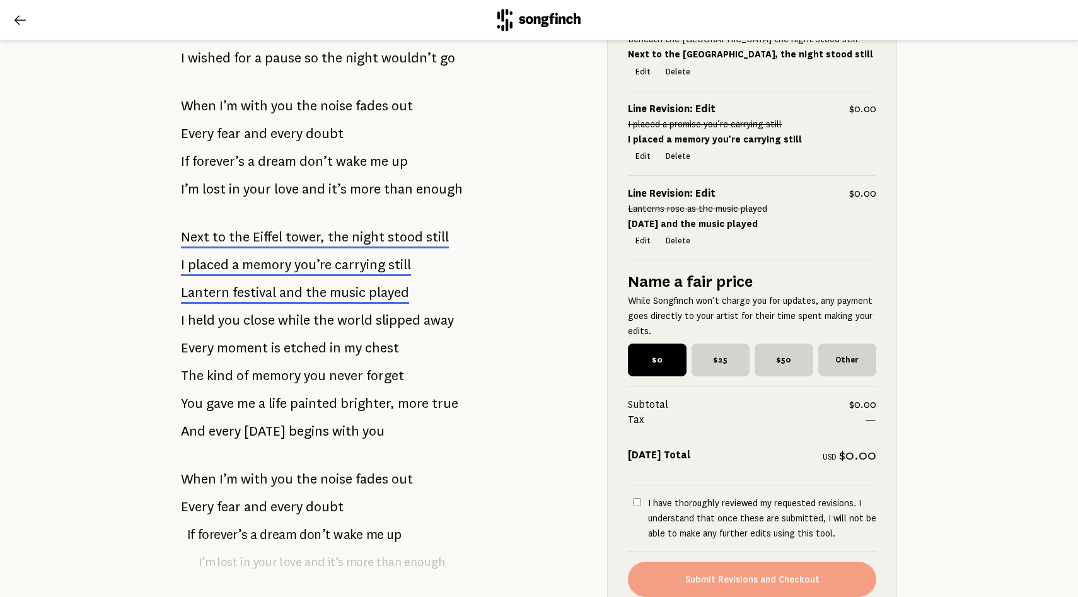
scroll to position [429, 0]
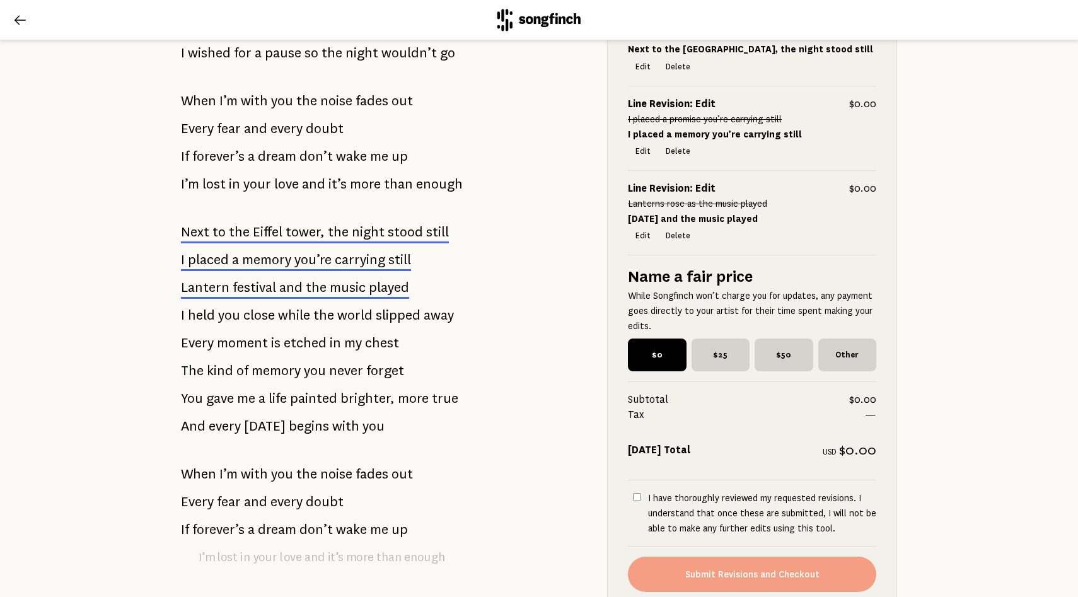
click at [484, 361] on div "The story starting on [DATE] The first blind trip, and fate is calling We talke…" at bounding box center [374, 228] width 426 height 900
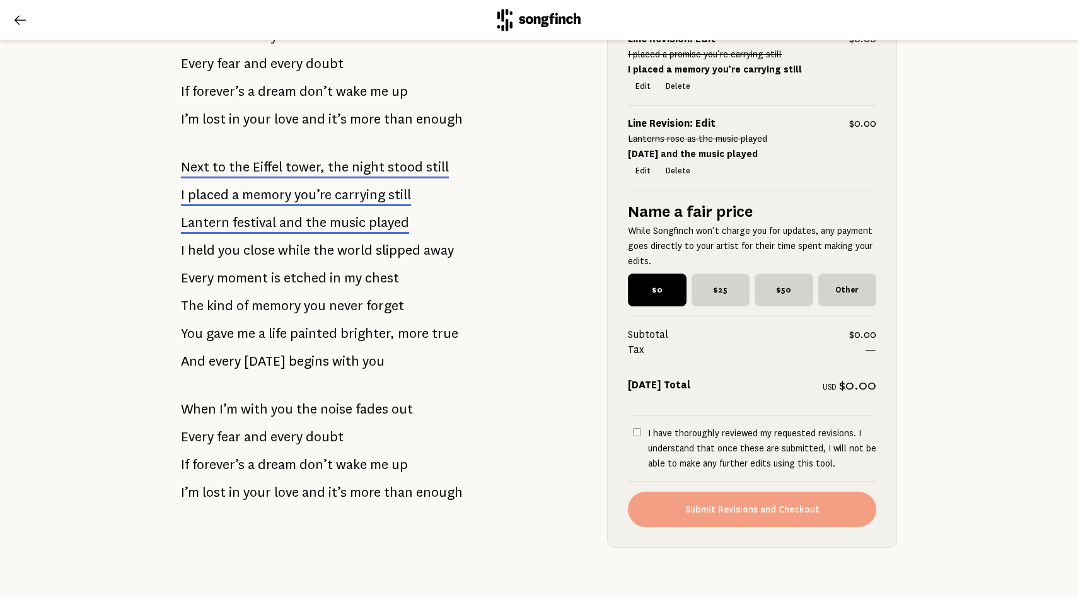
scroll to position [514, 0]
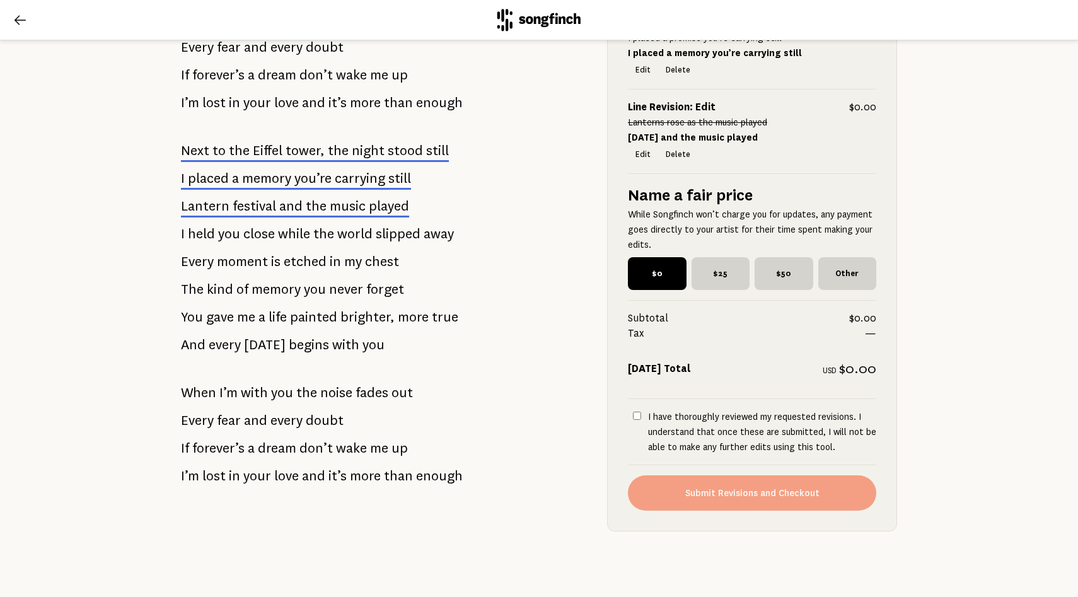
drag, startPoint x: 424, startPoint y: 325, endPoint x: 175, endPoint y: 316, distance: 248.6
click at [175, 316] on div "The story starting on [DATE] The first blind trip, and fate is calling We talke…" at bounding box center [374, 147] width 426 height 900
click at [187, 274] on span "Every" at bounding box center [197, 261] width 33 height 25
drag, startPoint x: 187, startPoint y: 325, endPoint x: 317, endPoint y: 322, distance: 130.5
click at [317, 274] on p "Every moment is etched in my chest" at bounding box center [290, 261] width 218 height 25
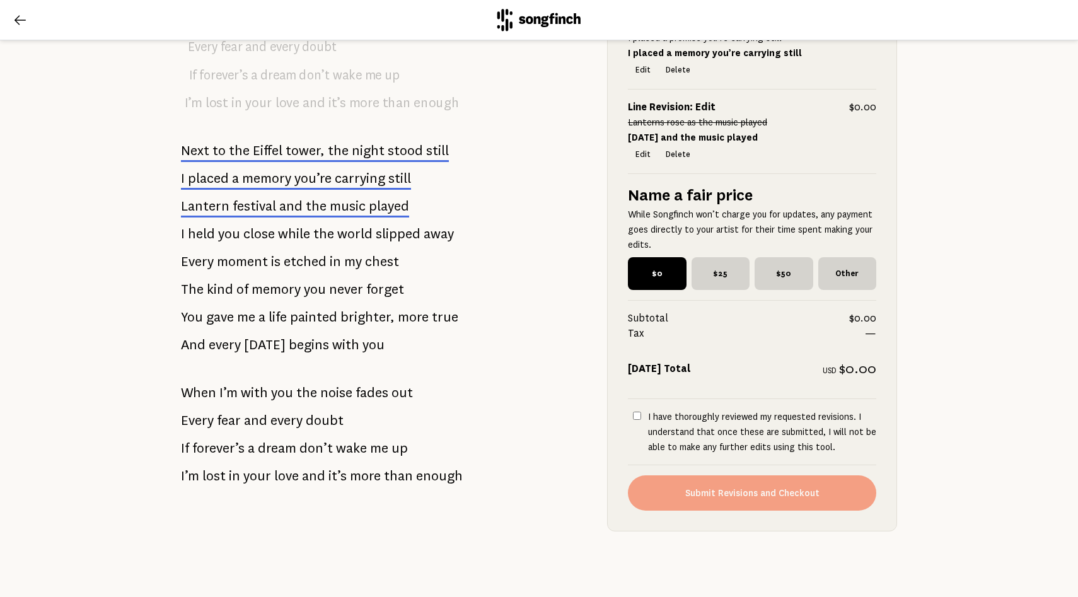
scroll to position [663, 0]
click at [641, 412] on input "I have thoroughly reviewed my requested revisions. I understand that once these…" at bounding box center [637, 416] width 8 height 8
checkbox input "true"
